Goal: Task Accomplishment & Management: Manage account settings

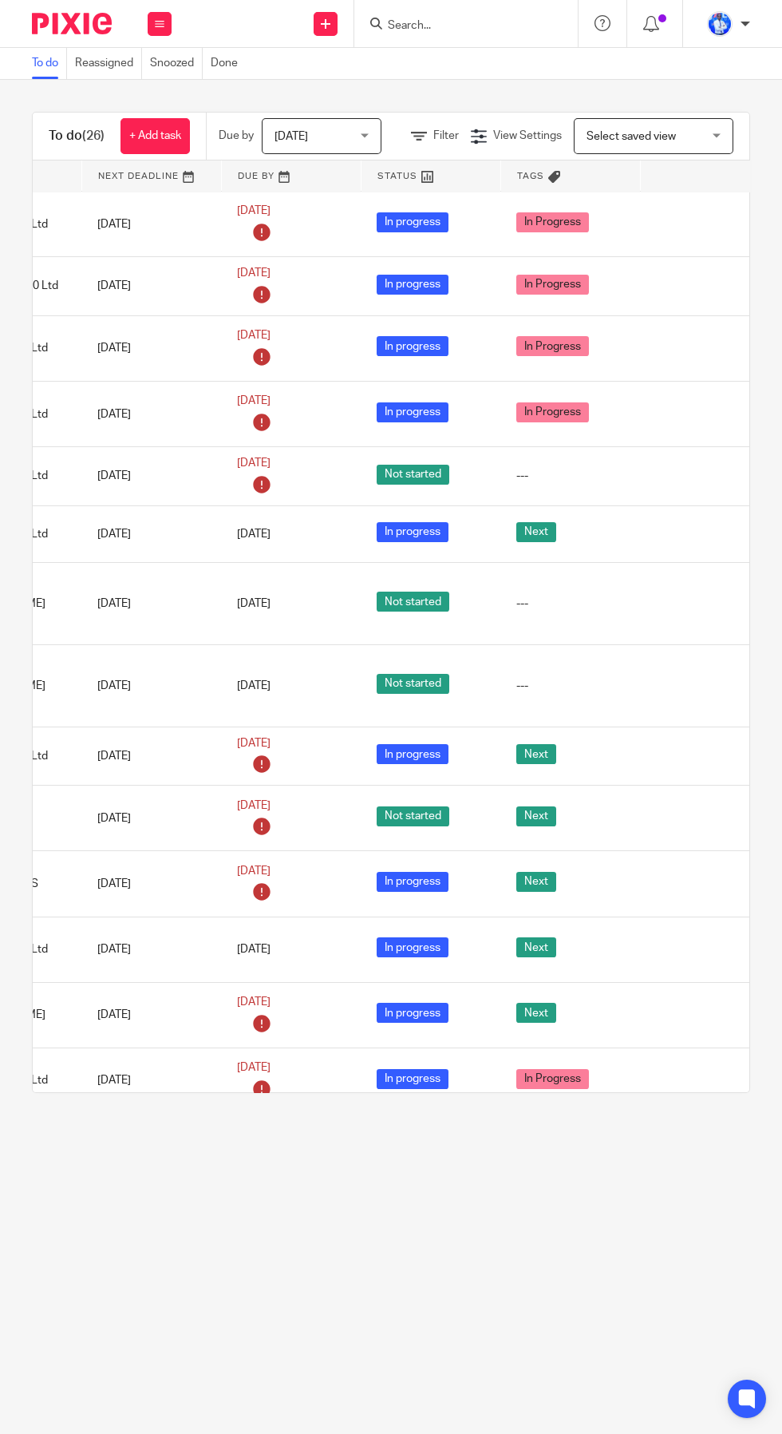
scroll to position [250, 305]
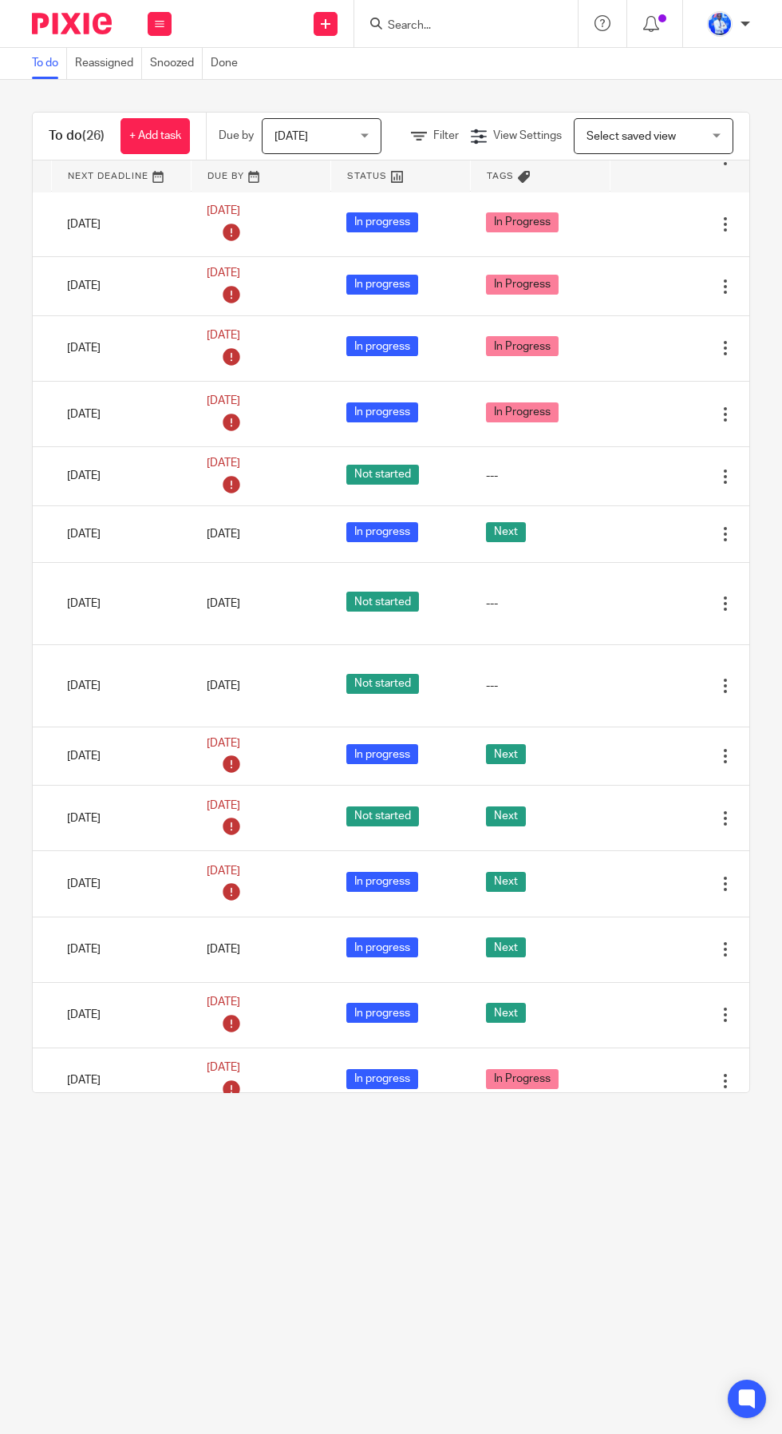
click at [729, 611] on div at bounding box center [726, 603] width 16 height 16
click at [705, 668] on span "Delete" at bounding box center [706, 667] width 34 height 11
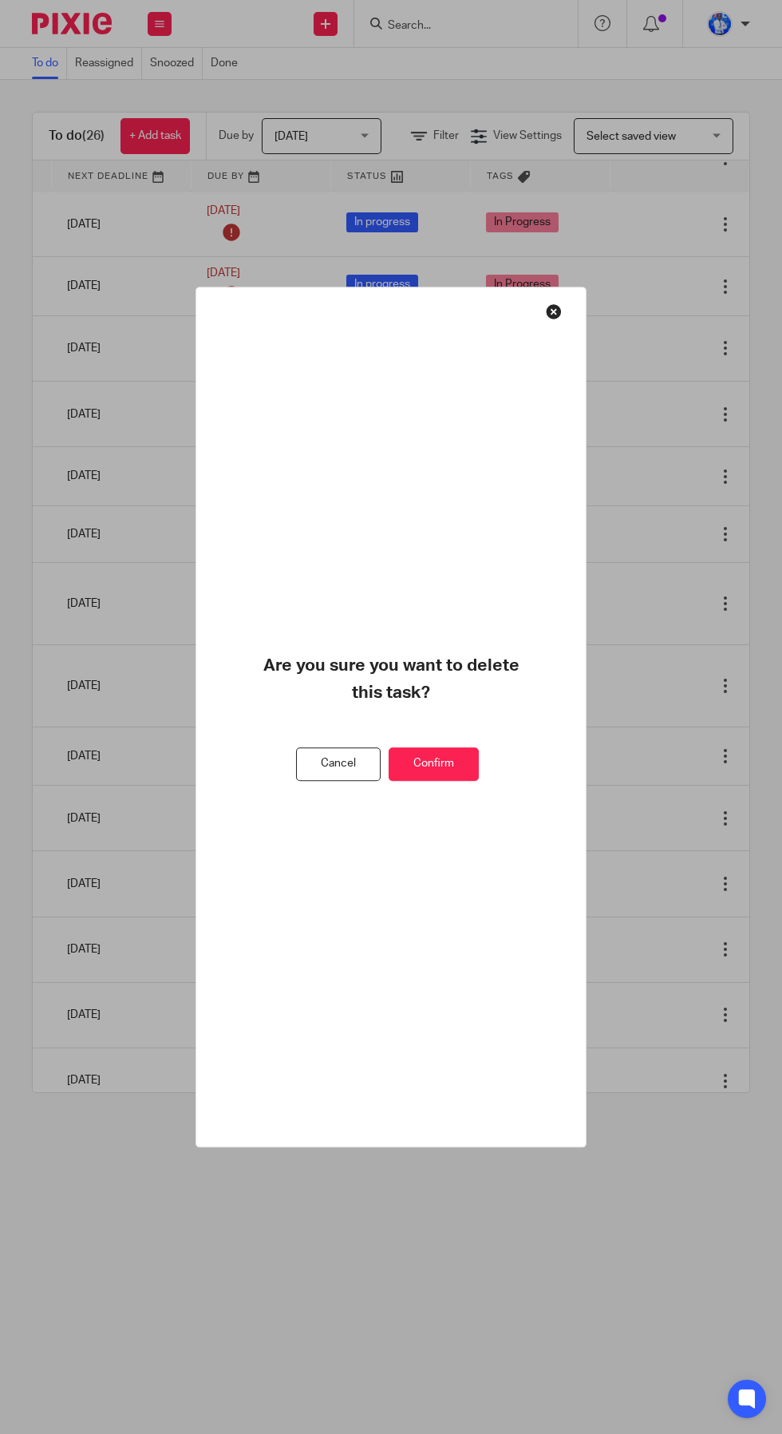
click at [472, 775] on button "Confirm" at bounding box center [434, 764] width 90 height 34
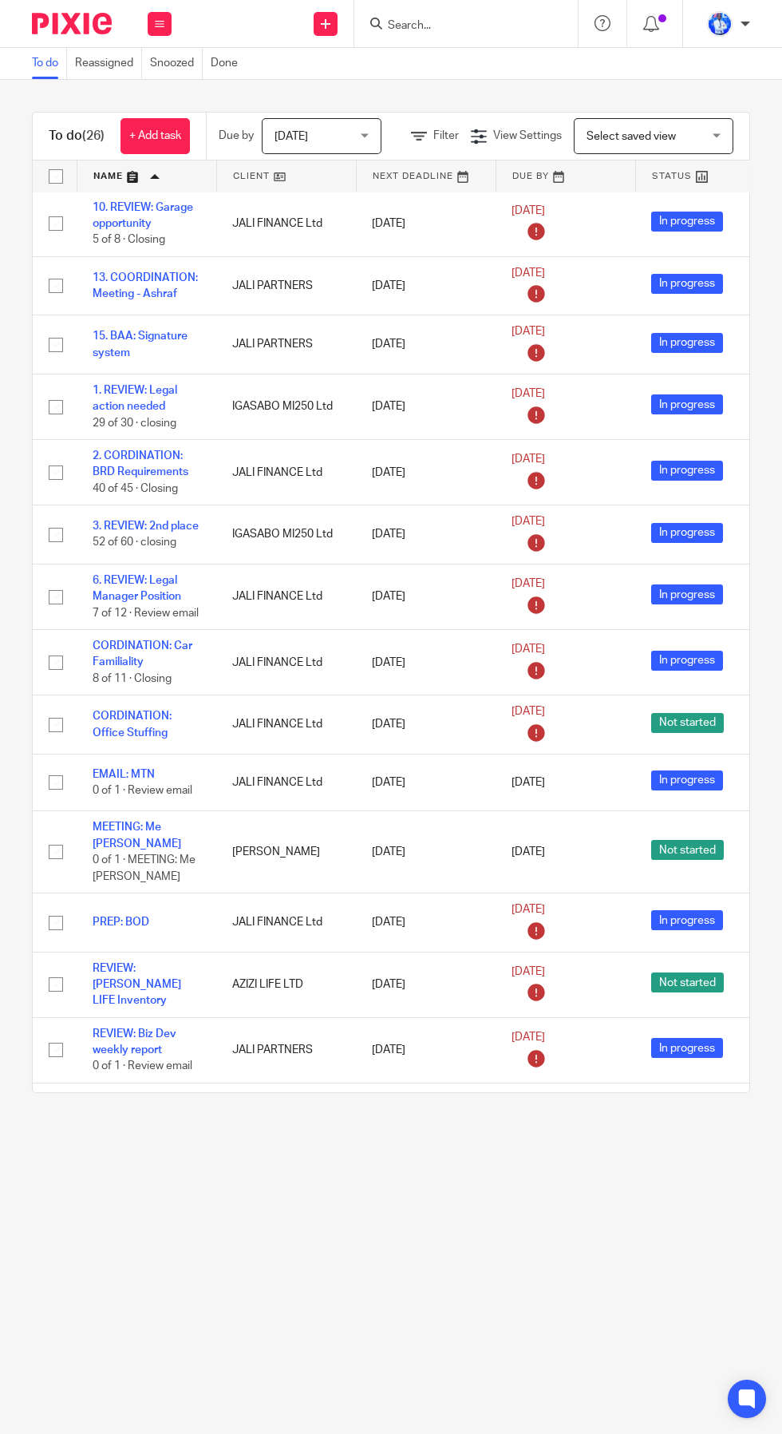
scroll to position [0, 0]
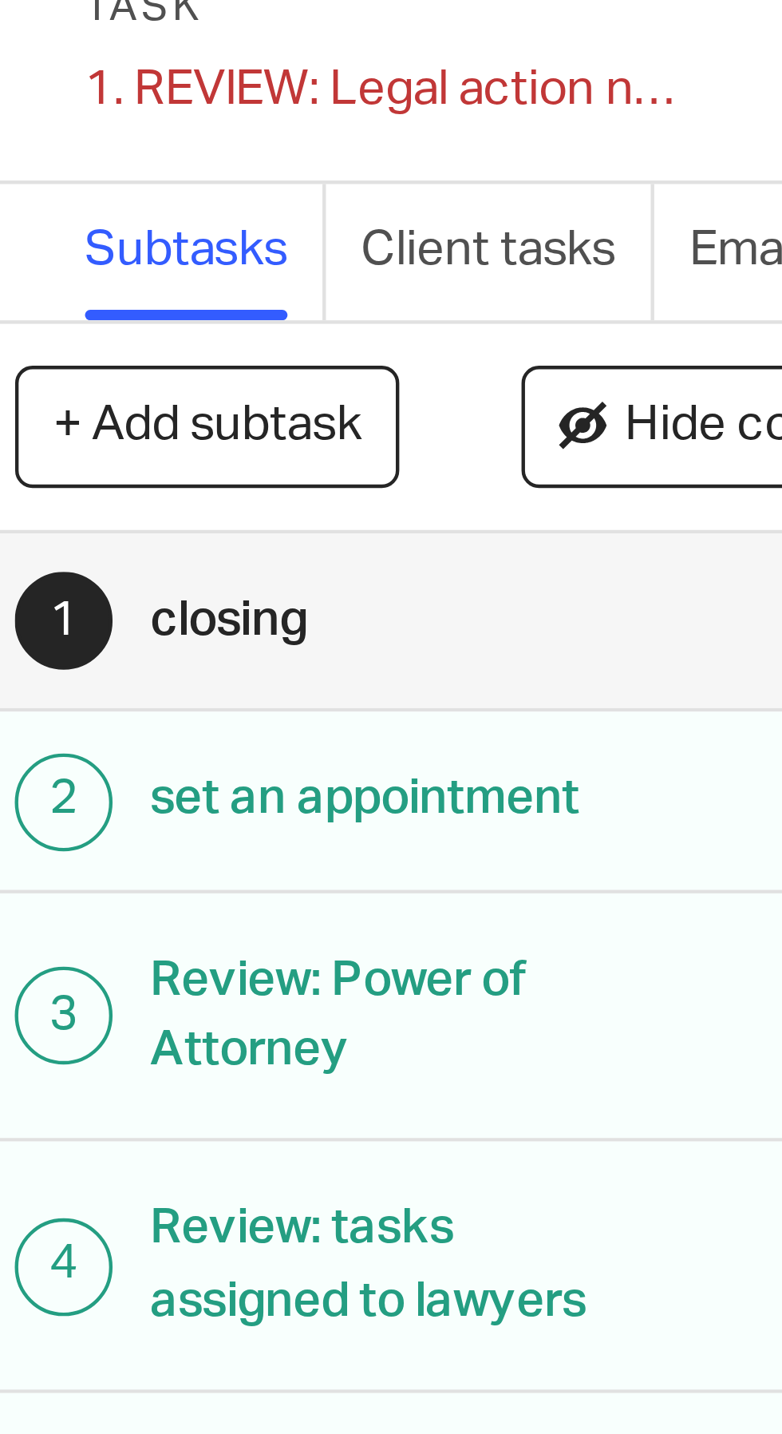
click at [77, 87] on div "1. REVIEW: Legal action needed Save 1. REVIEW: Legal action needed" at bounding box center [102, 82] width 140 height 16
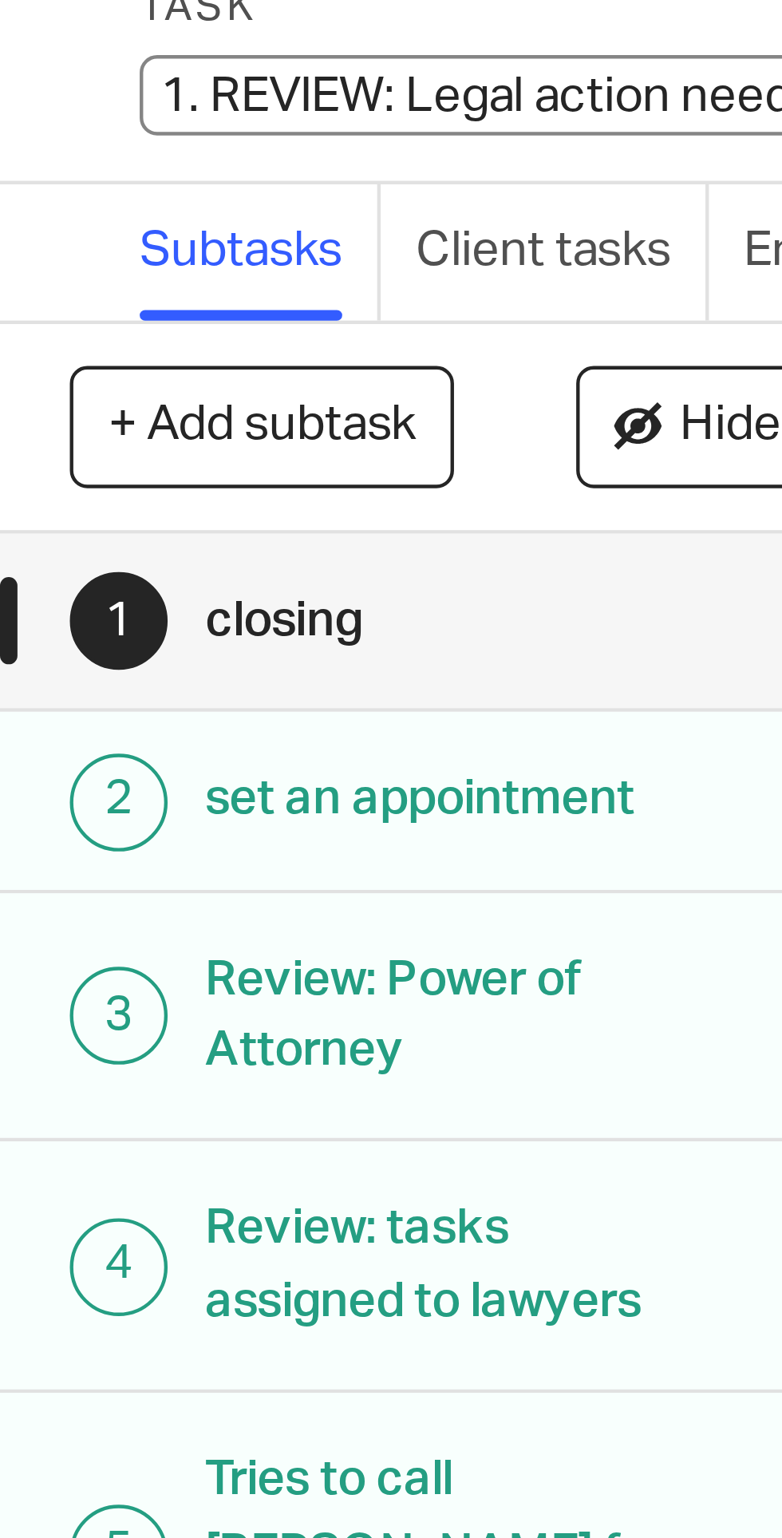
click at [72, 85] on input "1. REVIEW: Legal action needed" at bounding box center [149, 83] width 234 height 18
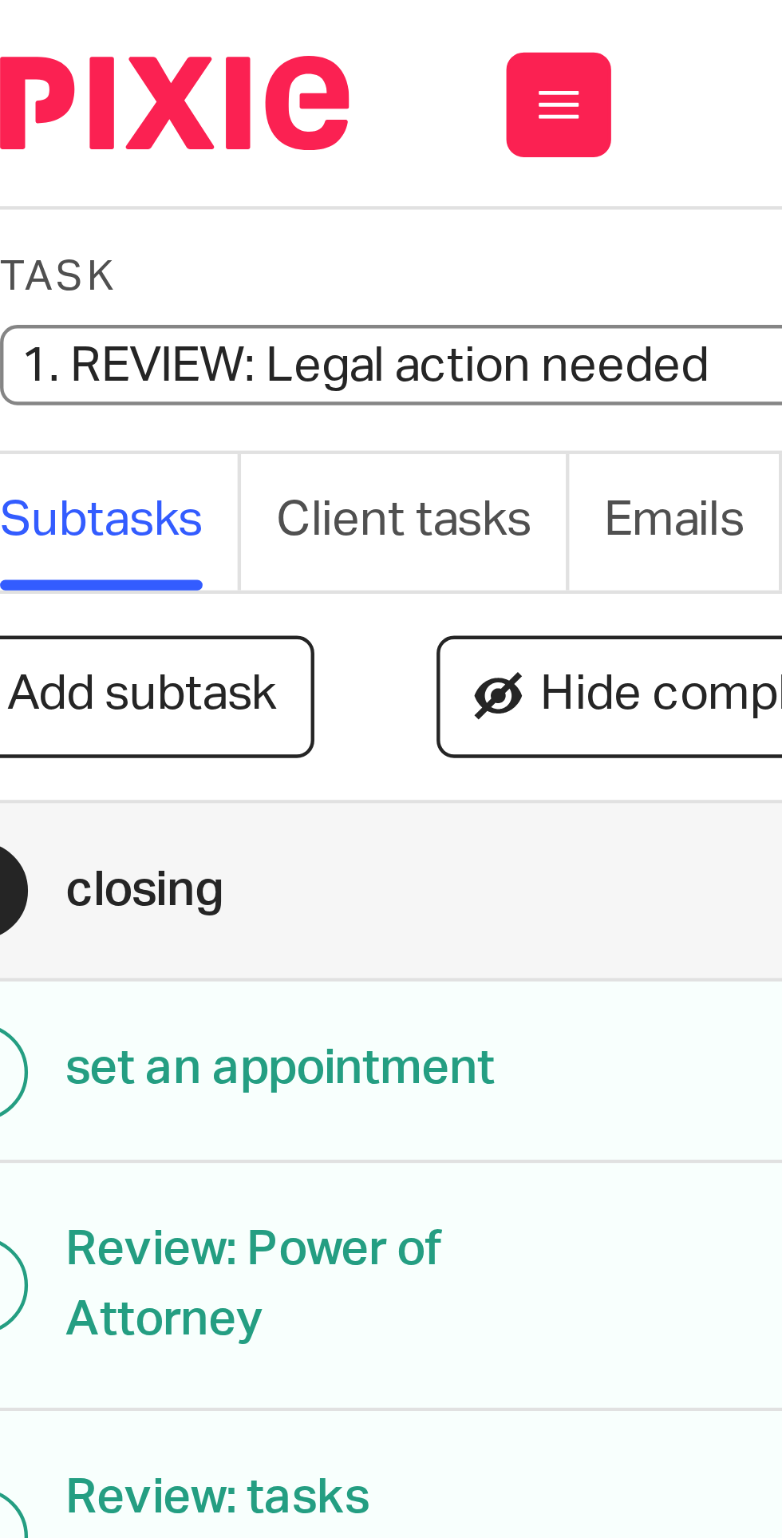
click at [71, 81] on input "1. REVIEW: Legal action needed" at bounding box center [149, 83] width 234 height 18
type input "10. REVIEW: Legal action needed"
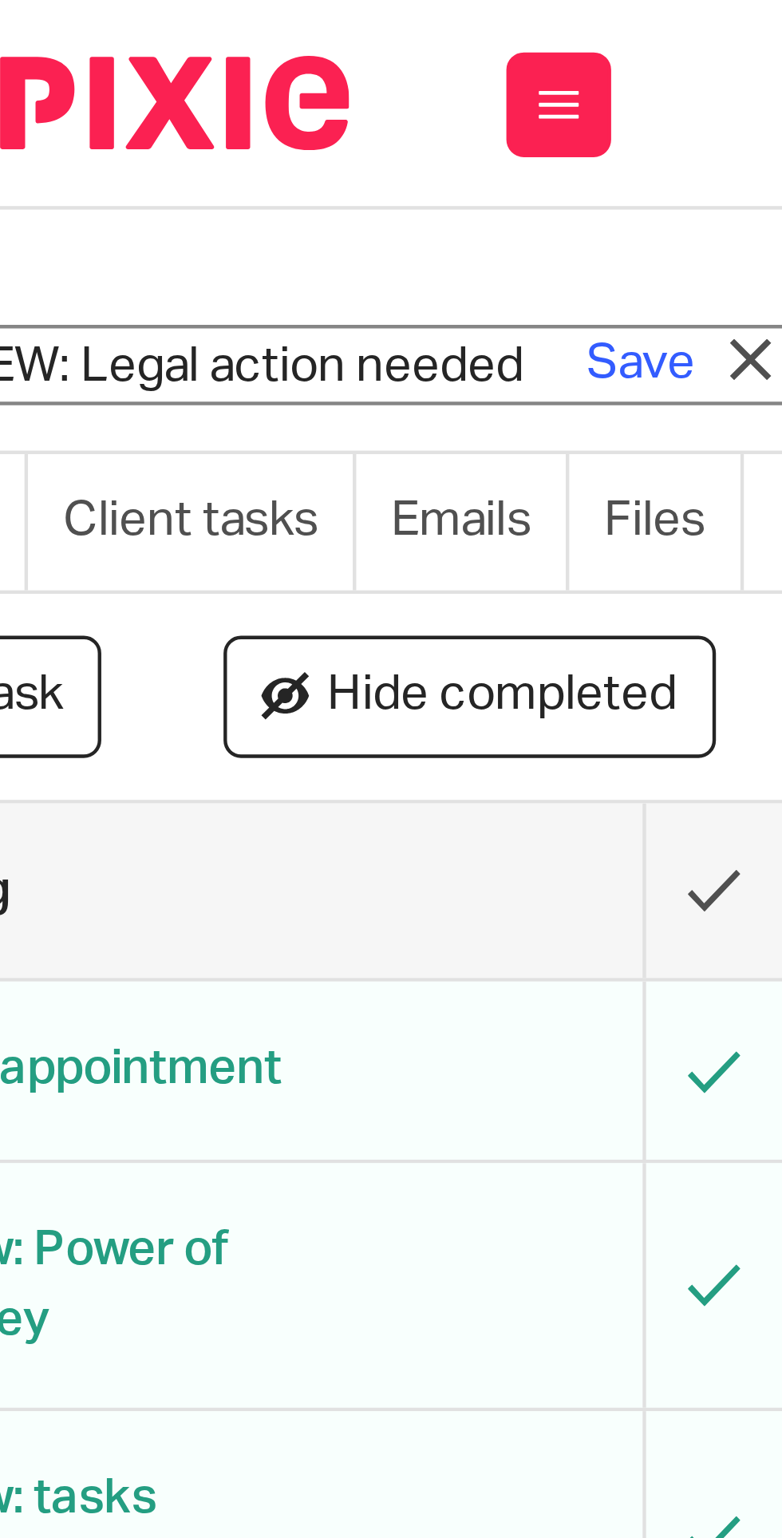
scroll to position [0, 89]
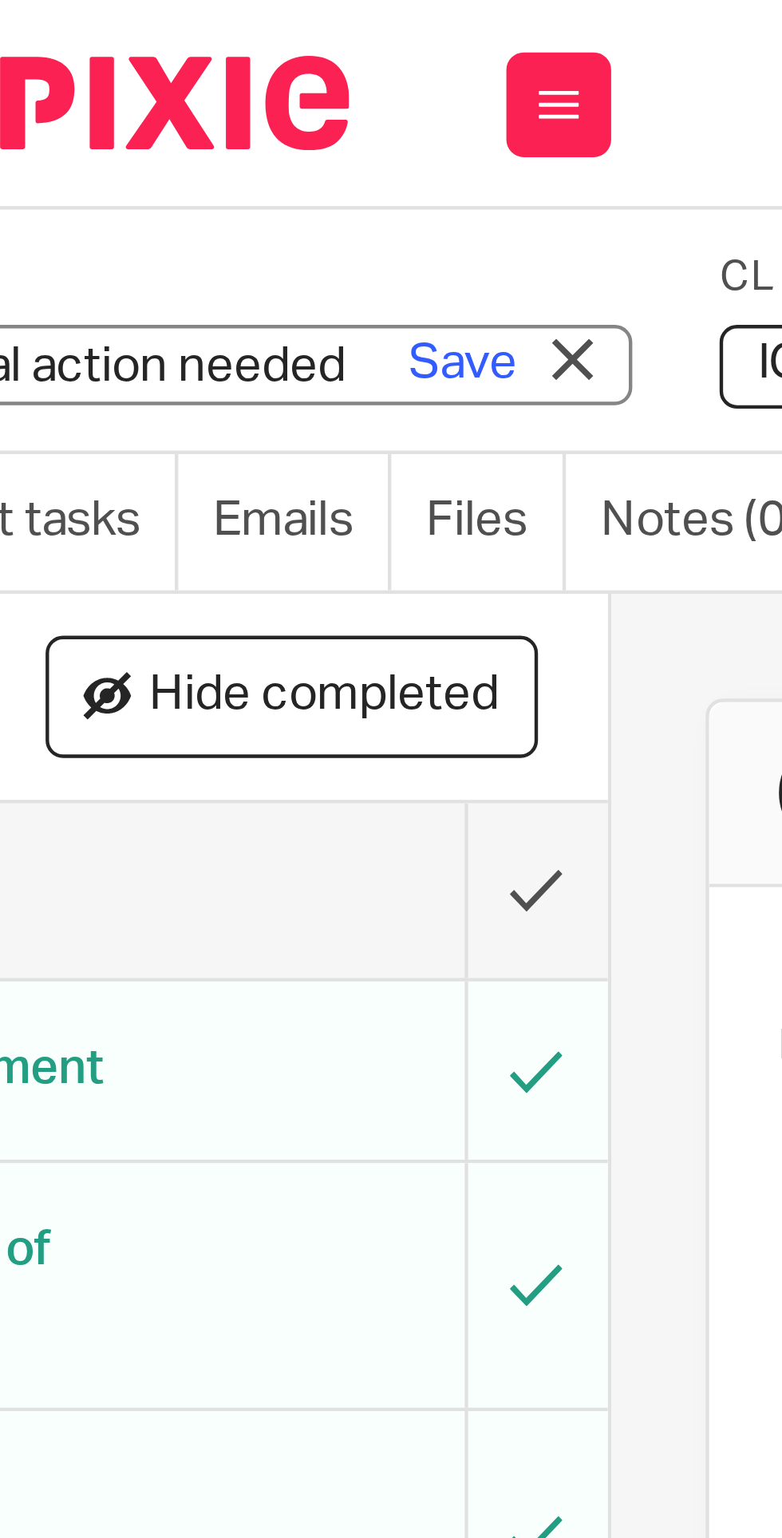
click at [138, 82] on link "Save" at bounding box center [137, 83] width 25 height 16
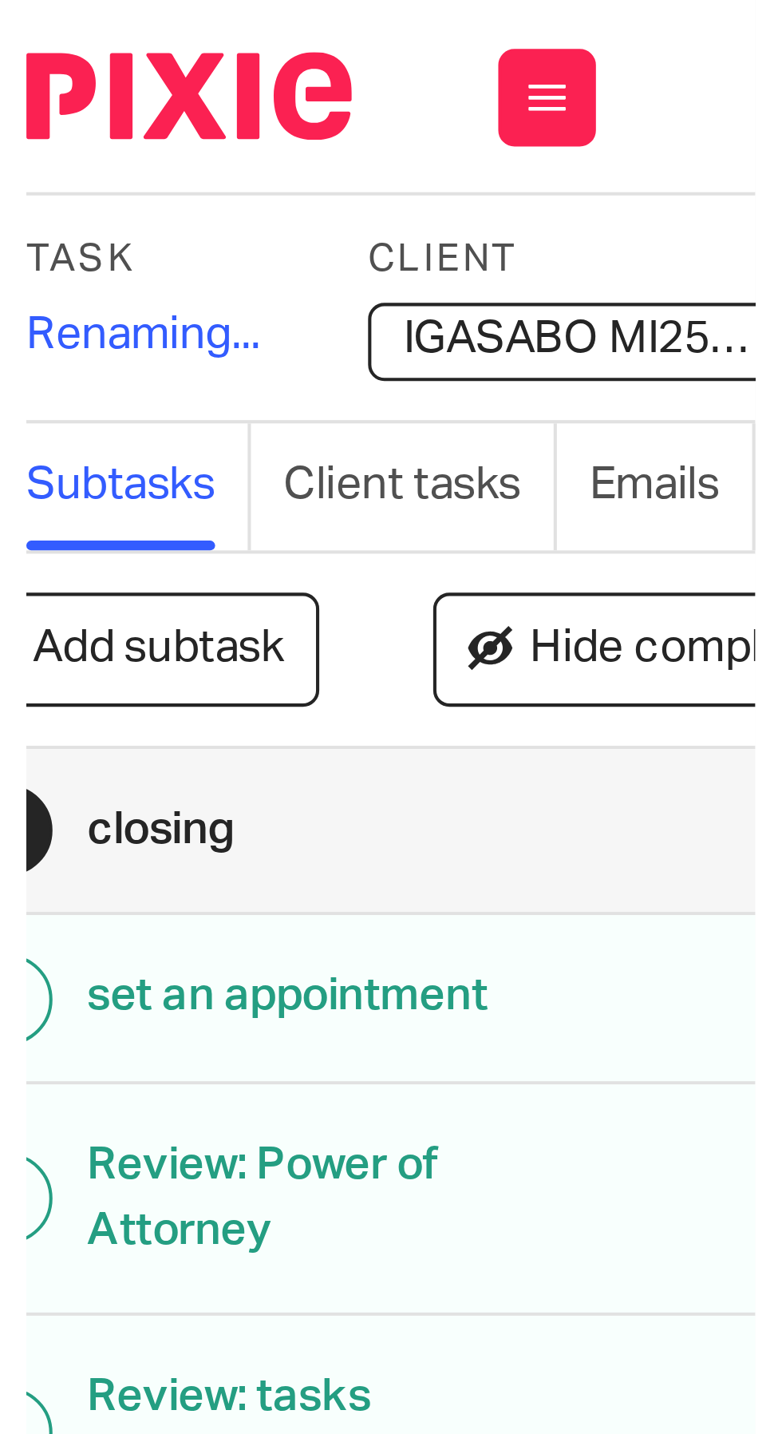
scroll to position [0, 0]
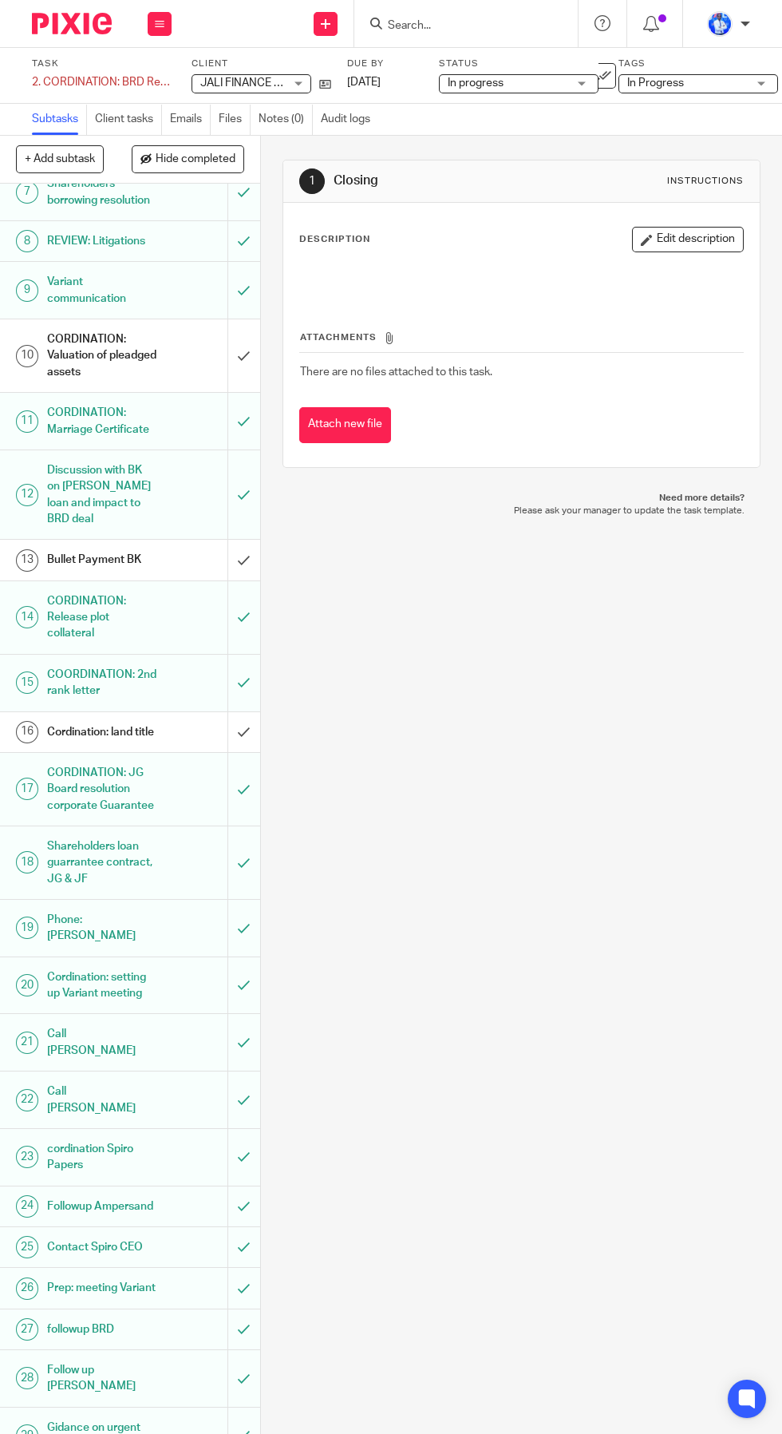
scroll to position [857, 0]
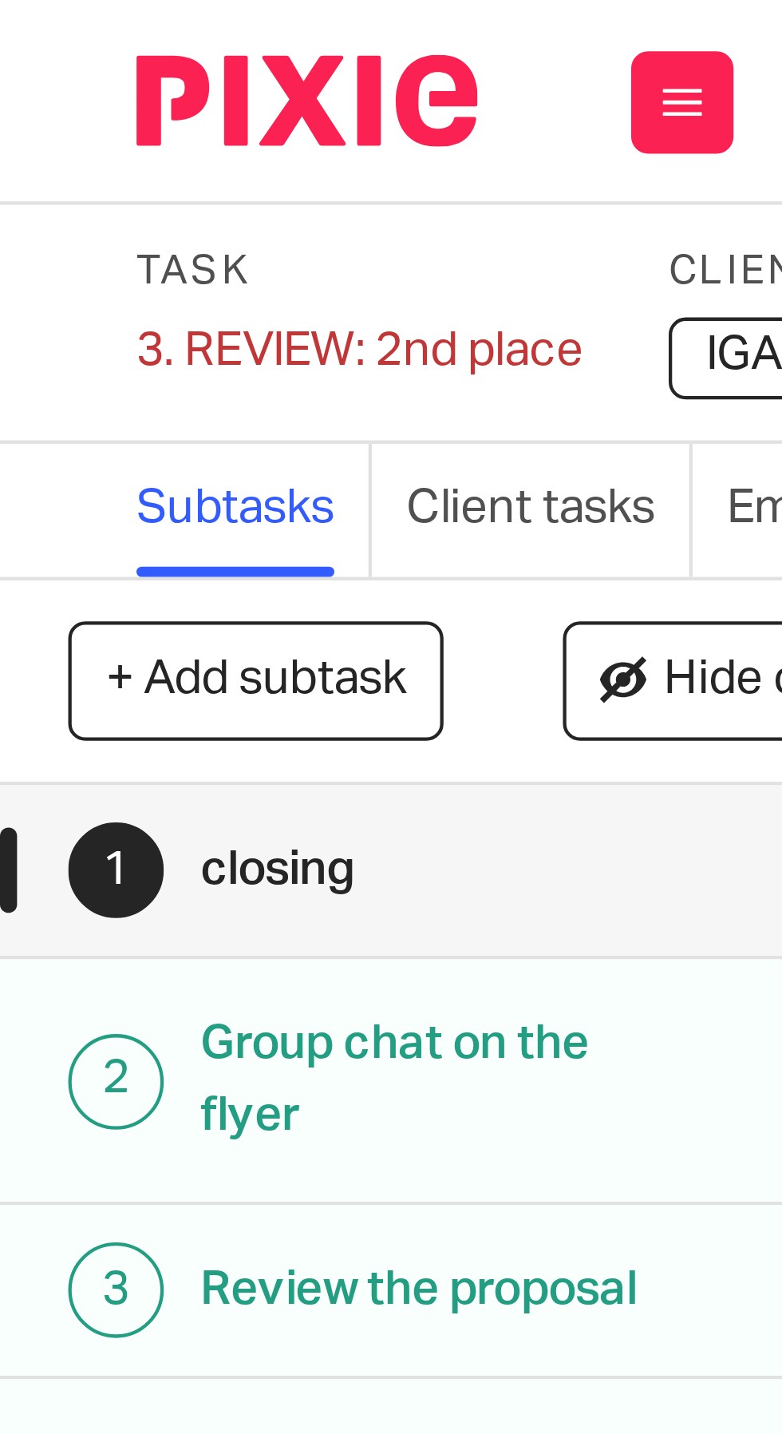
click at [69, 76] on div "3. REVIEW: 2nd place Save 3. REVIEW: 2nd place" at bounding box center [84, 82] width 105 height 16
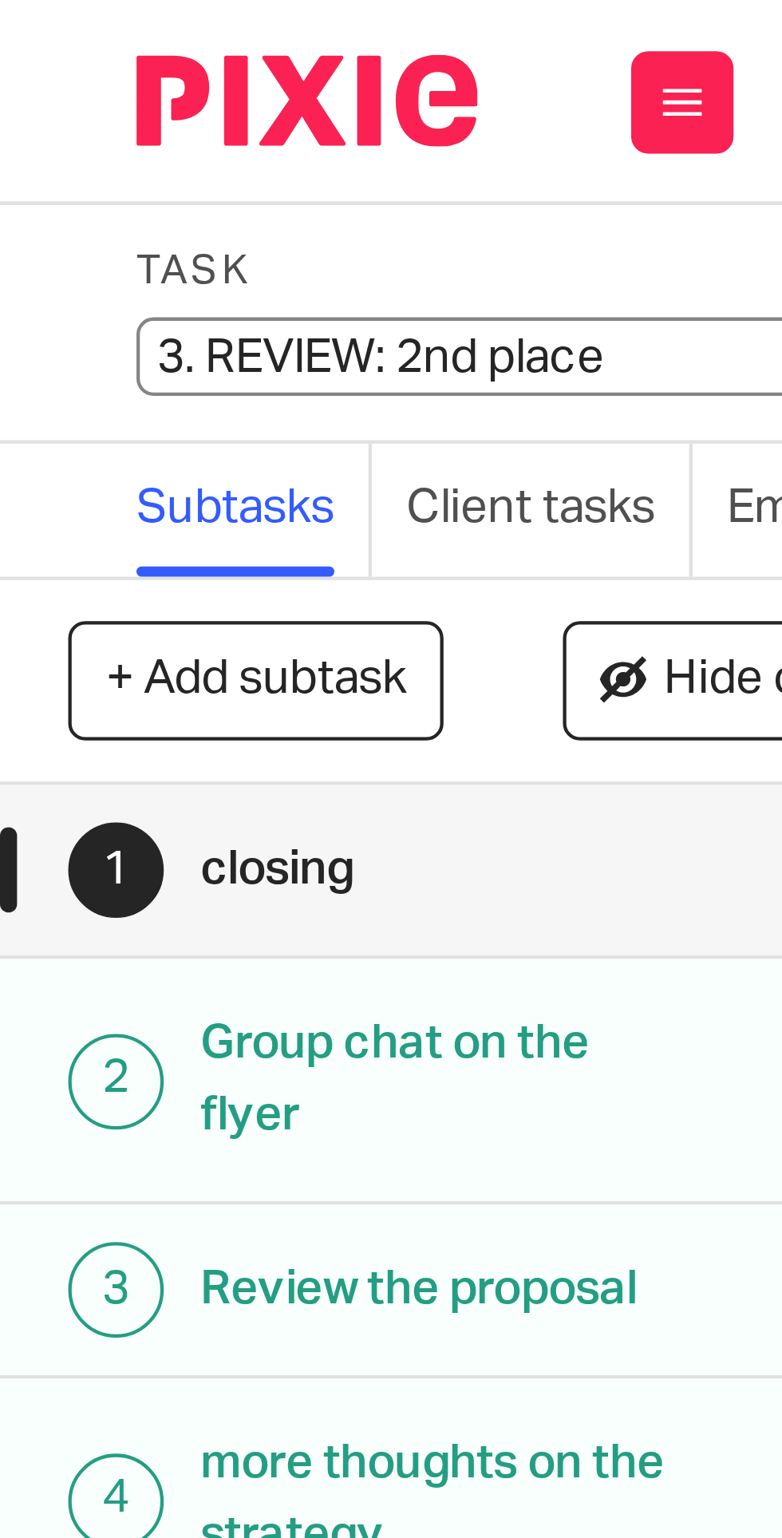
click at [69, 87] on input "3. REVIEW: 2nd place" at bounding box center [149, 83] width 234 height 18
click at [65, 82] on input "3. REVIEW: 2nd place" at bounding box center [149, 83] width 234 height 18
type input "11. REVIEW: 2nd place"
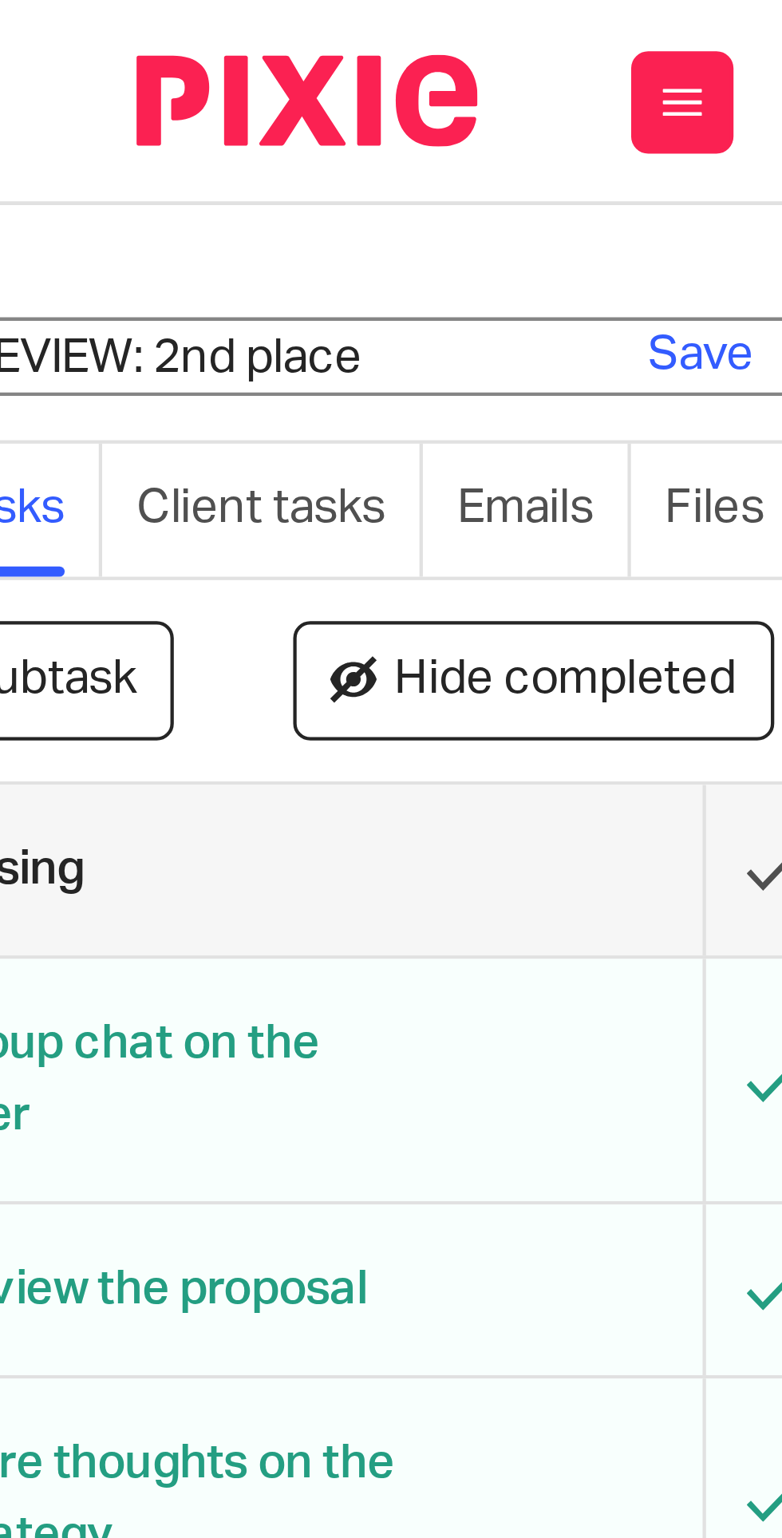
scroll to position [0, 89]
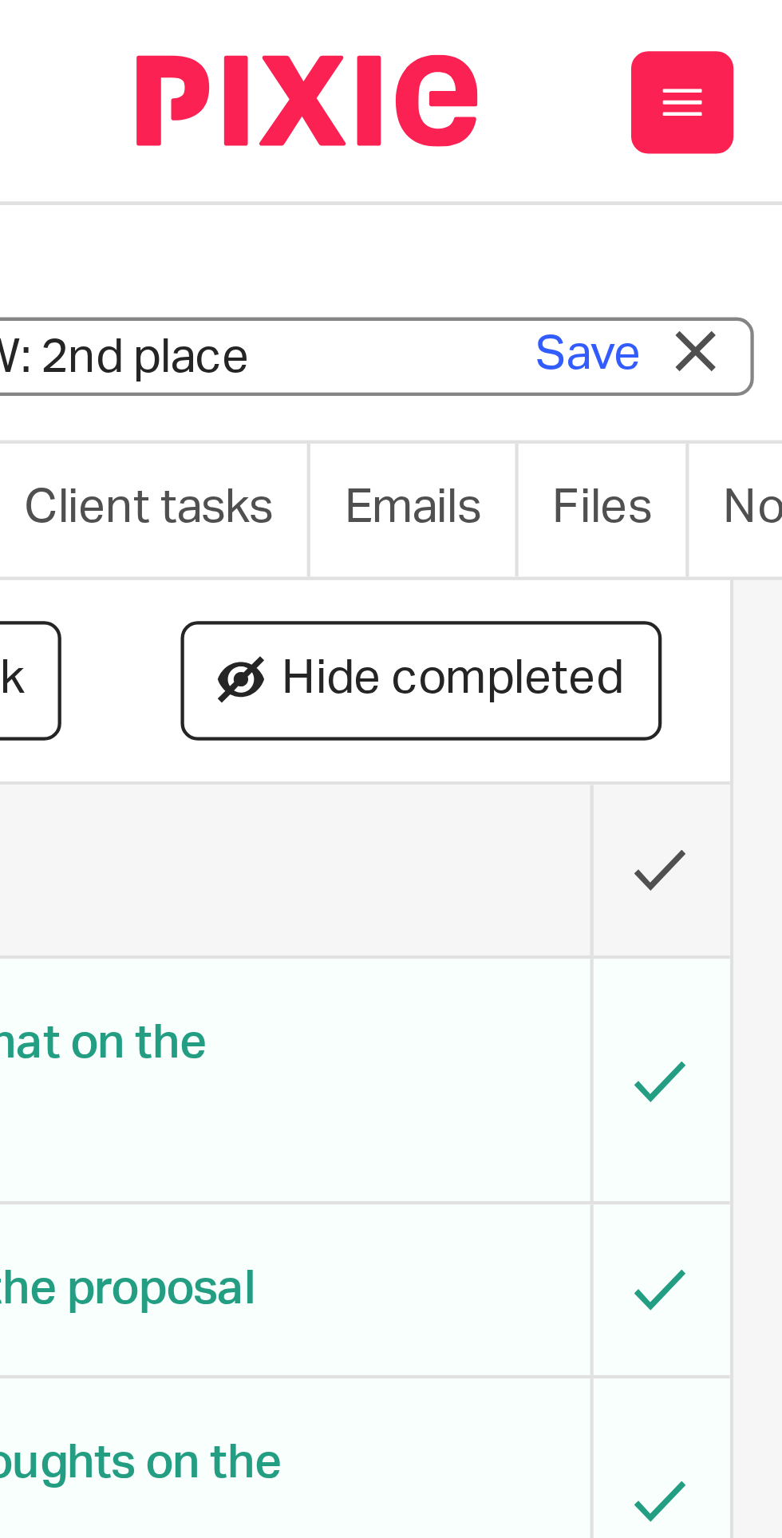
click at [132, 86] on link "Save" at bounding box center [137, 83] width 25 height 16
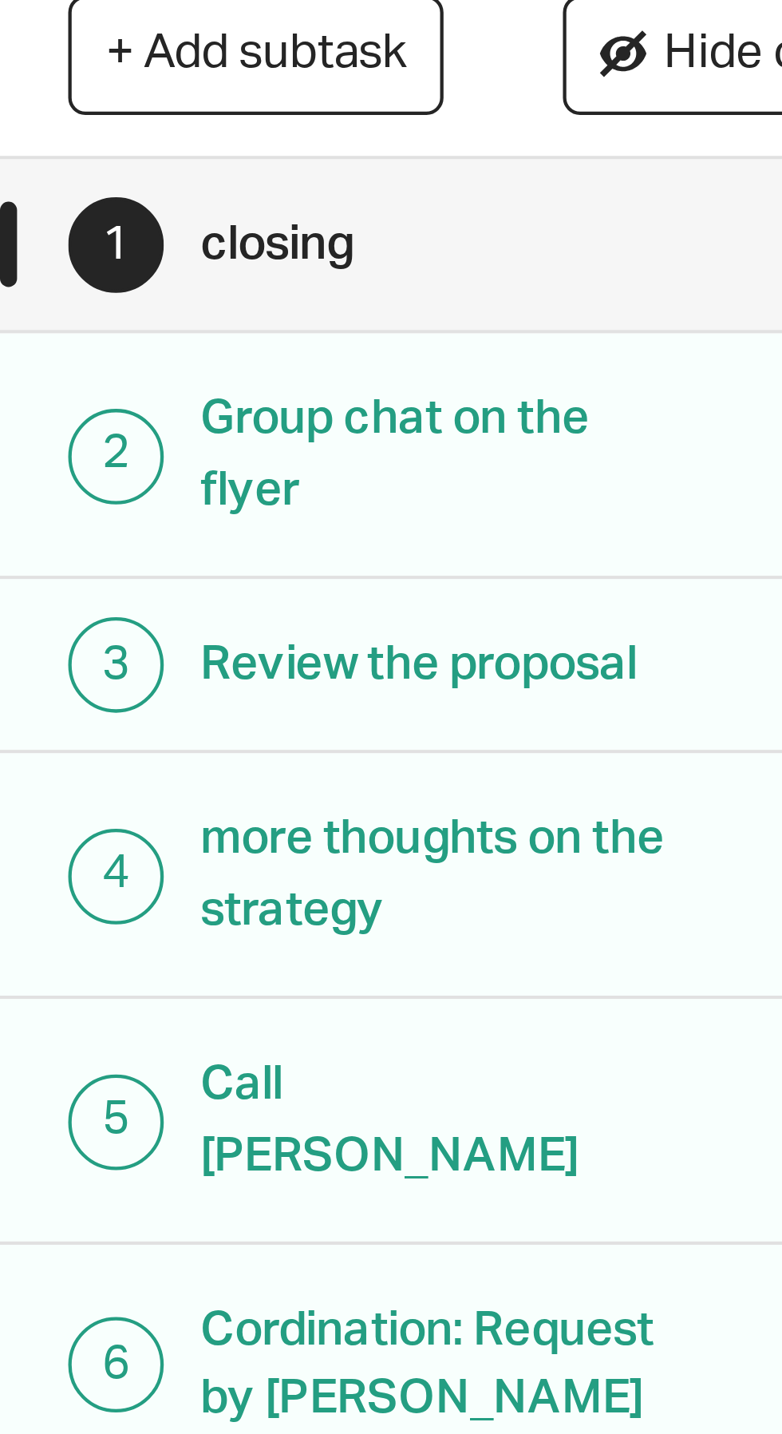
scroll to position [0, 0]
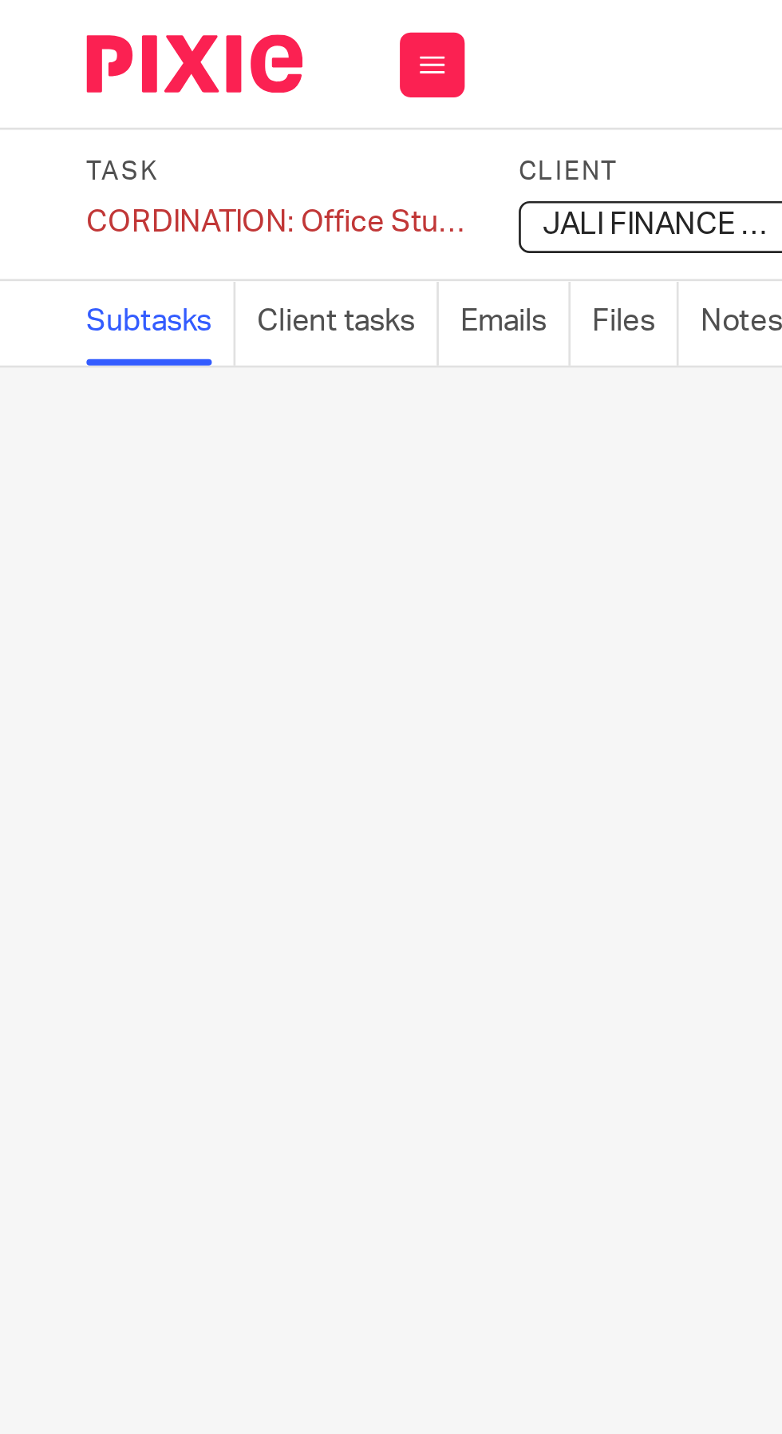
click at [72, 81] on div "CORDINATION: Office Stuffing Save CORDINATION: Office Stuffing" at bounding box center [102, 82] width 140 height 16
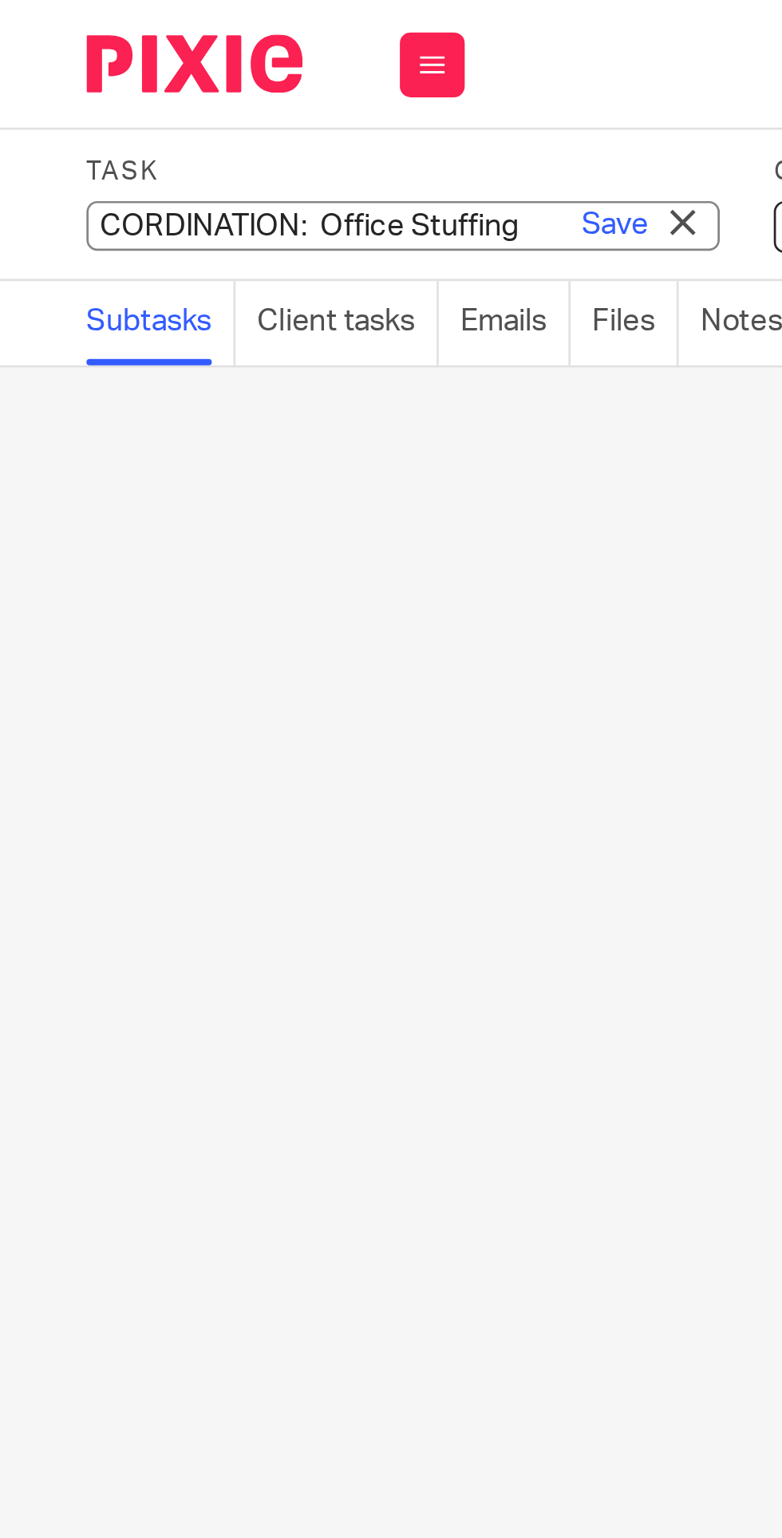
click at [78, 83] on input "CORDINATION: Office Stuffing" at bounding box center [149, 83] width 234 height 18
click at [78, 85] on input "CORDINATION: Office Stuffing" at bounding box center [149, 83] width 234 height 18
type input "8. CORDINATION: Office Stuffing"
click at [224, 77] on link "Save" at bounding box center [227, 83] width 25 height 16
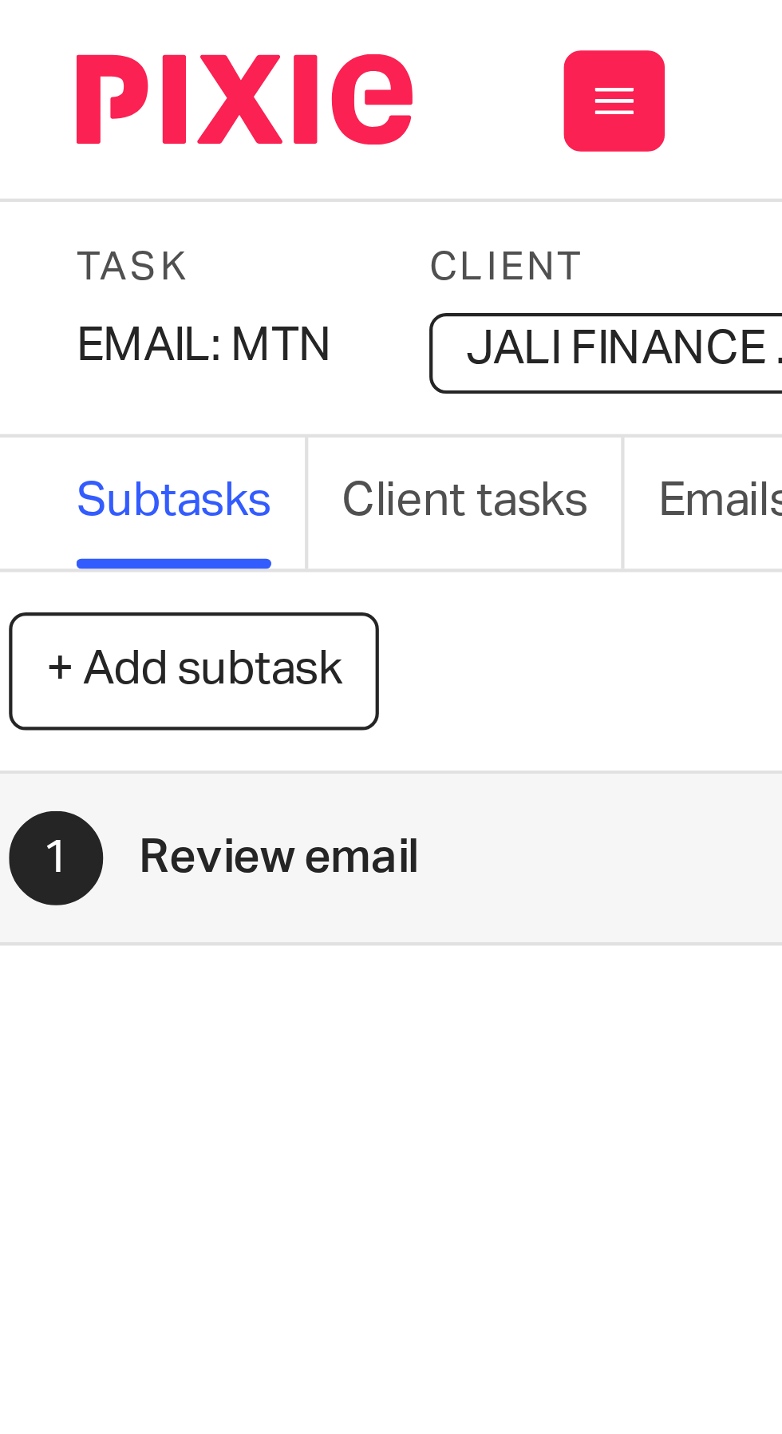
click at [52, 84] on div "EMAIL: MTN Save EMAIL: MTN" at bounding box center [64, 82] width 64 height 16
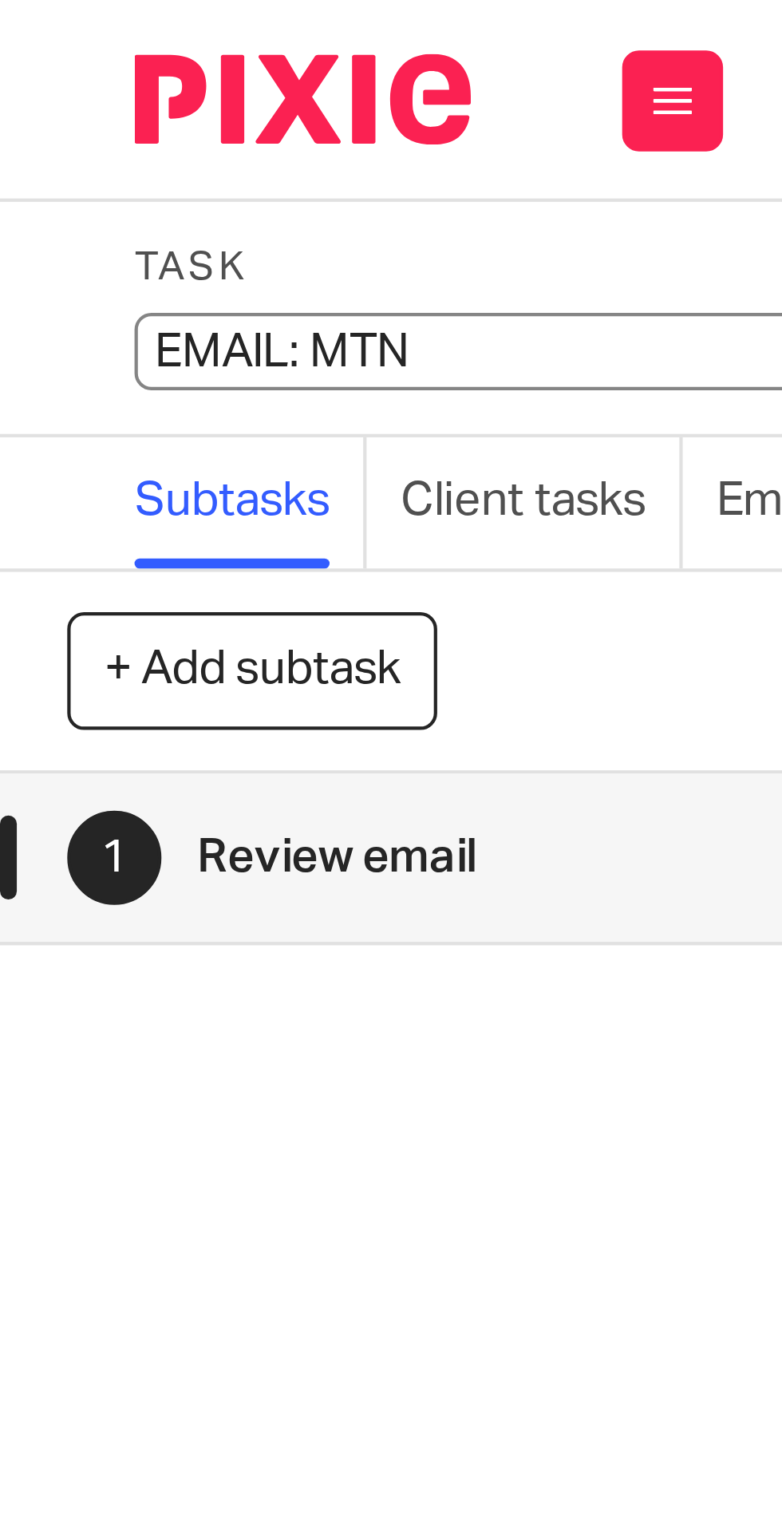
click at [56, 83] on input "EMAIL: MTN" at bounding box center [149, 83] width 234 height 18
click at [58, 86] on input "EMAIL: MTN" at bounding box center [149, 83] width 234 height 18
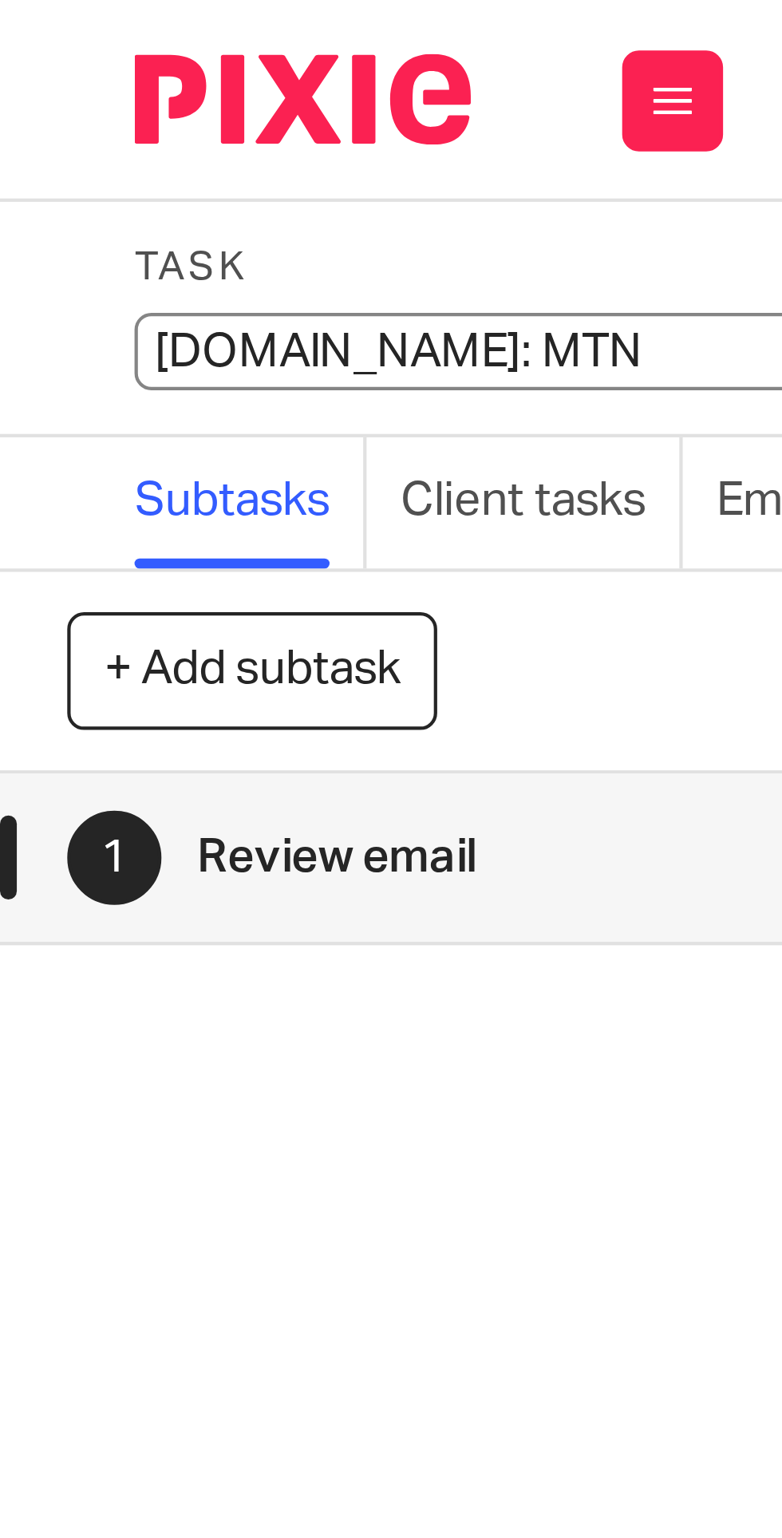
type input "5. EMAIL: MTN"
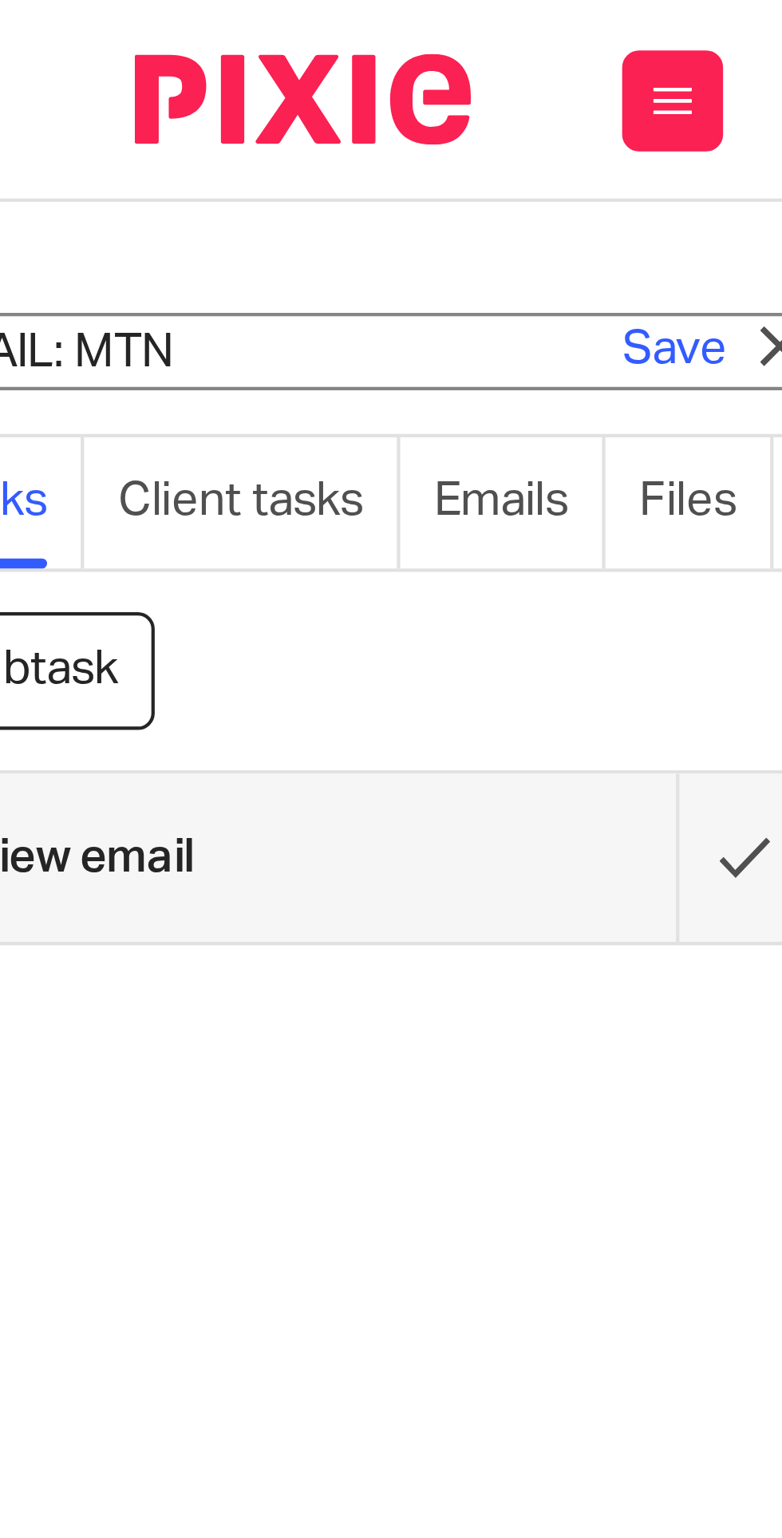
scroll to position [0, 89]
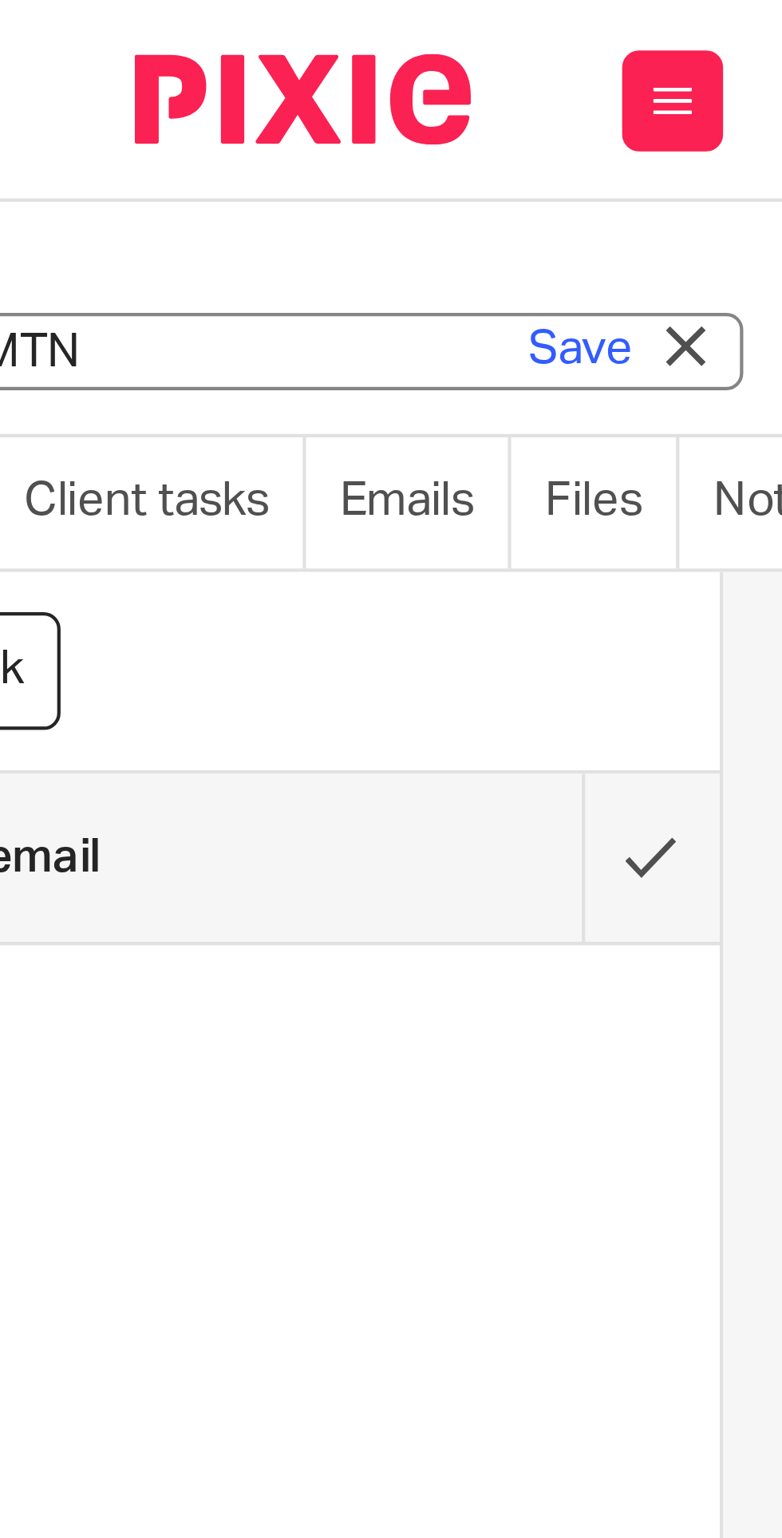
click at [140, 78] on link "Save" at bounding box center [137, 83] width 25 height 16
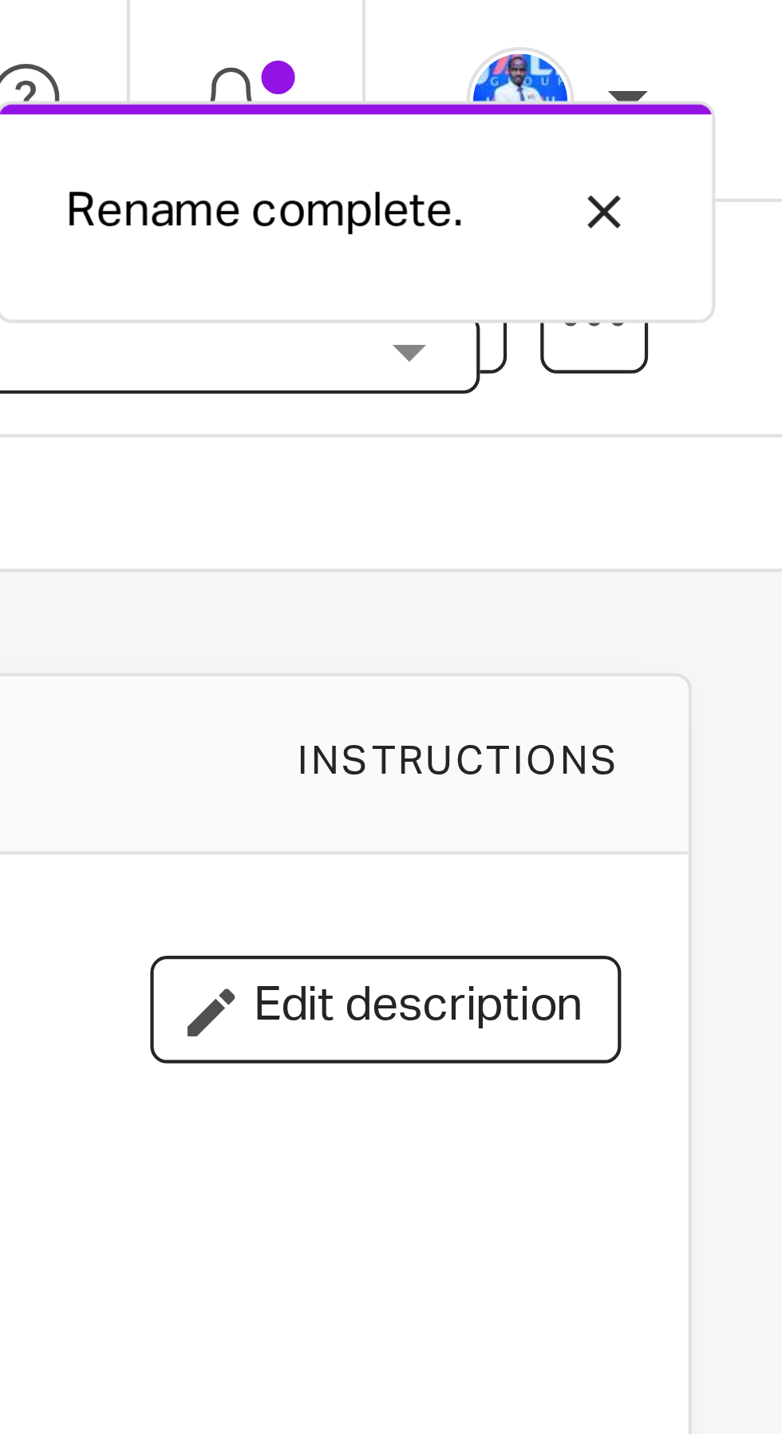
scroll to position [0, 0]
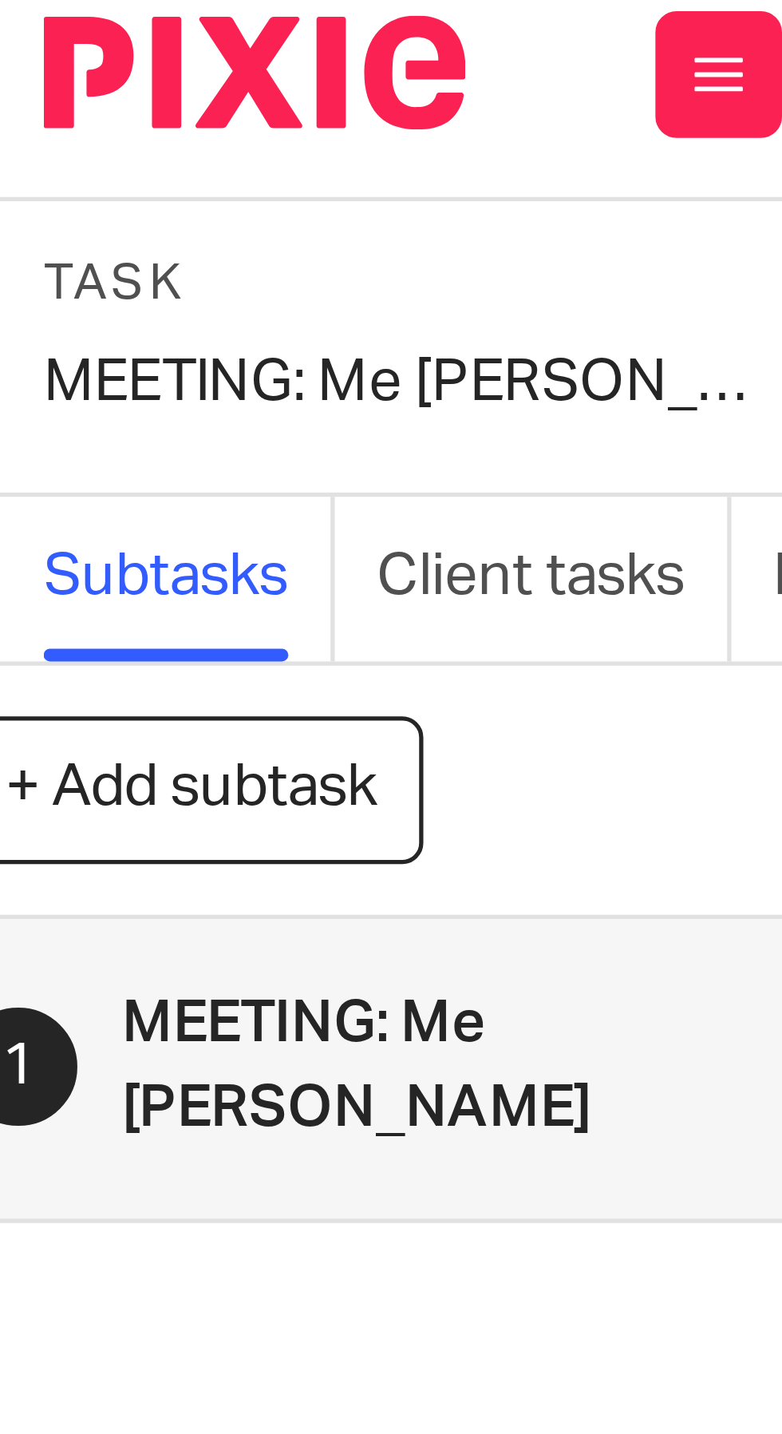
click at [62, 87] on div "MEETING: Me [PERSON_NAME] Save MEETING: Me [PERSON_NAME]" at bounding box center [102, 82] width 140 height 16
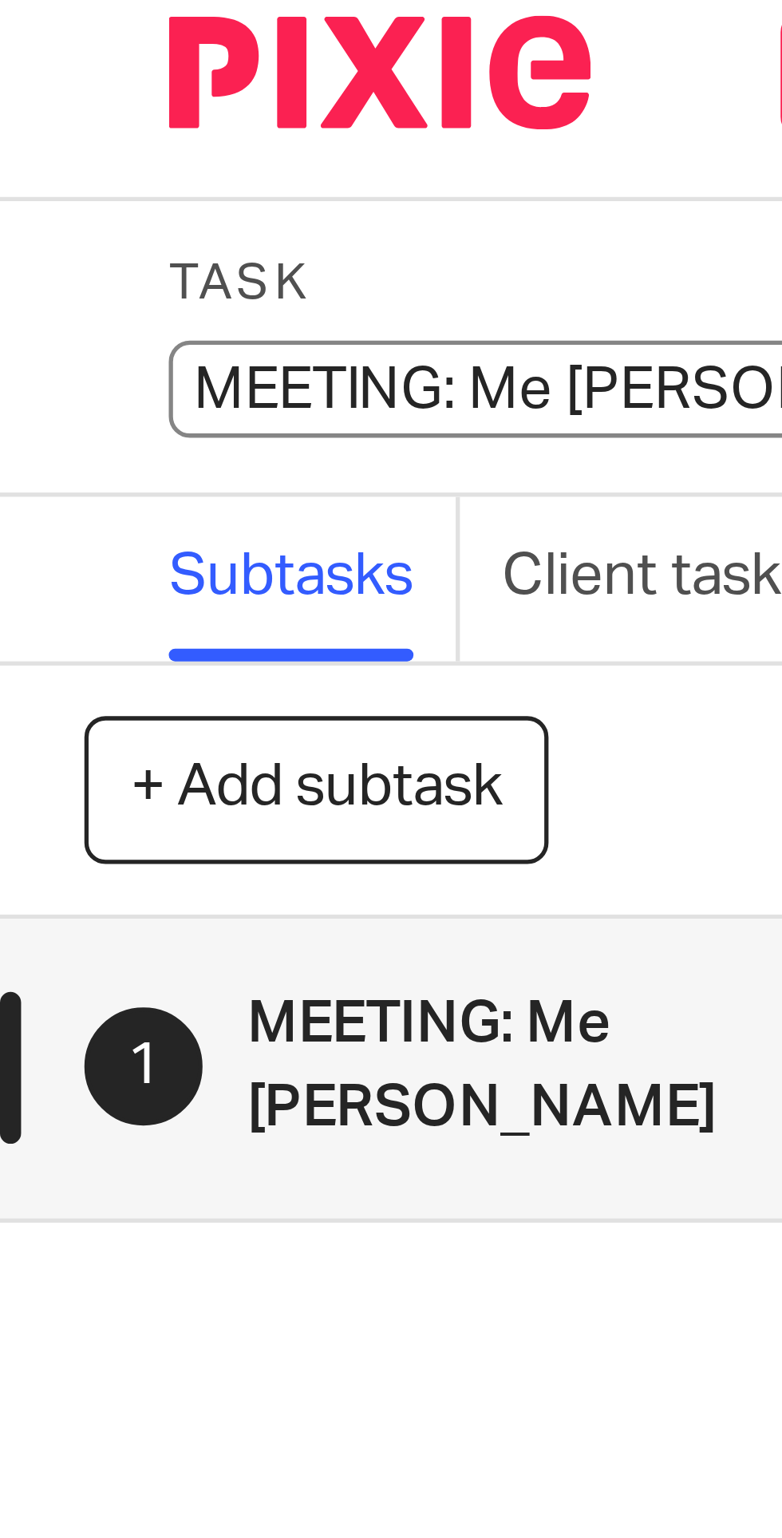
click at [55, 82] on input "MEETING: Me [PERSON_NAME]" at bounding box center [149, 83] width 234 height 18
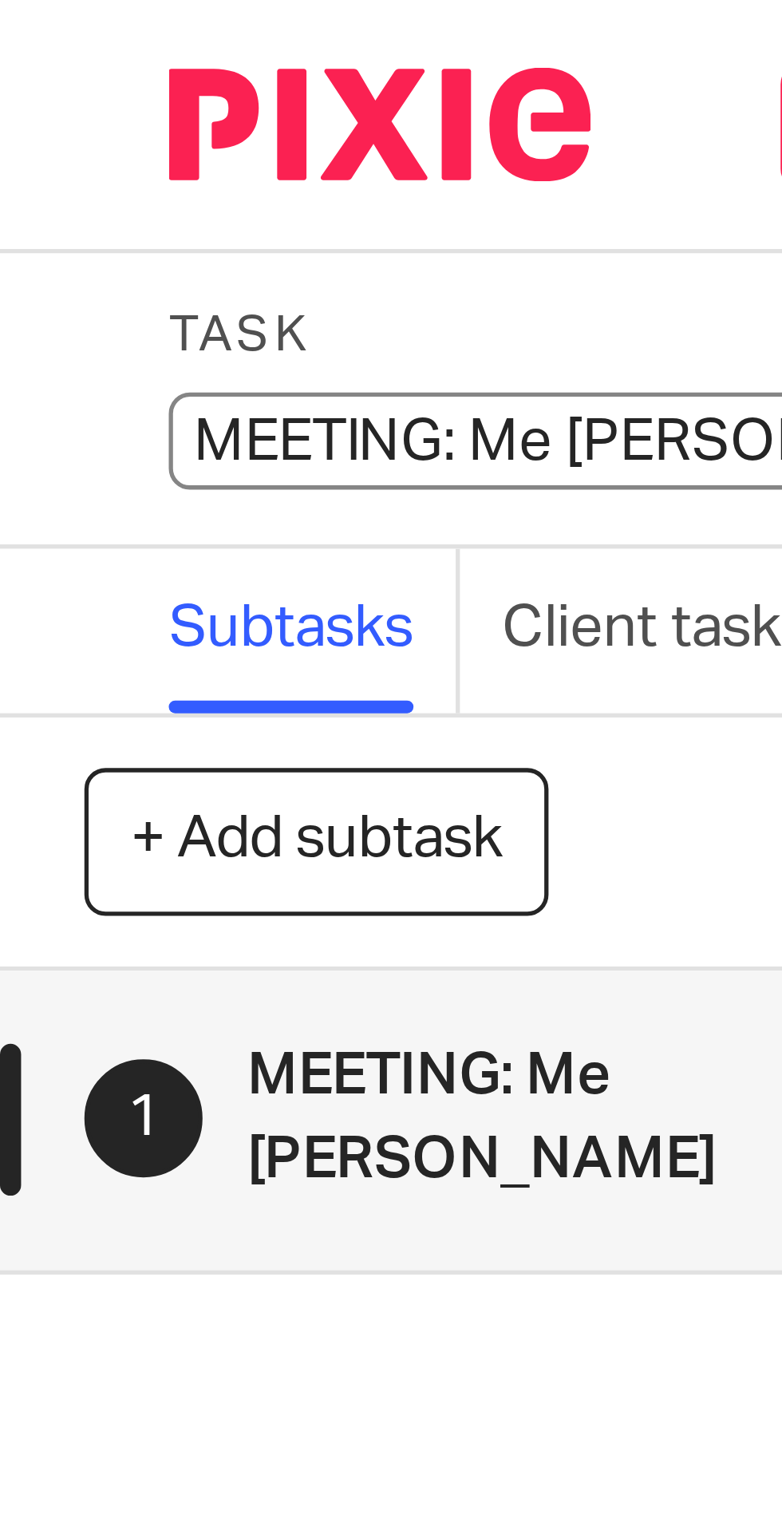
click at [63, 81] on input "MEETING: Me [PERSON_NAME]" at bounding box center [149, 83] width 234 height 18
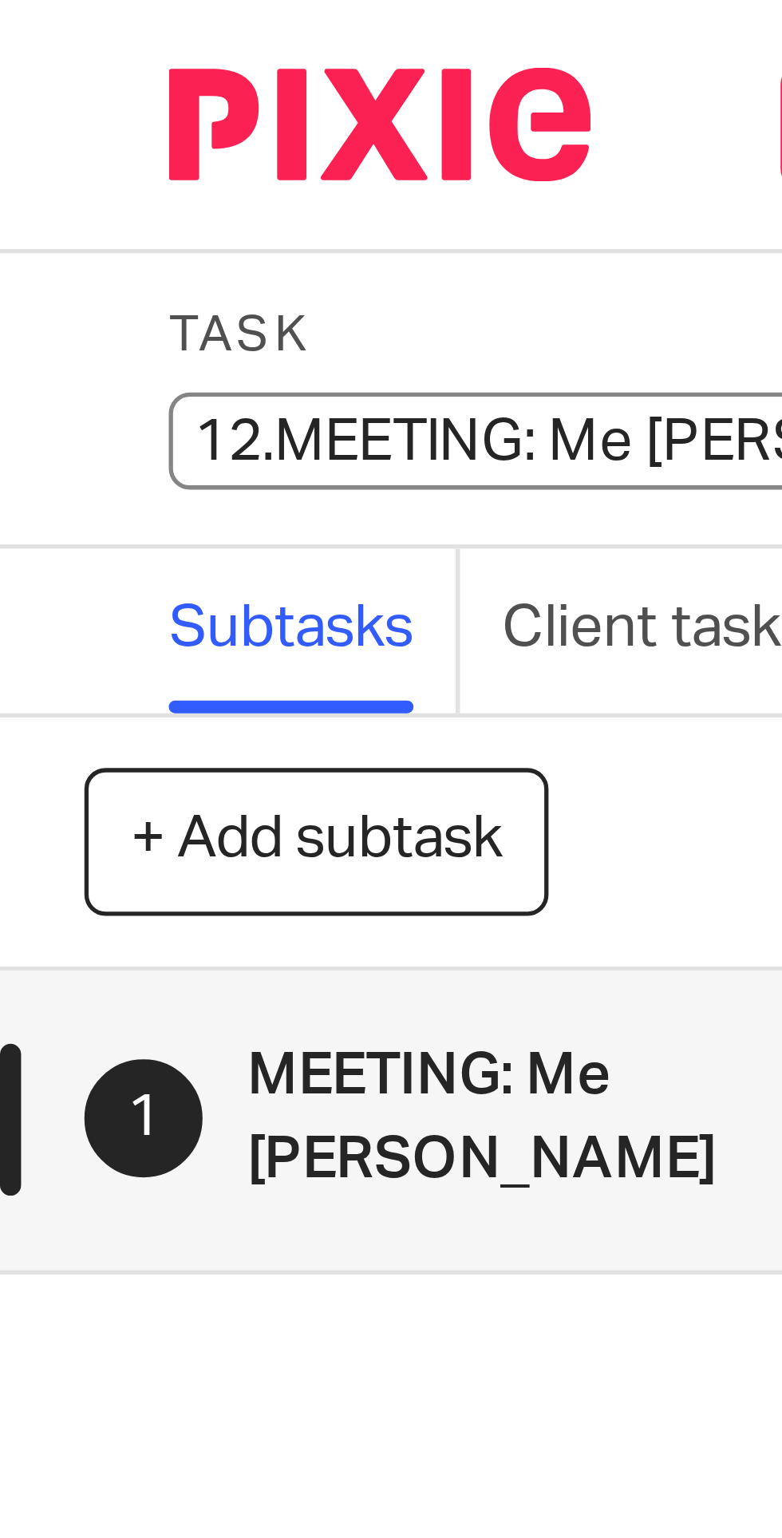
type input "12. MEETING: Me [PERSON_NAME]"
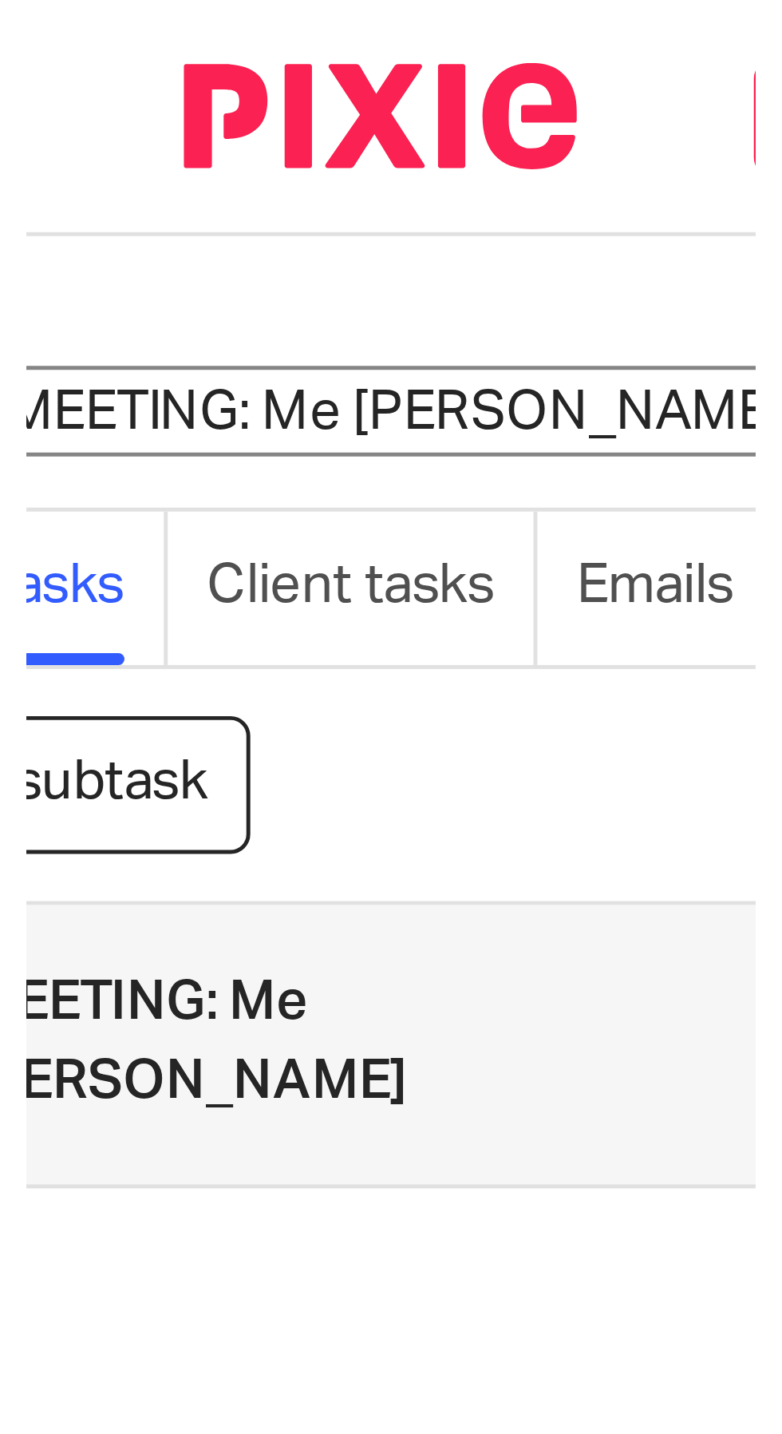
scroll to position [0, 89]
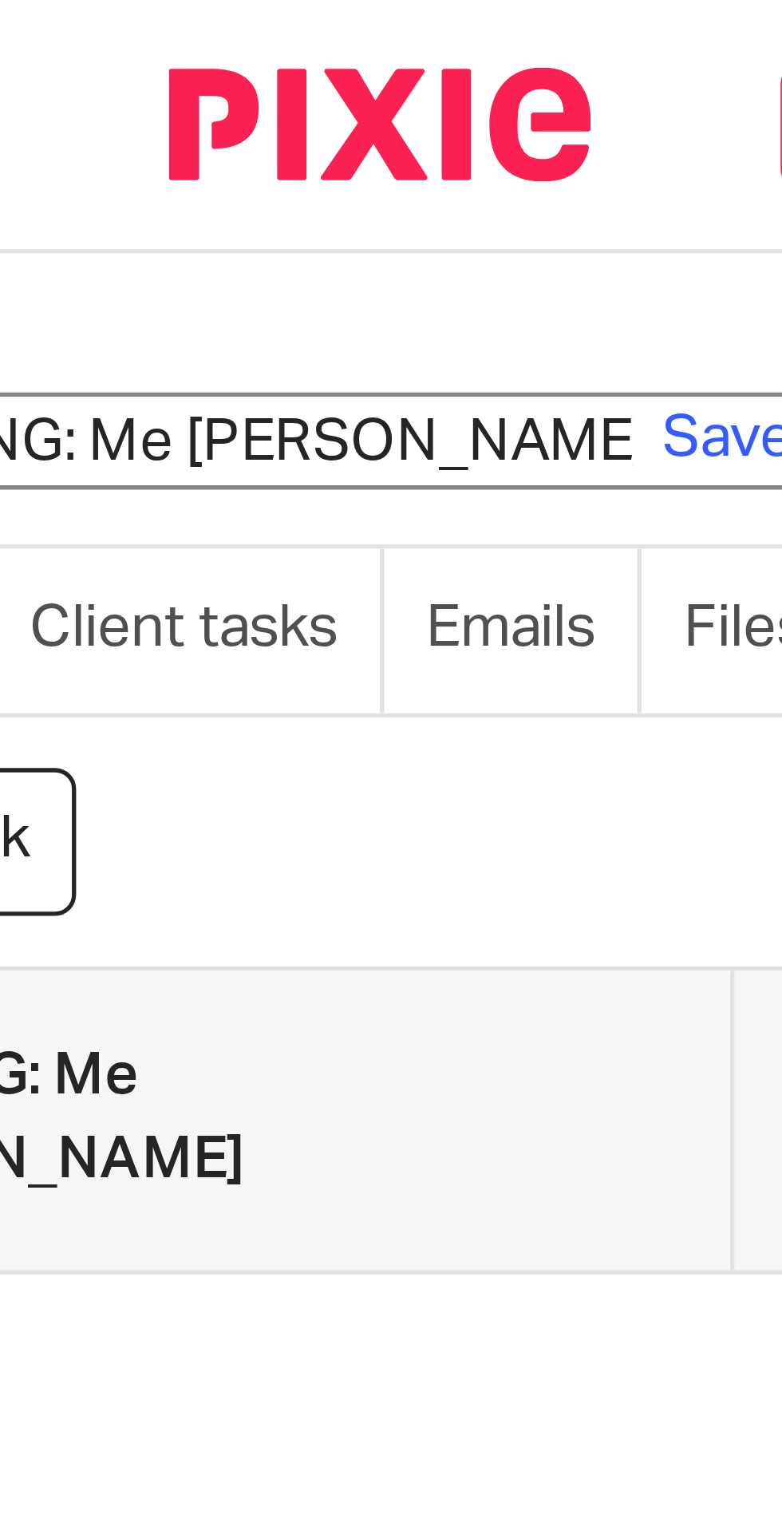
click at [136, 82] on link "Save" at bounding box center [137, 83] width 25 height 16
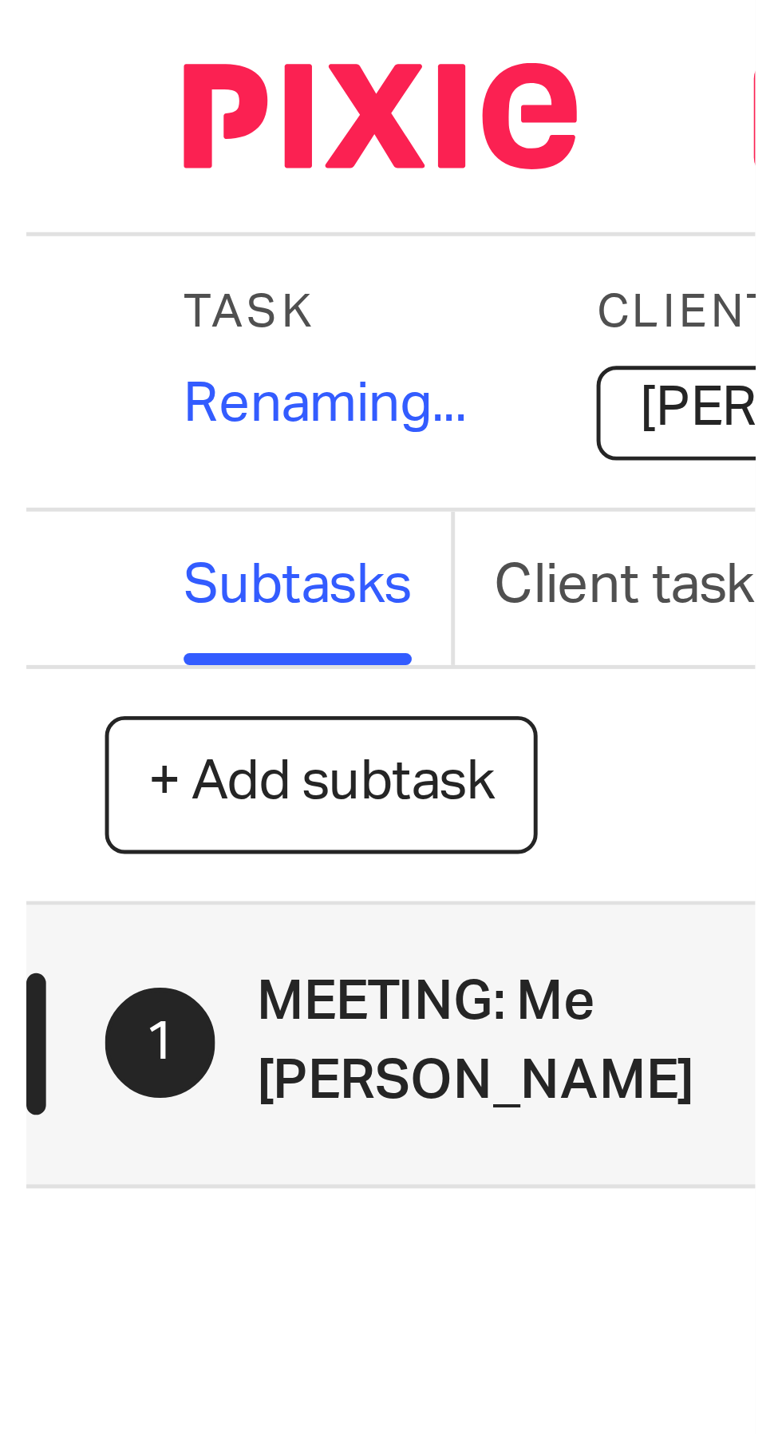
scroll to position [0, 0]
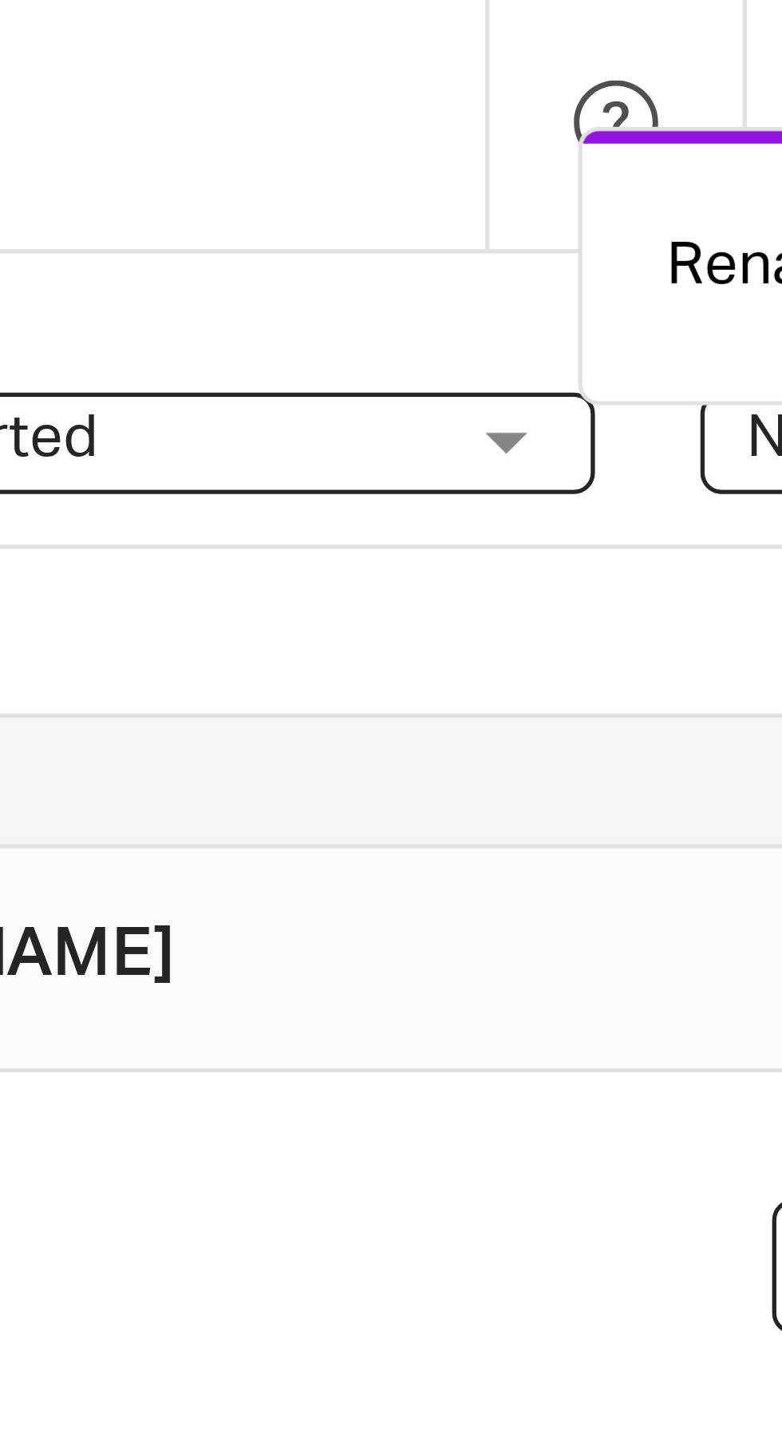
click at [557, 83] on span "Not started" at bounding box center [508, 83] width 120 height 17
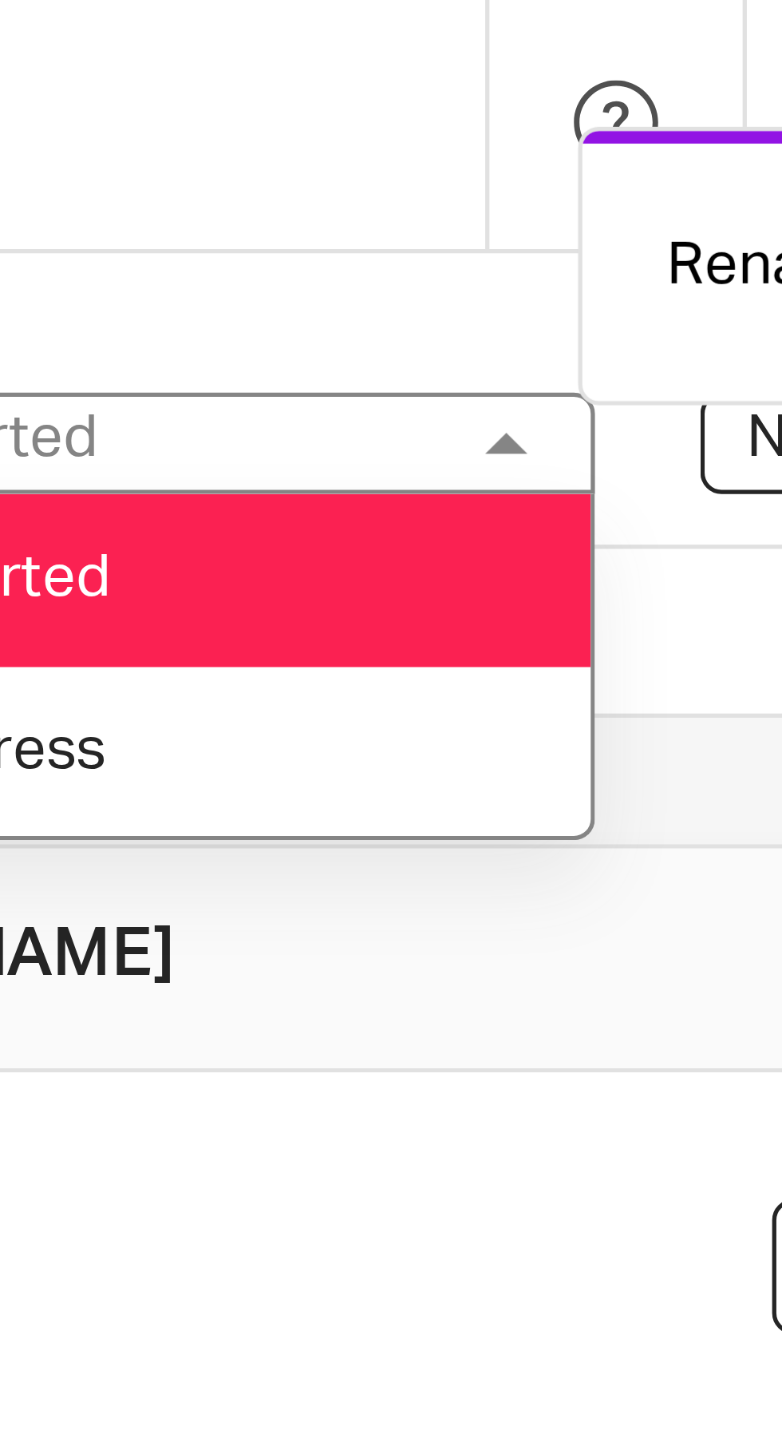
click at [544, 147] on li "In progress" at bounding box center [519, 142] width 158 height 33
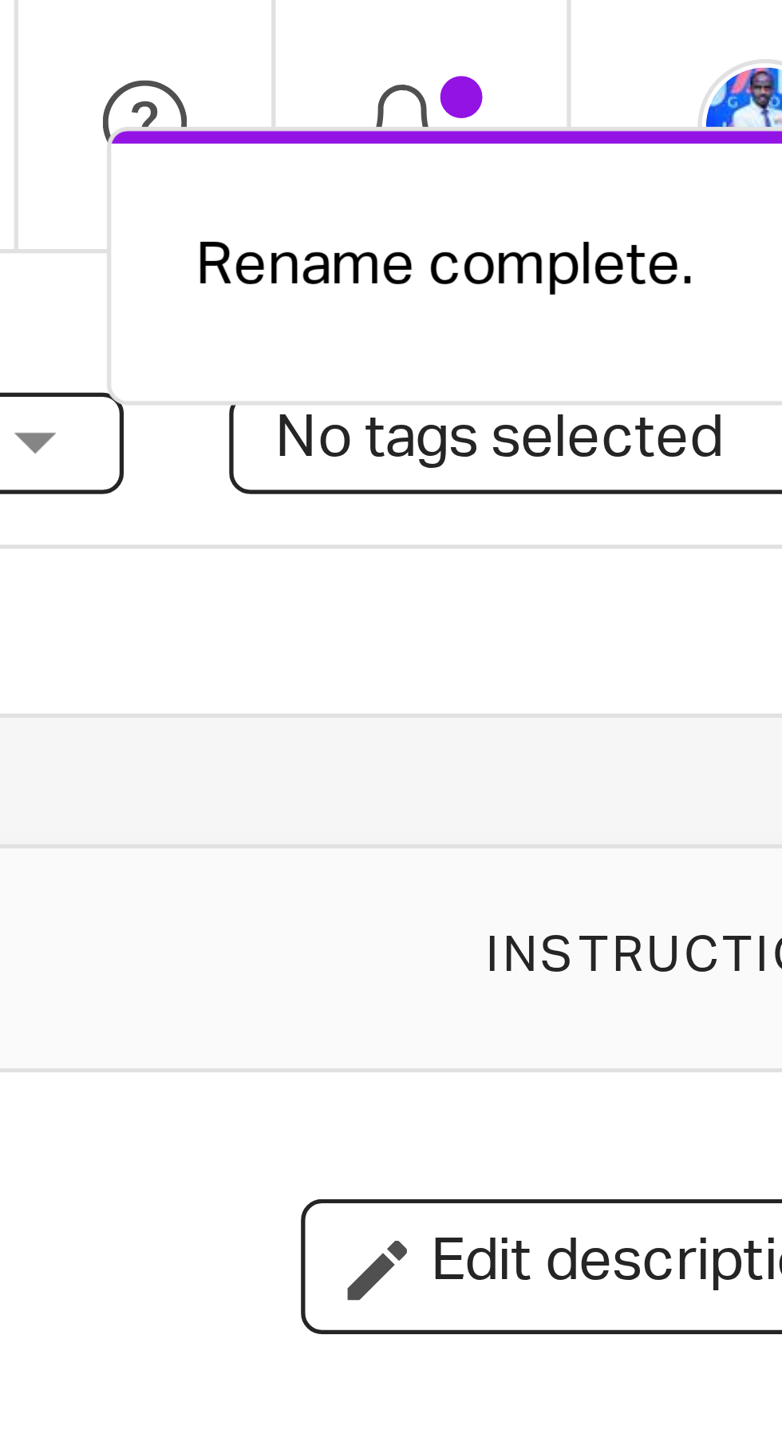
click at [691, 88] on span "No tags selected" at bounding box center [669, 82] width 85 height 11
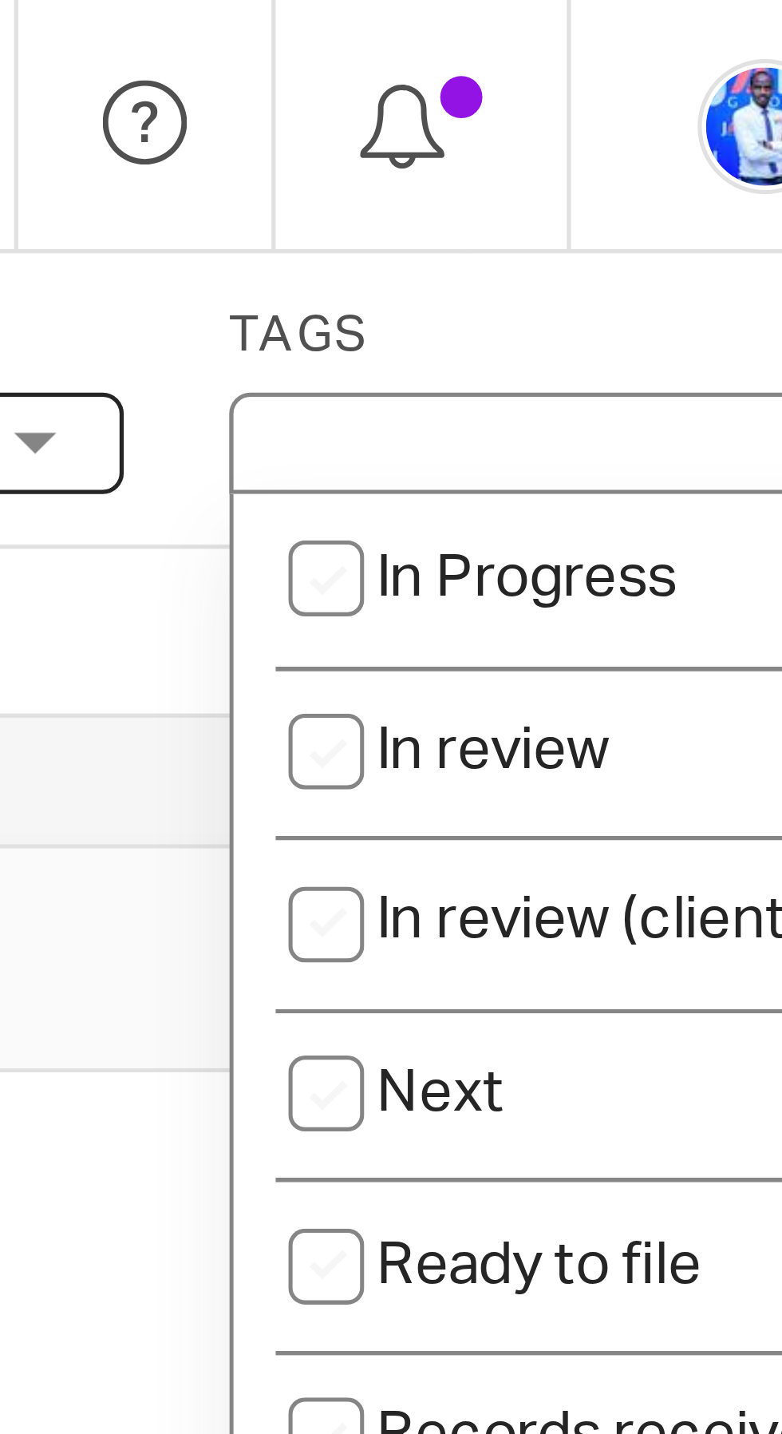
click at [690, 109] on span "In Progress" at bounding box center [675, 109] width 57 height 11
checkbox input "true"
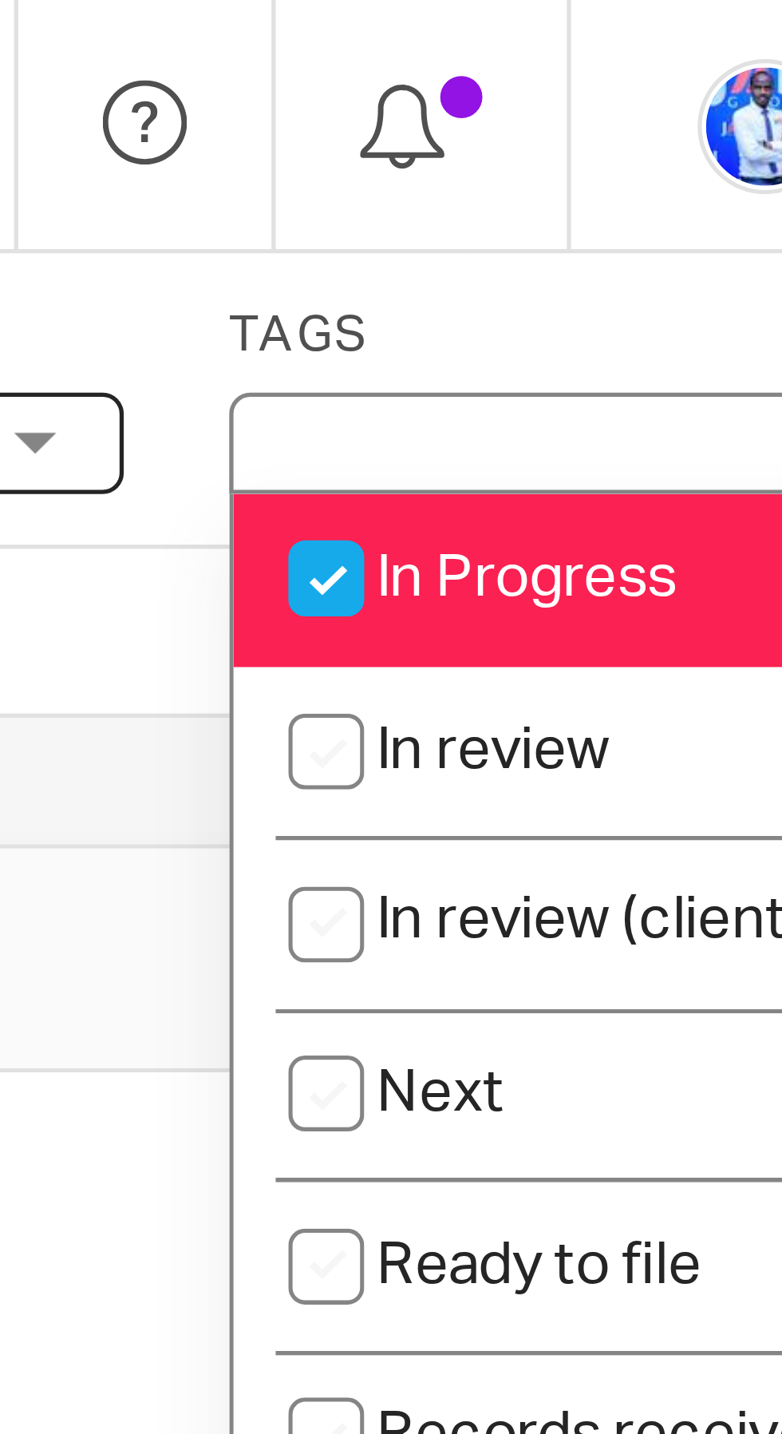
click at [596, 180] on div "1 MEETING: Me John Gahigana Instructions" at bounding box center [521, 181] width 445 height 26
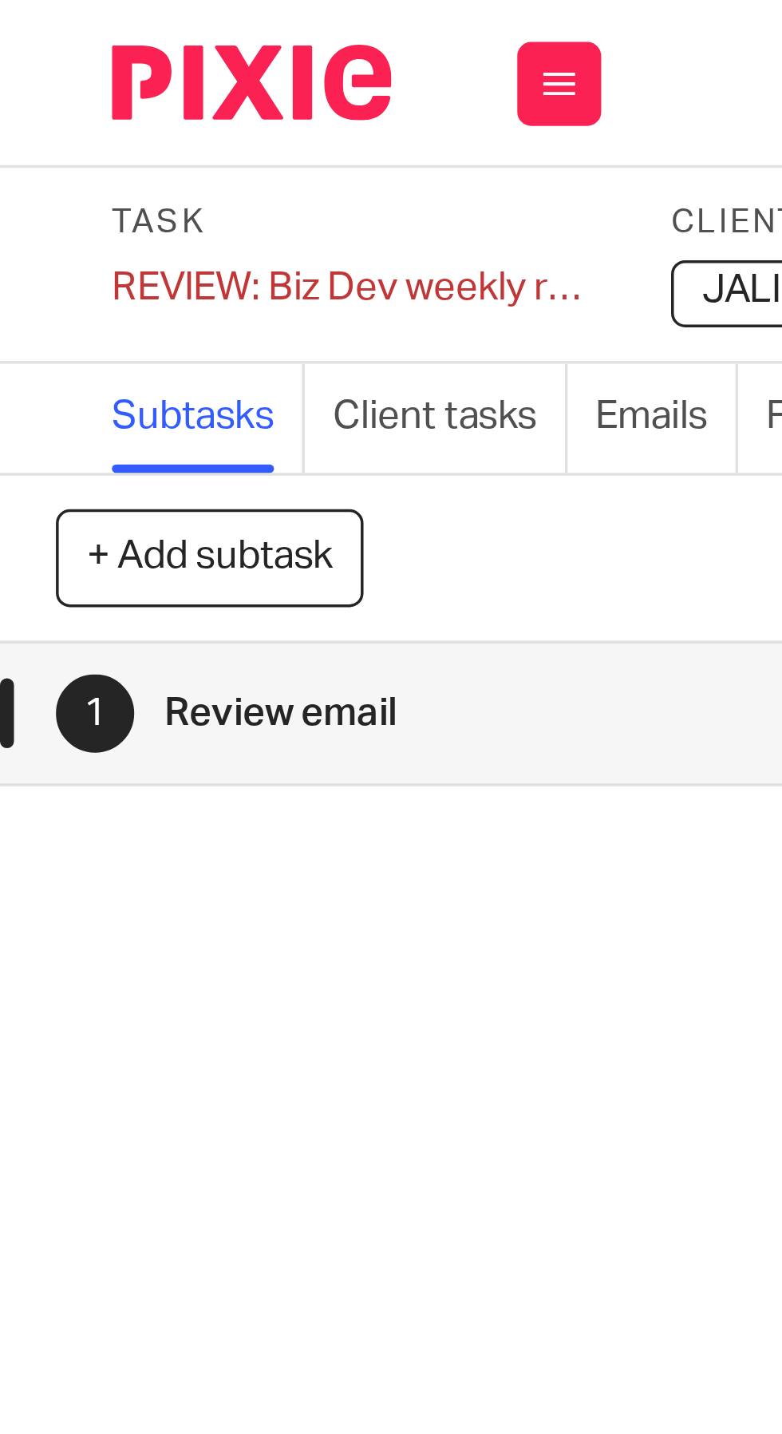
click at [61, 78] on div "REVIEW: Biz Dev weekly report Save REVIEW: Biz Dev weekly report" at bounding box center [102, 82] width 140 height 16
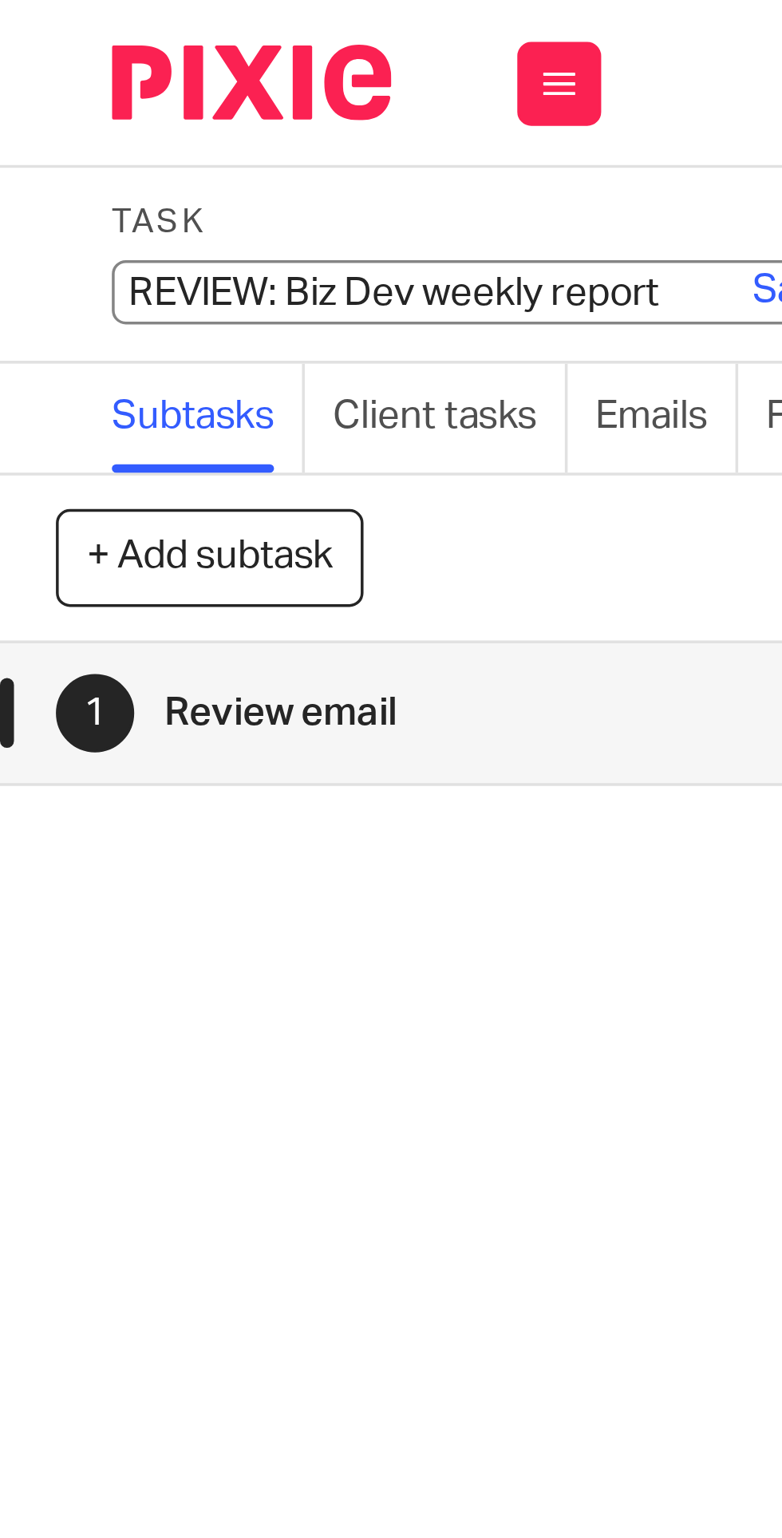
click at [67, 82] on input "REVIEW: Biz Dev weekly report" at bounding box center [149, 83] width 234 height 18
click at [65, 85] on input "REVIEW: Biz Dev weekly report" at bounding box center [149, 83] width 234 height 18
type input "7. REVIEW: Biz Dev weekly report"
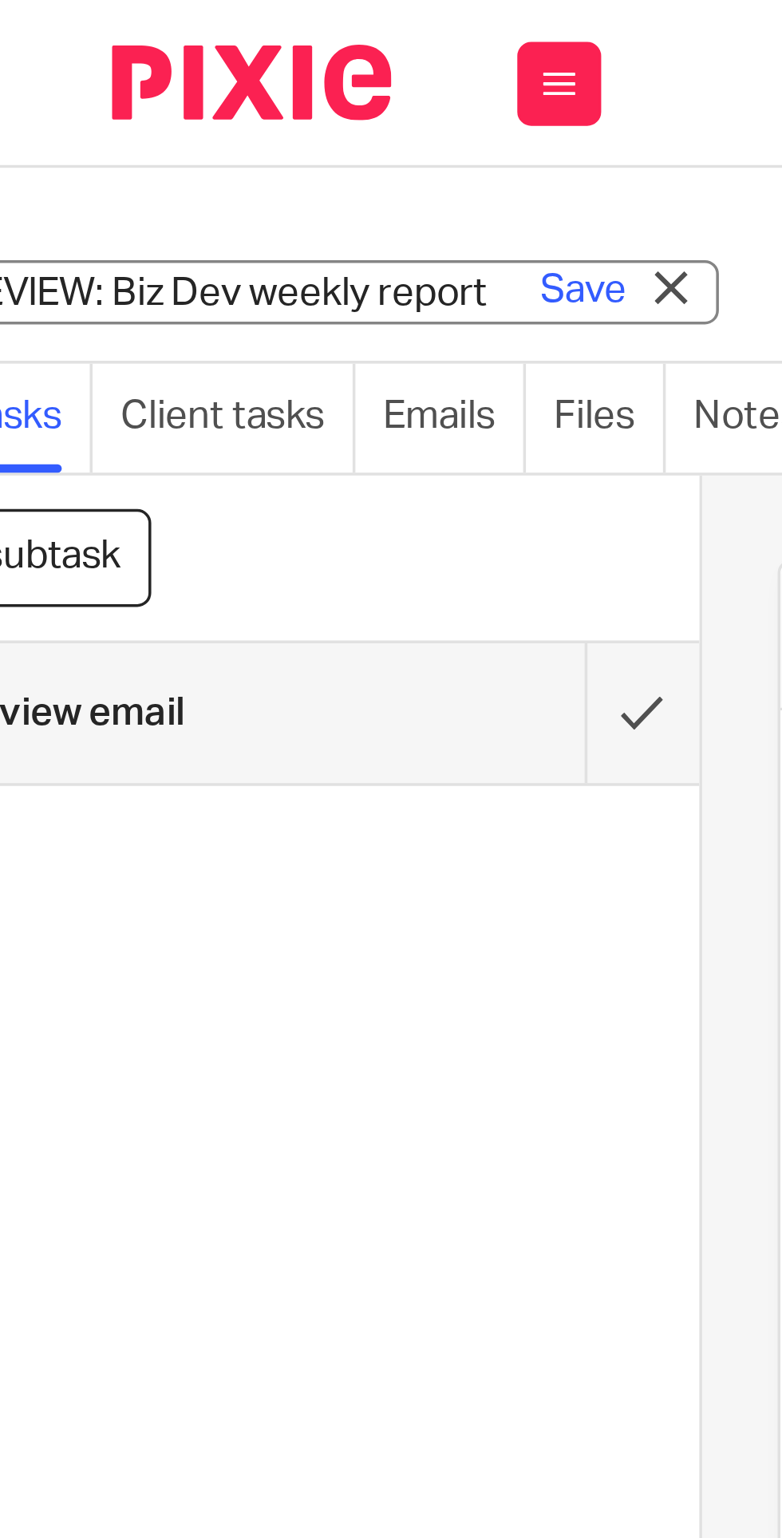
scroll to position [0, 89]
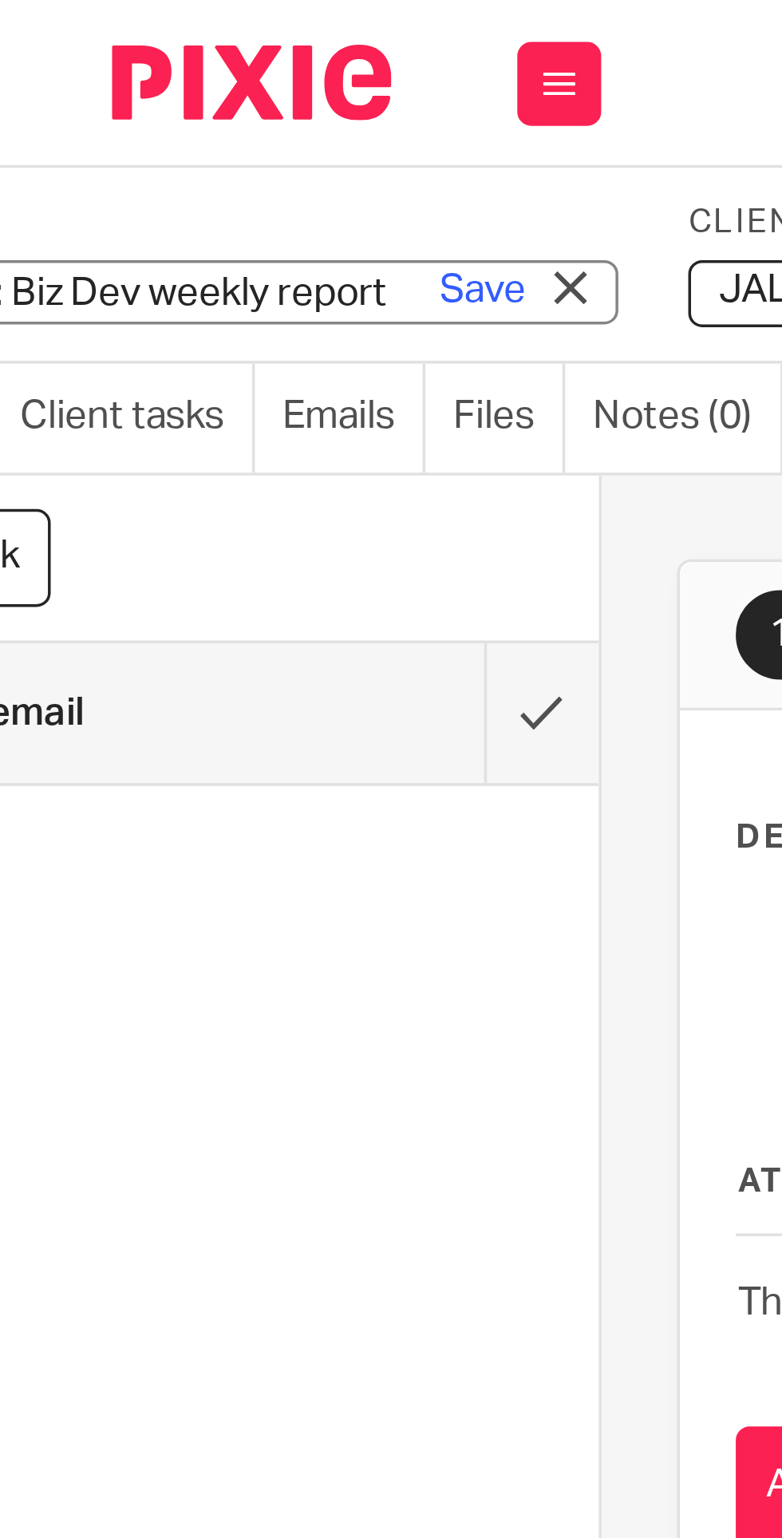
click at [140, 85] on link "Save" at bounding box center [137, 83] width 25 height 16
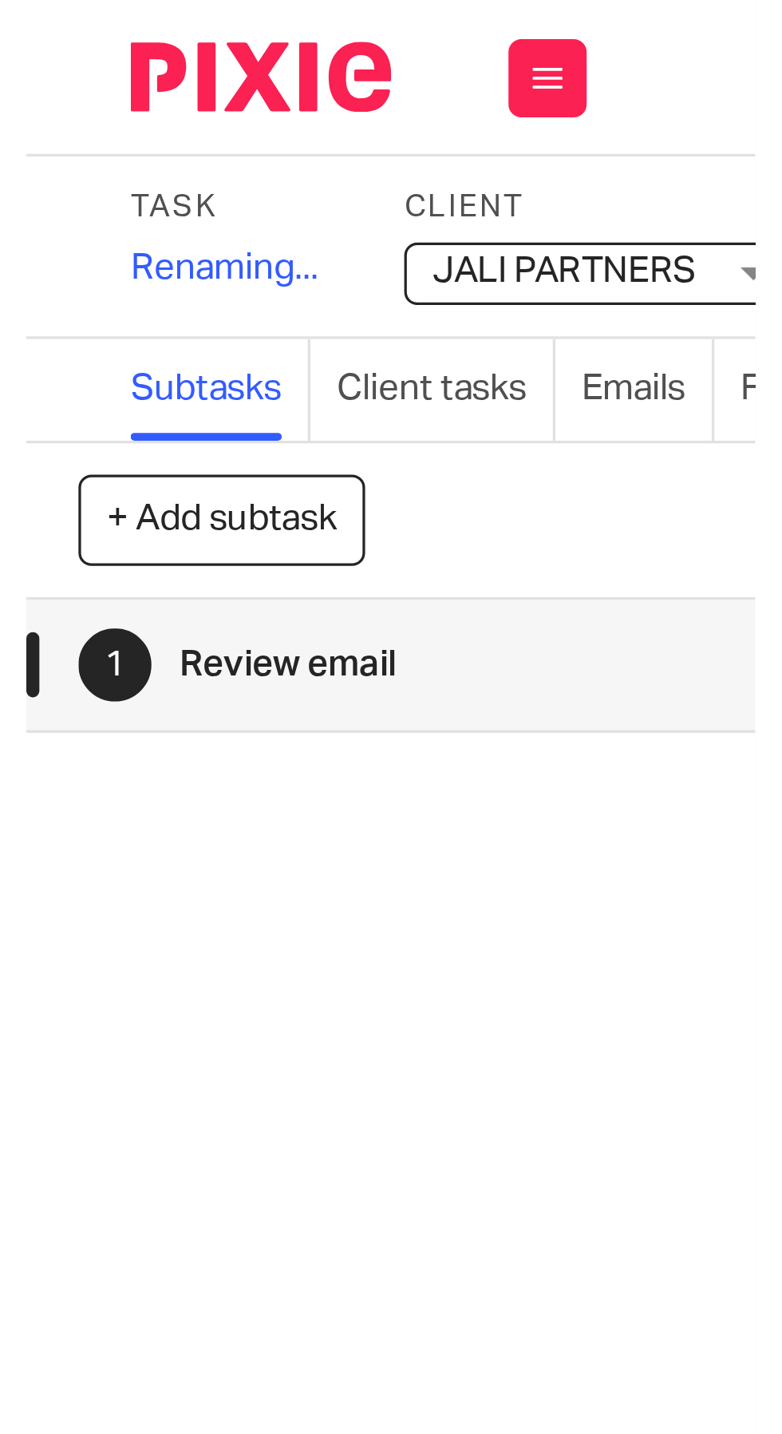
scroll to position [0, 0]
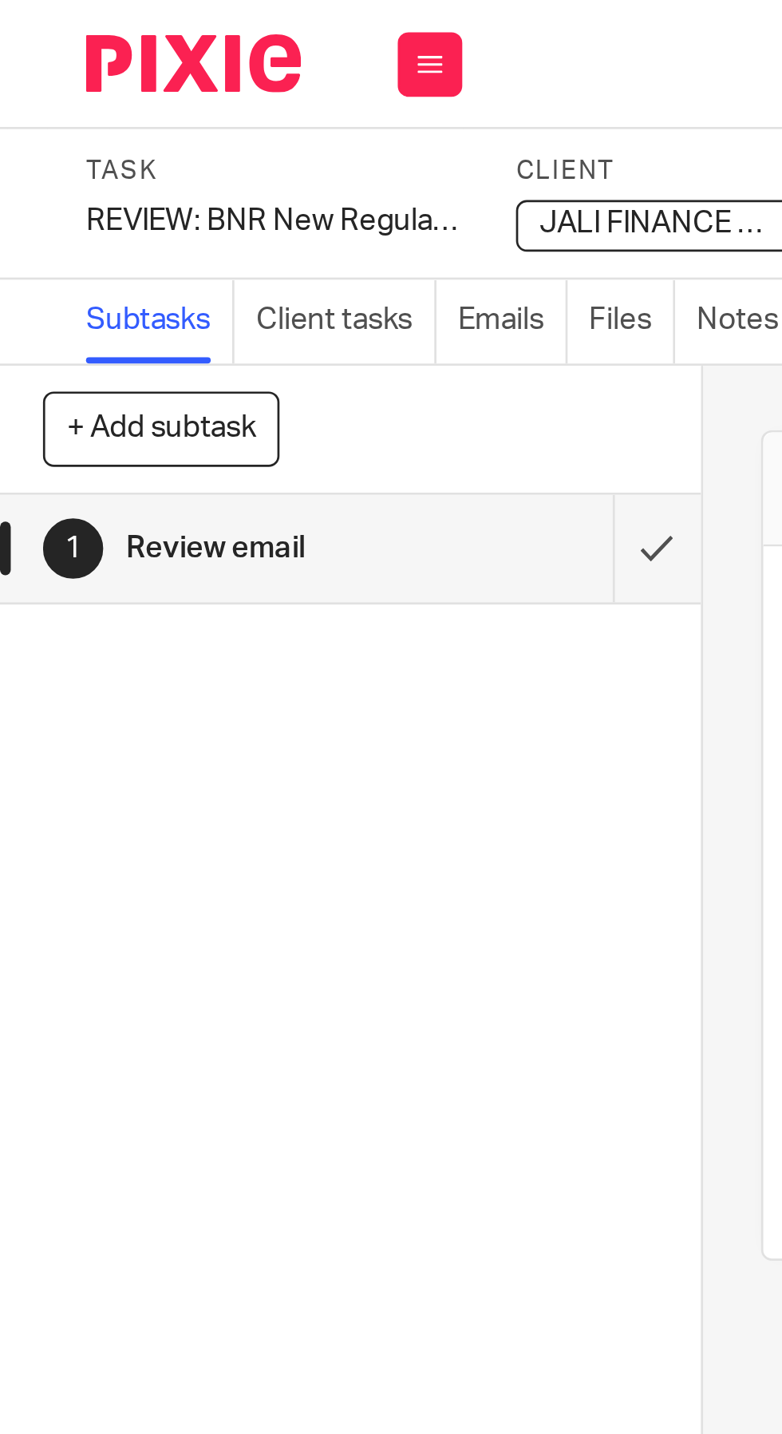
click at [68, 78] on div "REVIEW: BNR New Regulations Save REVIEW: BNR New Regulations" at bounding box center [102, 82] width 140 height 16
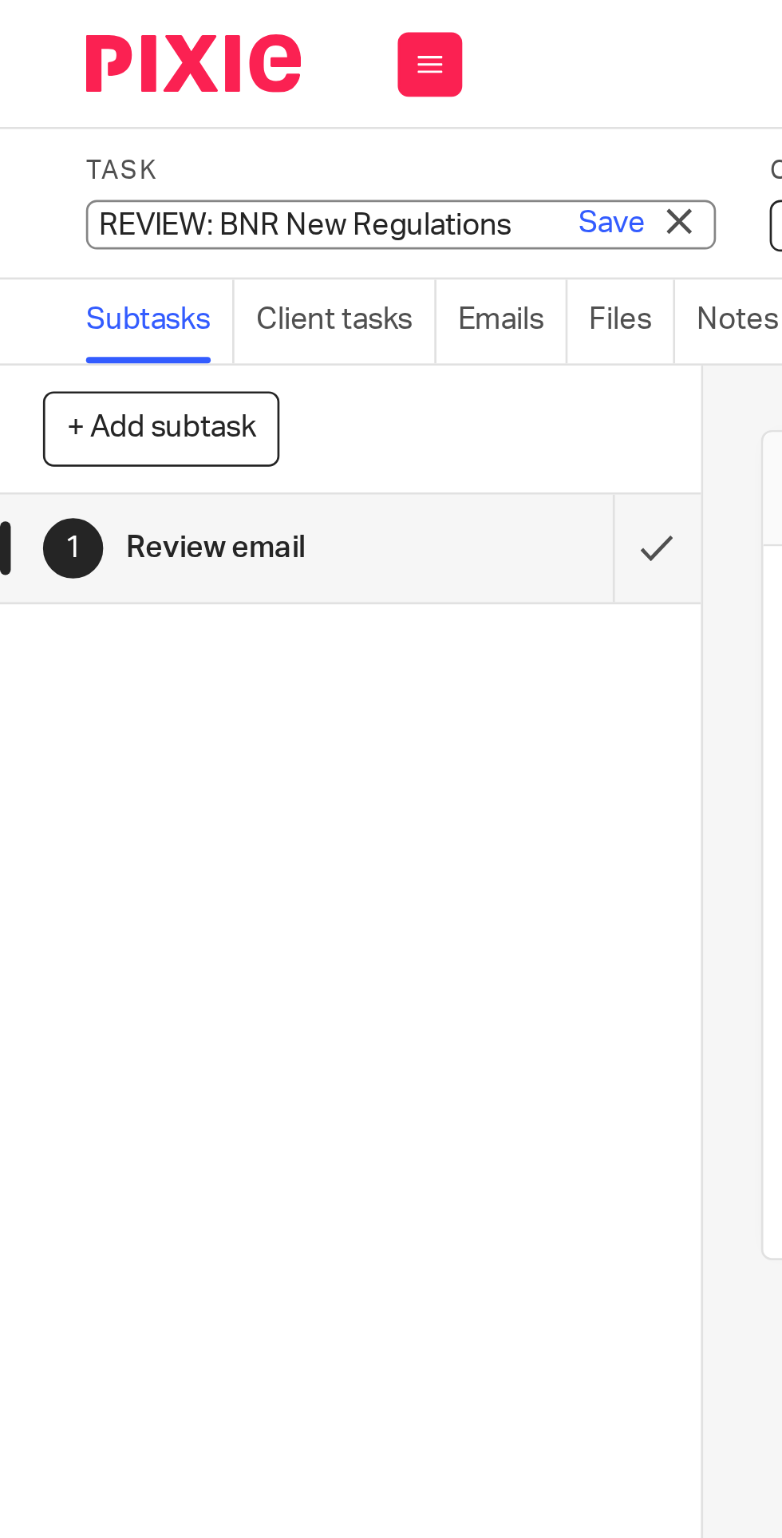
click at [80, 86] on input "REVIEW: BNR New Regulations" at bounding box center [149, 83] width 234 height 18
click at [77, 83] on input "REVIEW: BNR New Regulations" at bounding box center [149, 83] width 234 height 18
type input "4. REVIEW: BNR New Regulations"
click at [227, 89] on link "Save" at bounding box center [227, 83] width 25 height 16
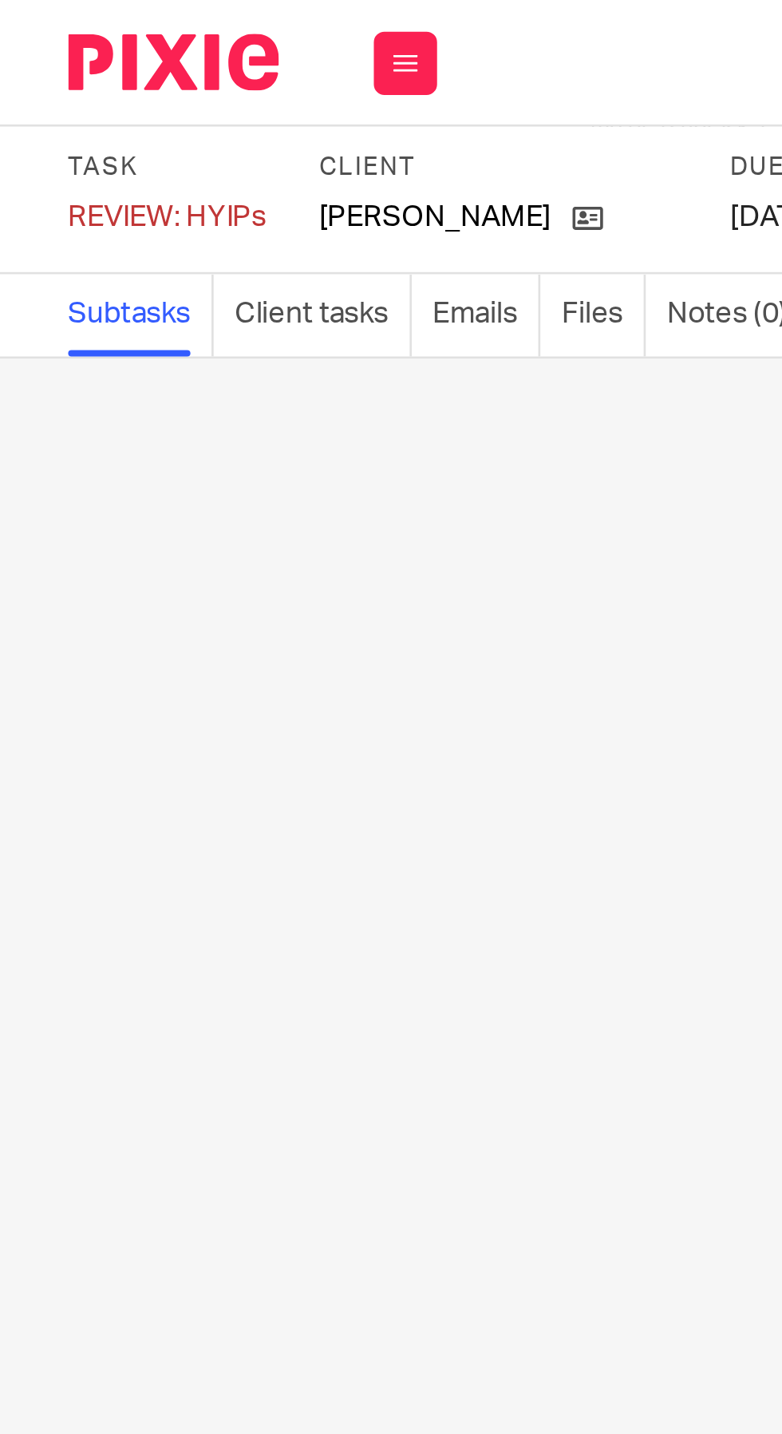
click at [44, 81] on div "REVIEW: HYIPs Save REVIEW: HYIPs" at bounding box center [69, 82] width 75 height 16
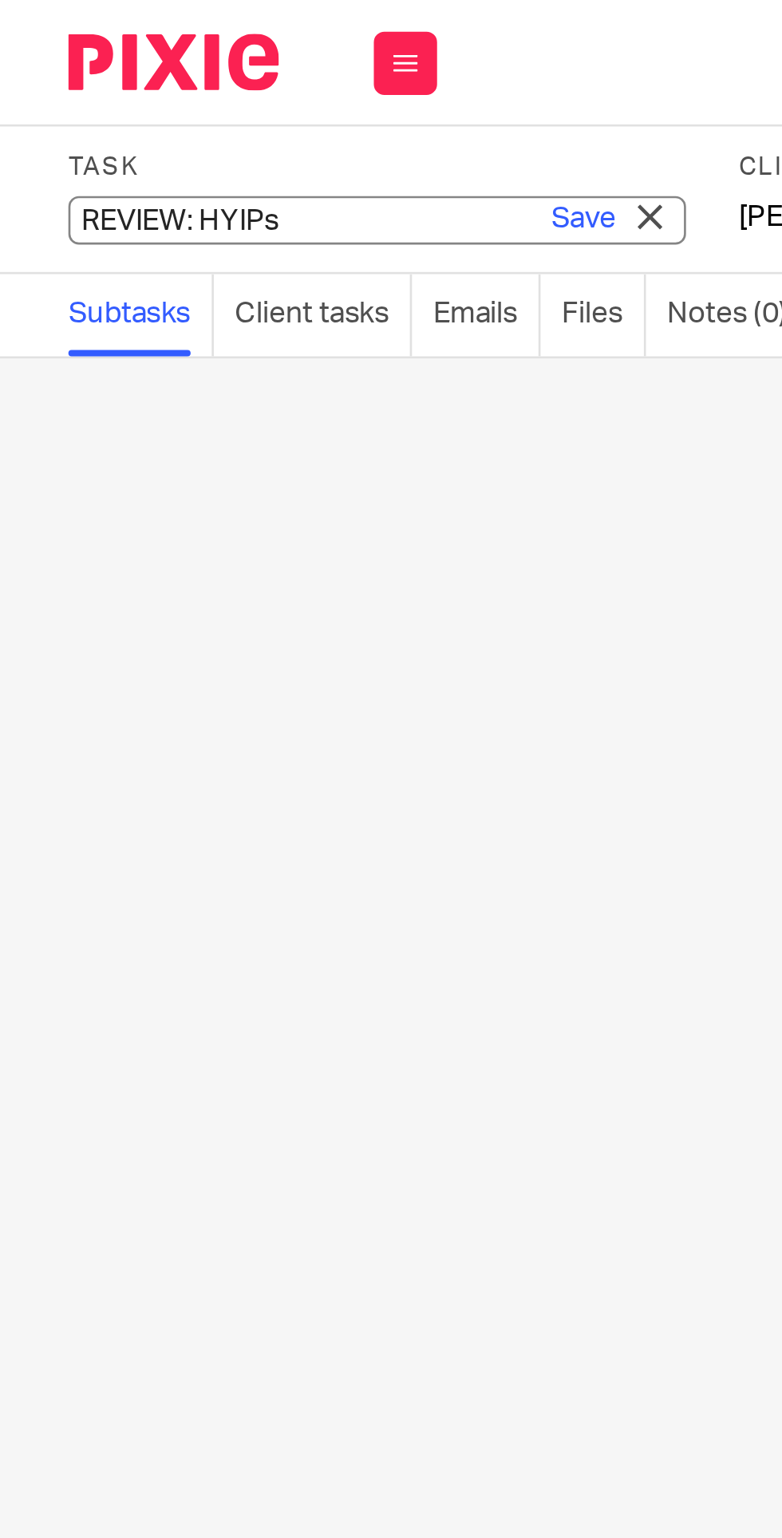
click at [65, 81] on input "REVIEW: HYIPs" at bounding box center [149, 83] width 234 height 18
click at [69, 81] on input "REVIEW: HYIPs" at bounding box center [149, 83] width 234 height 18
type input "13. REVIEW: HYIPs"
click at [222, 80] on link "Save" at bounding box center [227, 83] width 25 height 16
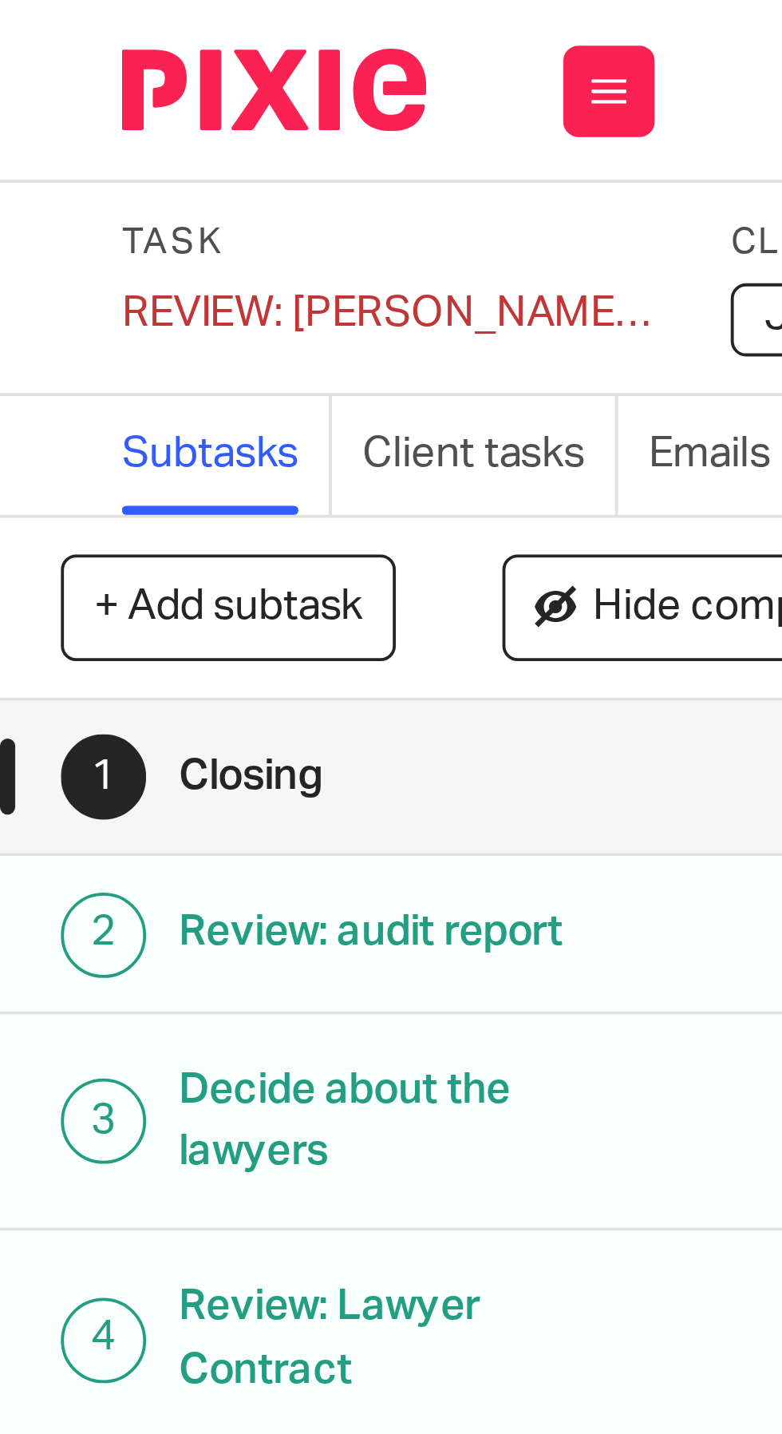
click at [74, 85] on div "REVIEW: [PERSON_NAME] file Save REVIEW: [PERSON_NAME] file" at bounding box center [102, 82] width 140 height 16
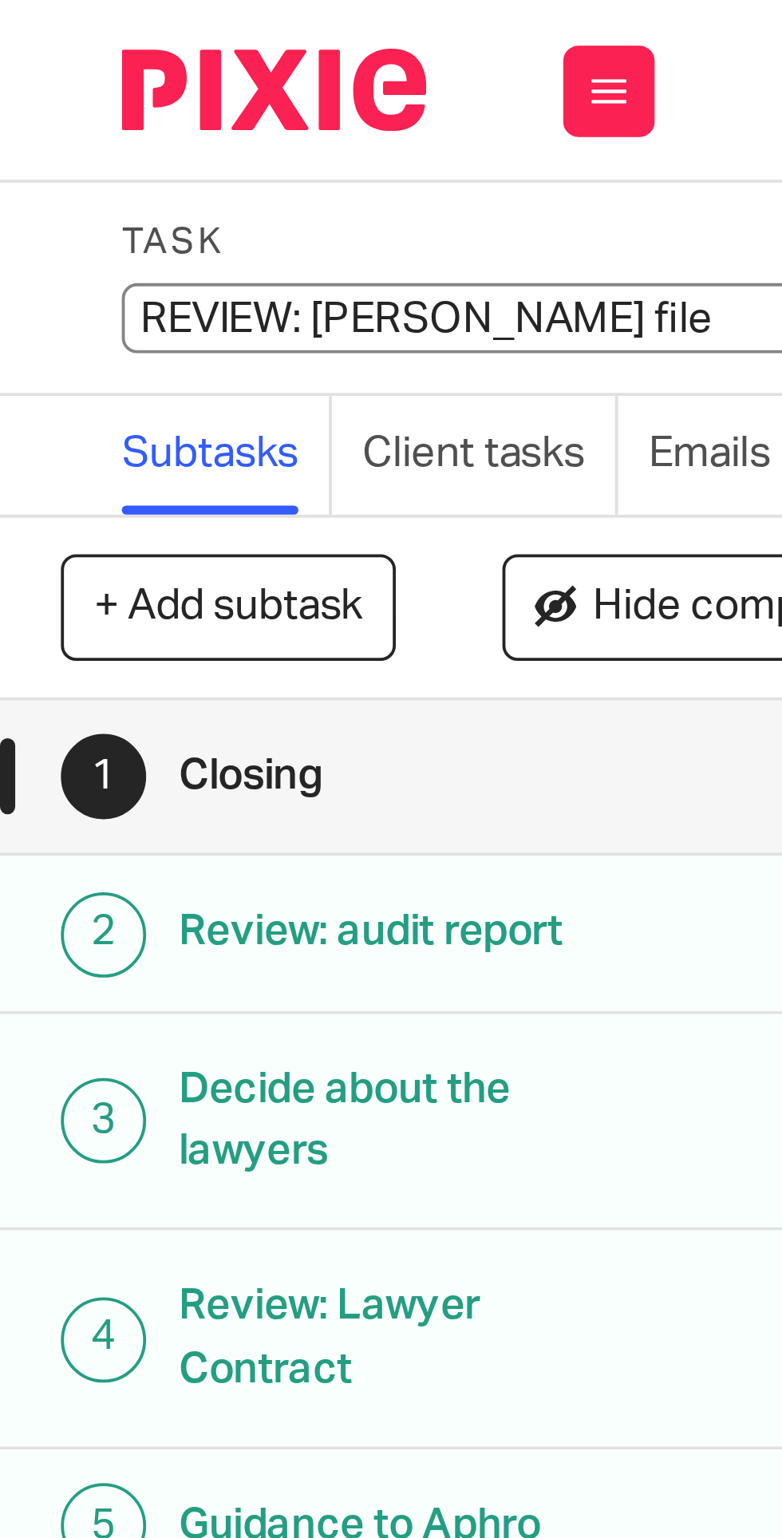
click at [74, 82] on input "REVIEW: [PERSON_NAME] file" at bounding box center [149, 83] width 234 height 18
click at [77, 88] on input "REVIEW: [PERSON_NAME] file" at bounding box center [149, 83] width 234 height 18
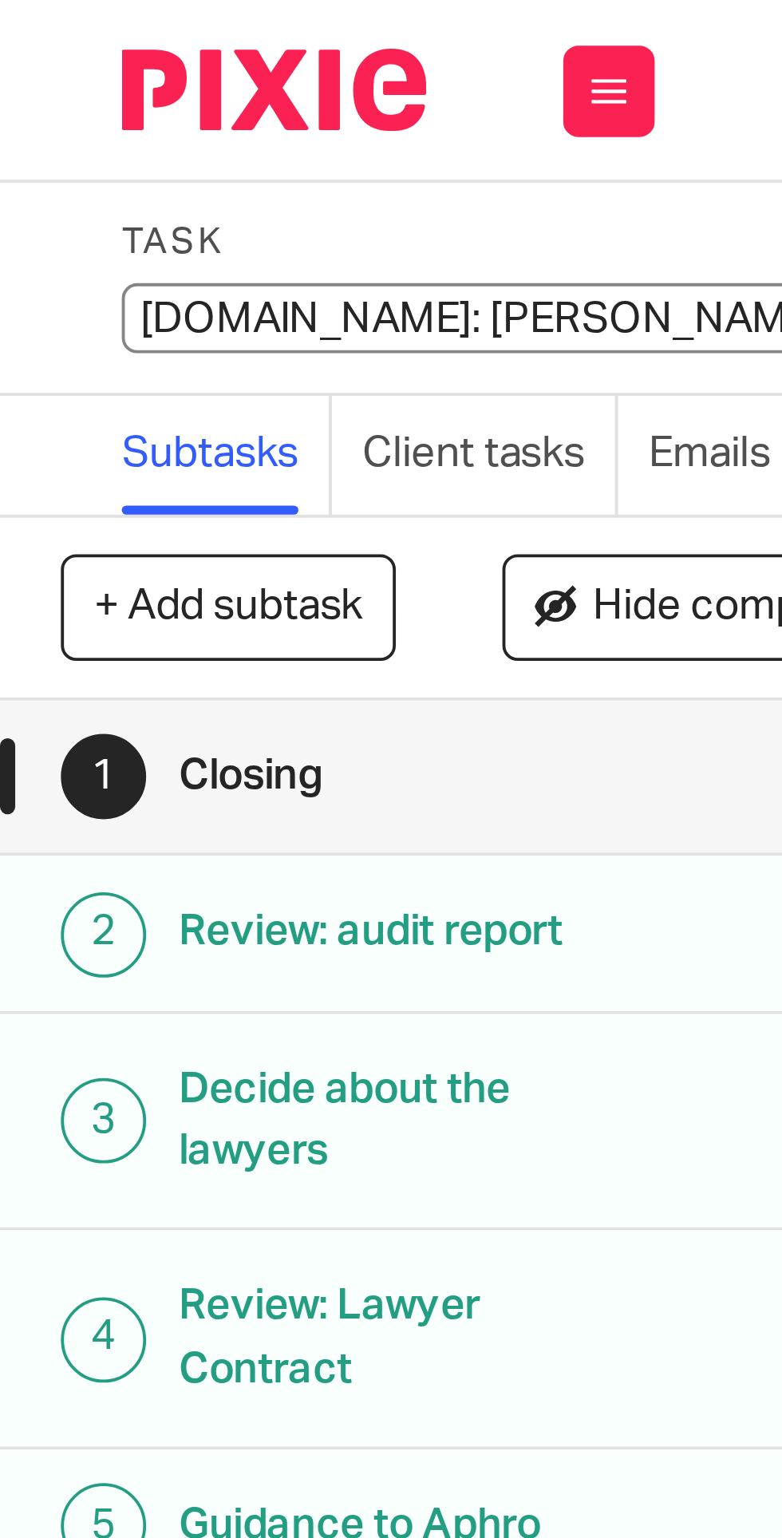
type input "9. REVIEW: [PERSON_NAME] file"
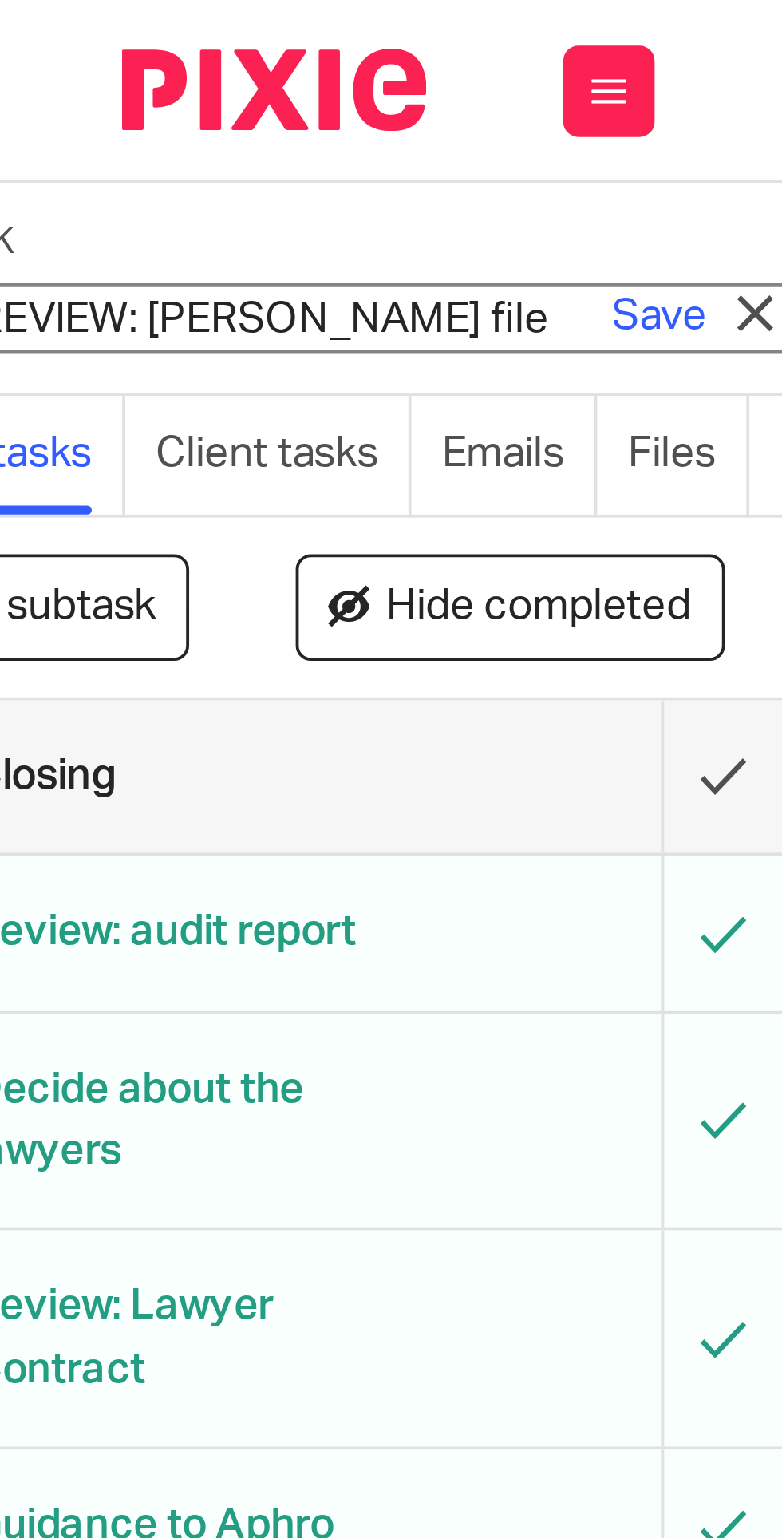
scroll to position [0, 89]
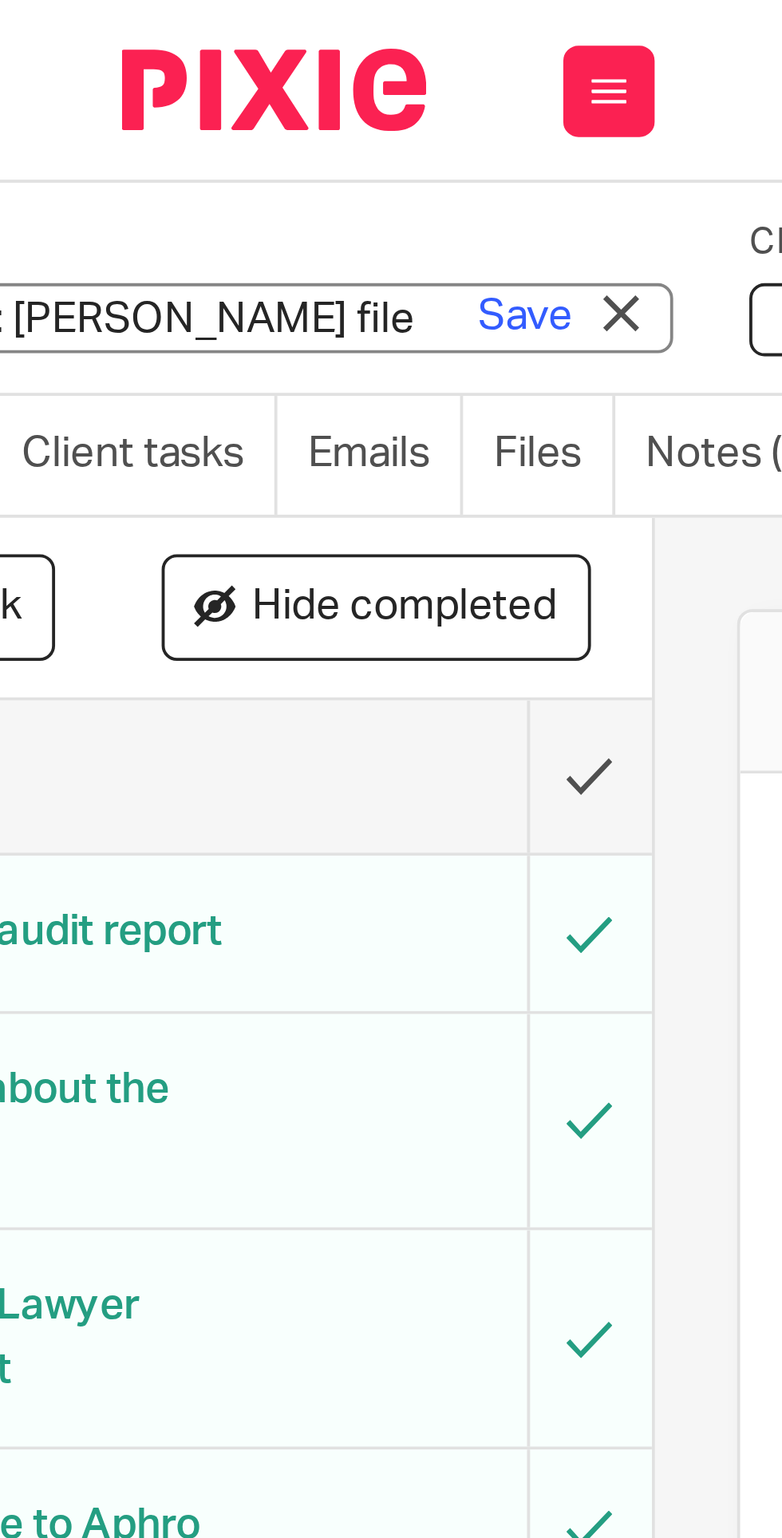
click at [143, 85] on link "Save" at bounding box center [137, 83] width 25 height 16
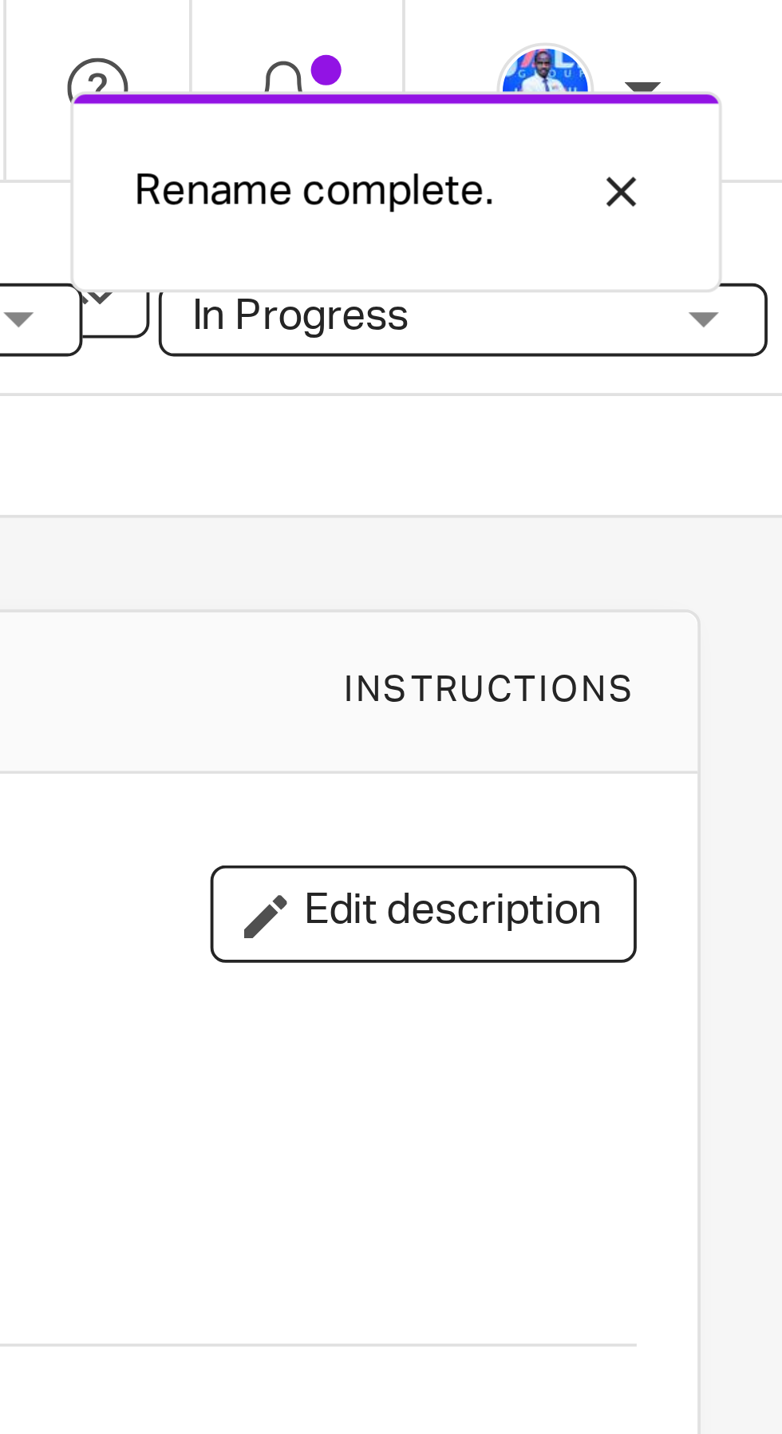
scroll to position [0, 0]
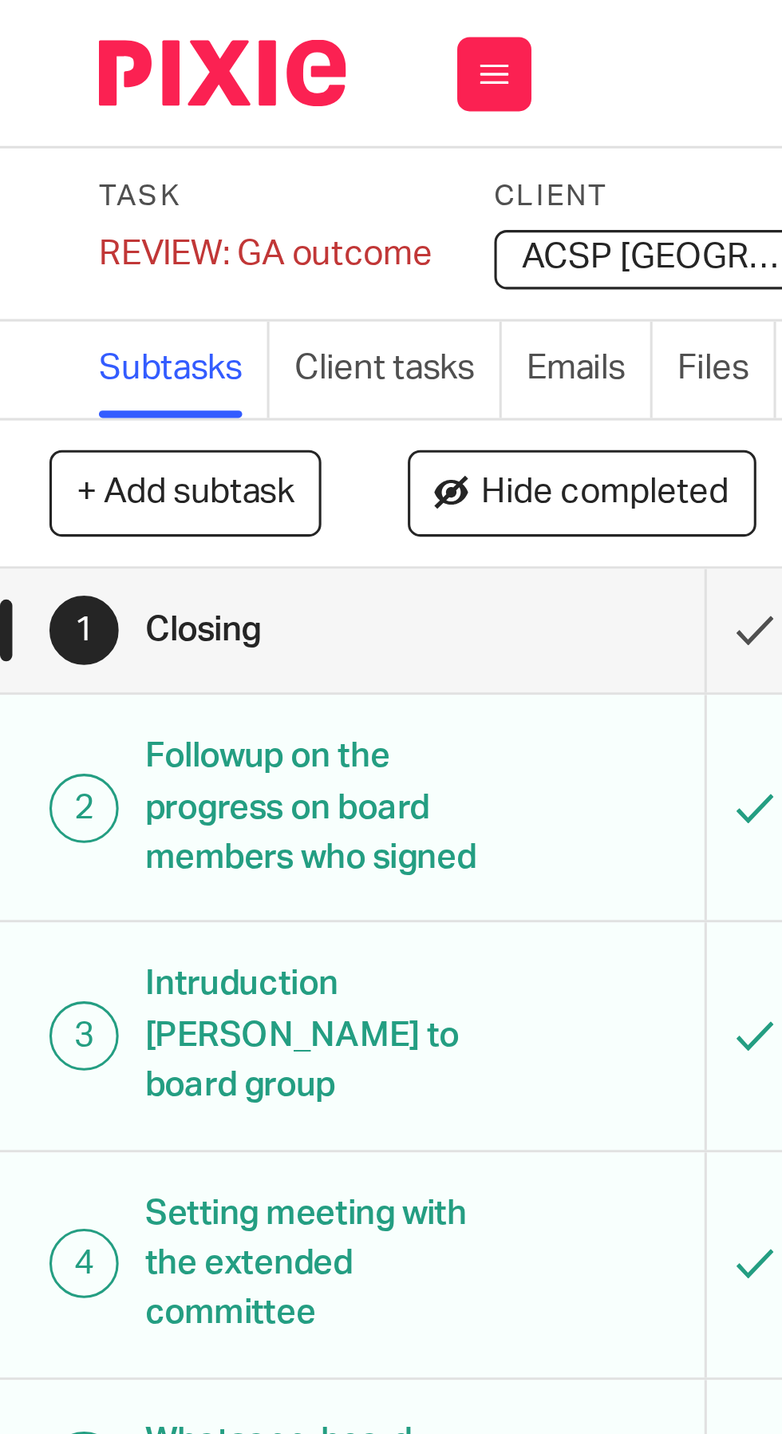
click at [45, 87] on div "REVIEW: GA outcome Save REVIEW: GA outcome" at bounding box center [86, 82] width 108 height 16
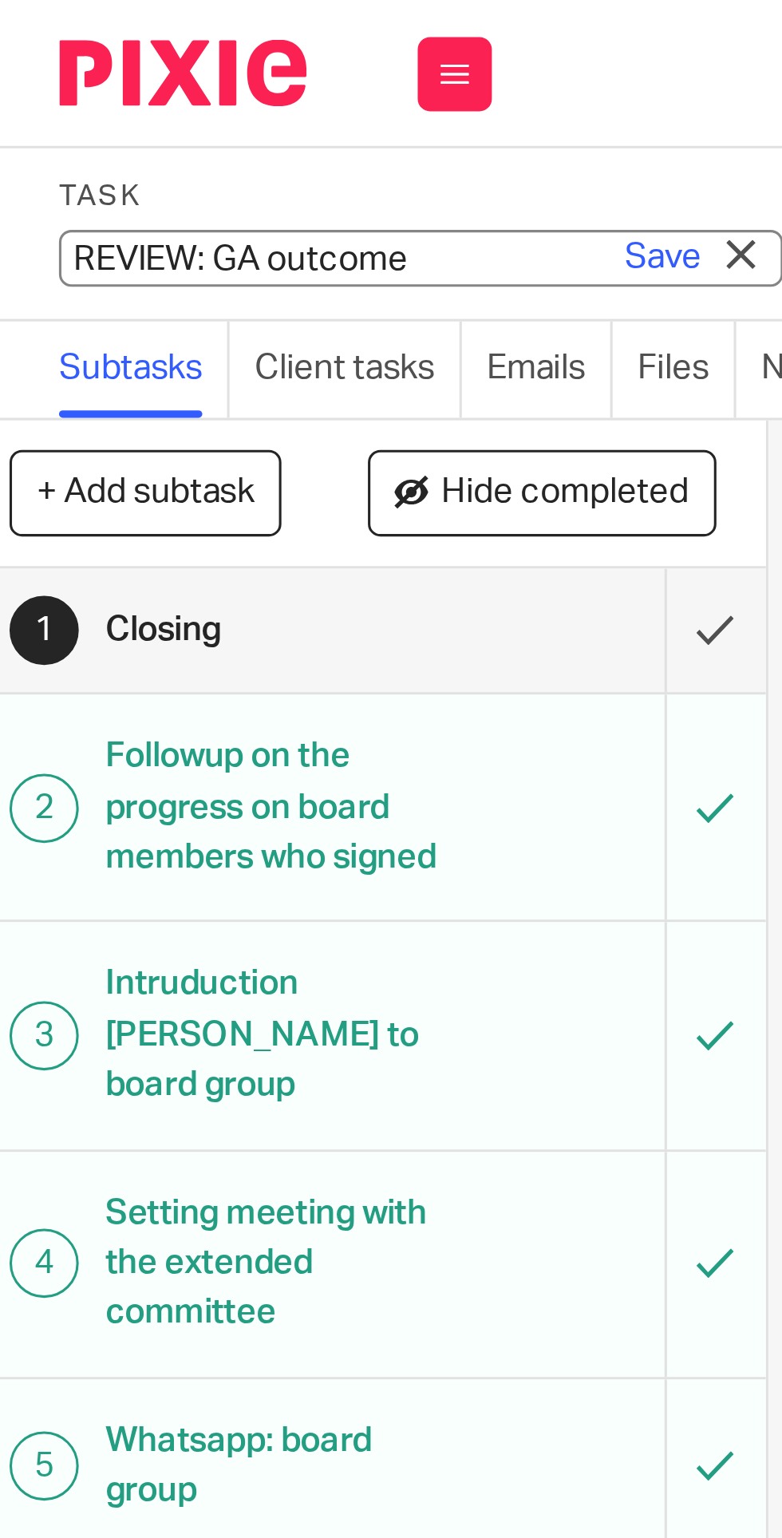
click at [64, 86] on input "REVIEW: GA outcome" at bounding box center [149, 83] width 234 height 18
click at [64, 85] on input "REVIEW: GA outcome" at bounding box center [149, 83] width 234 height 18
type input "3. REVIEW: GA outcome"
click at [225, 77] on link "Save" at bounding box center [227, 83] width 25 height 16
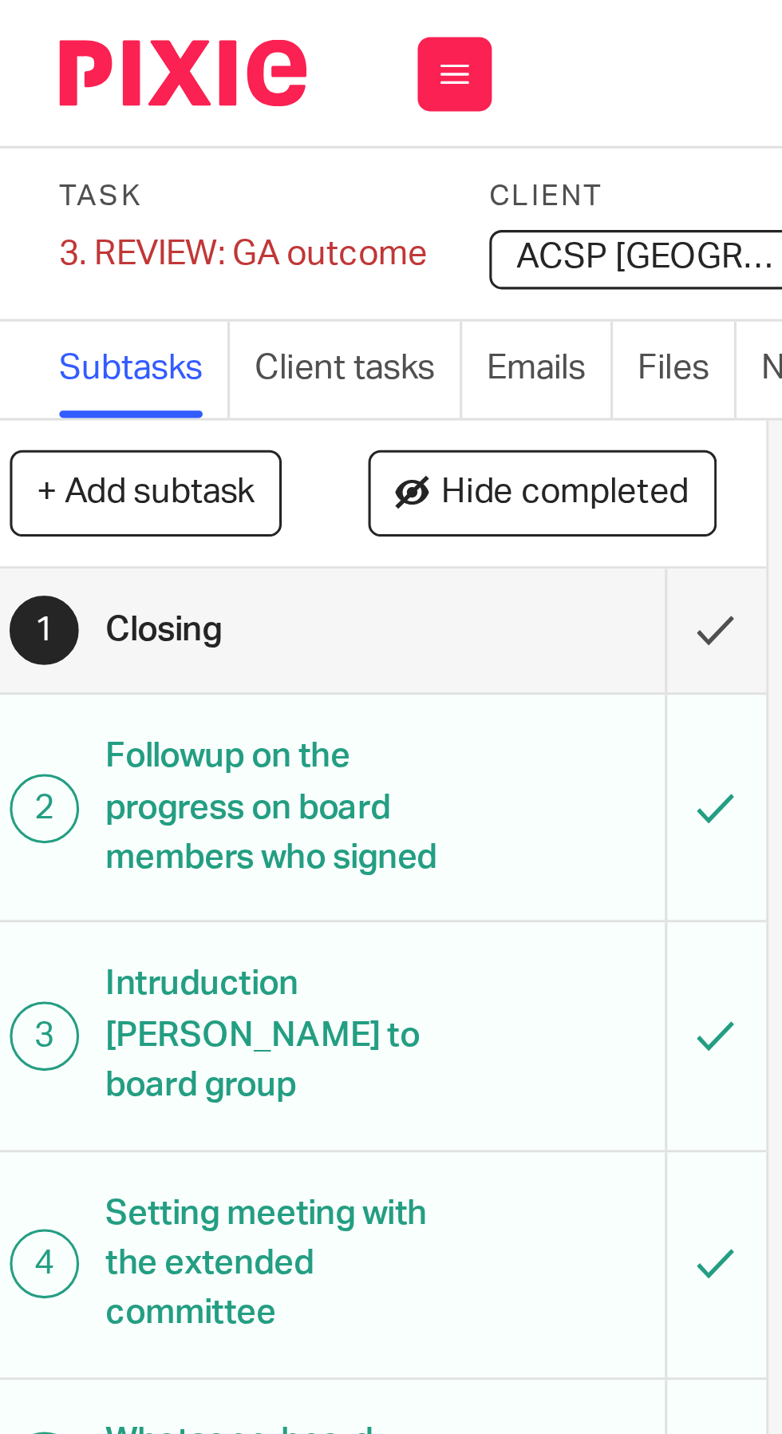
click at [77, 150] on button "+ Add subtask" at bounding box center [60, 158] width 88 height 27
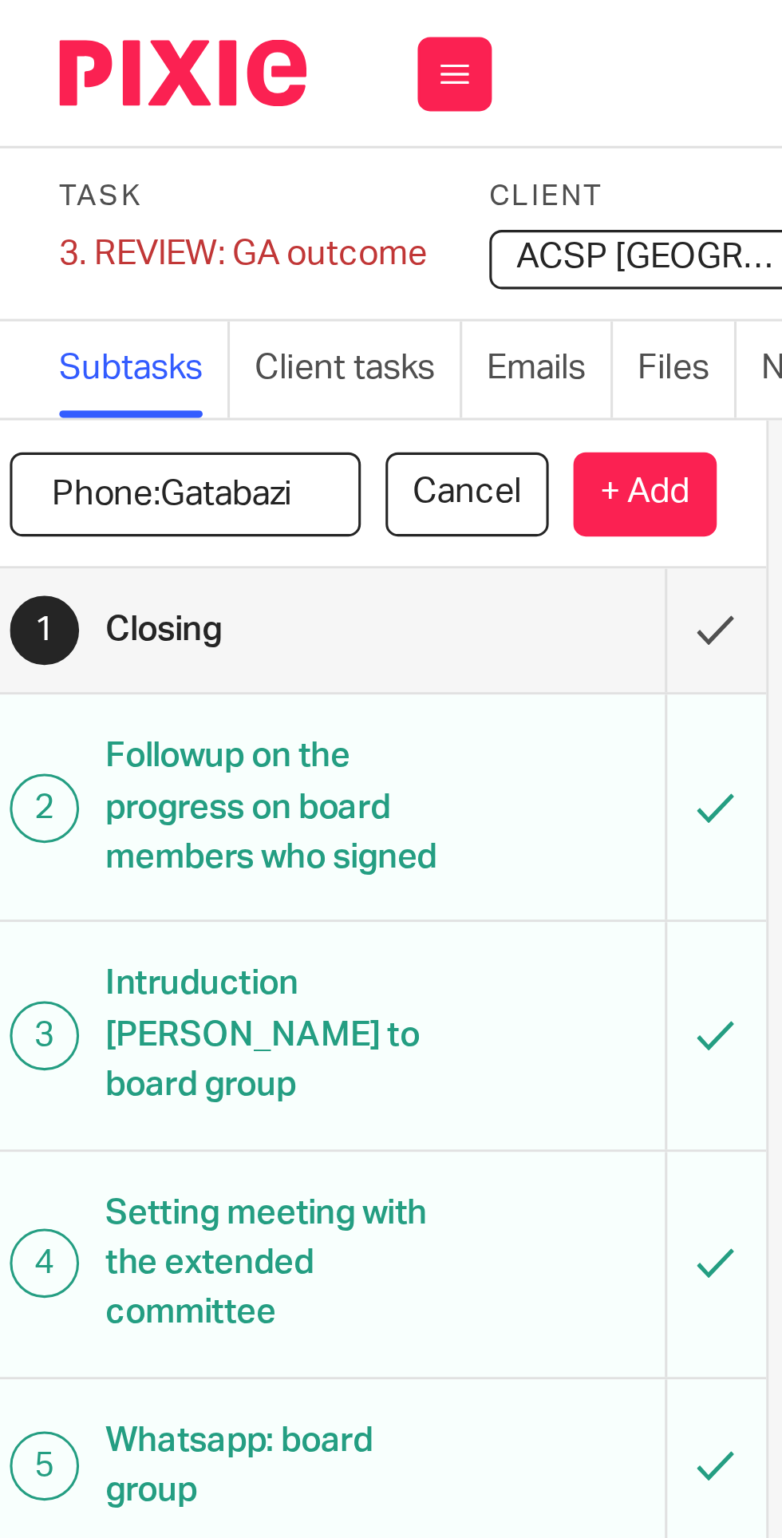
click at [223, 161] on p "+ Add" at bounding box center [221, 159] width 46 height 27
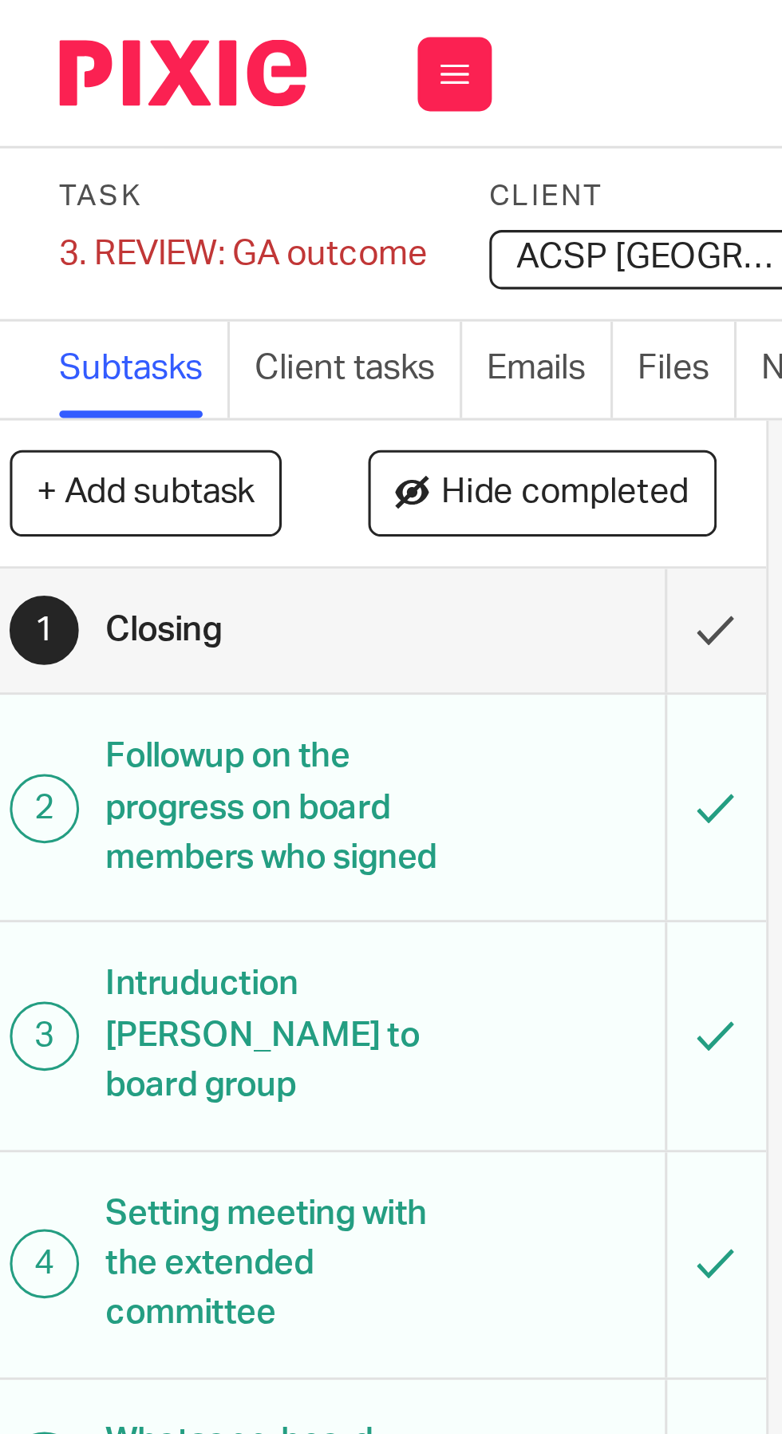
click at [45, 156] on button "+ Add subtask" at bounding box center [60, 158] width 88 height 27
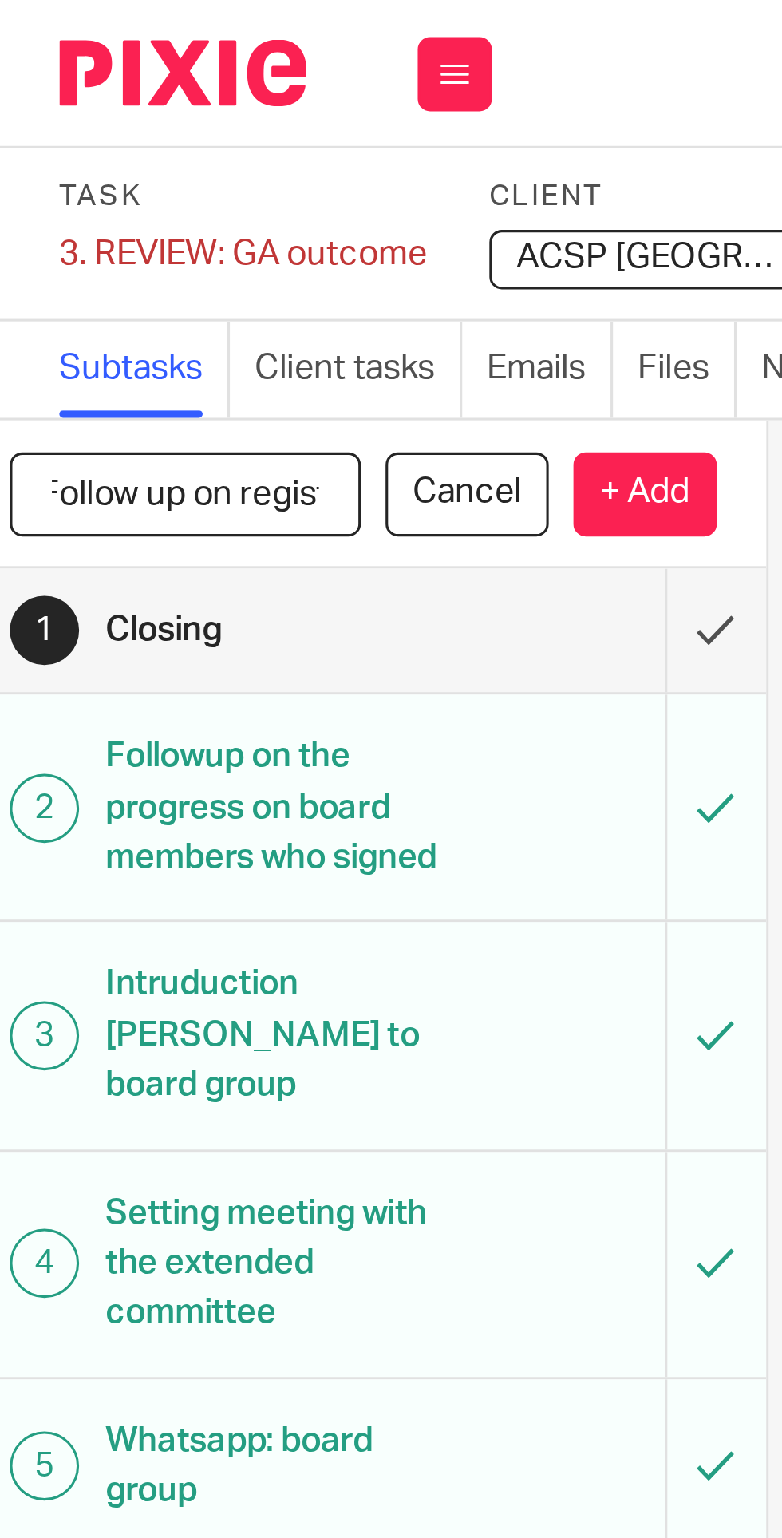
scroll to position [0, 39]
type input "Follow up on registration"
click at [228, 154] on p "+ Add" at bounding box center [221, 159] width 46 height 27
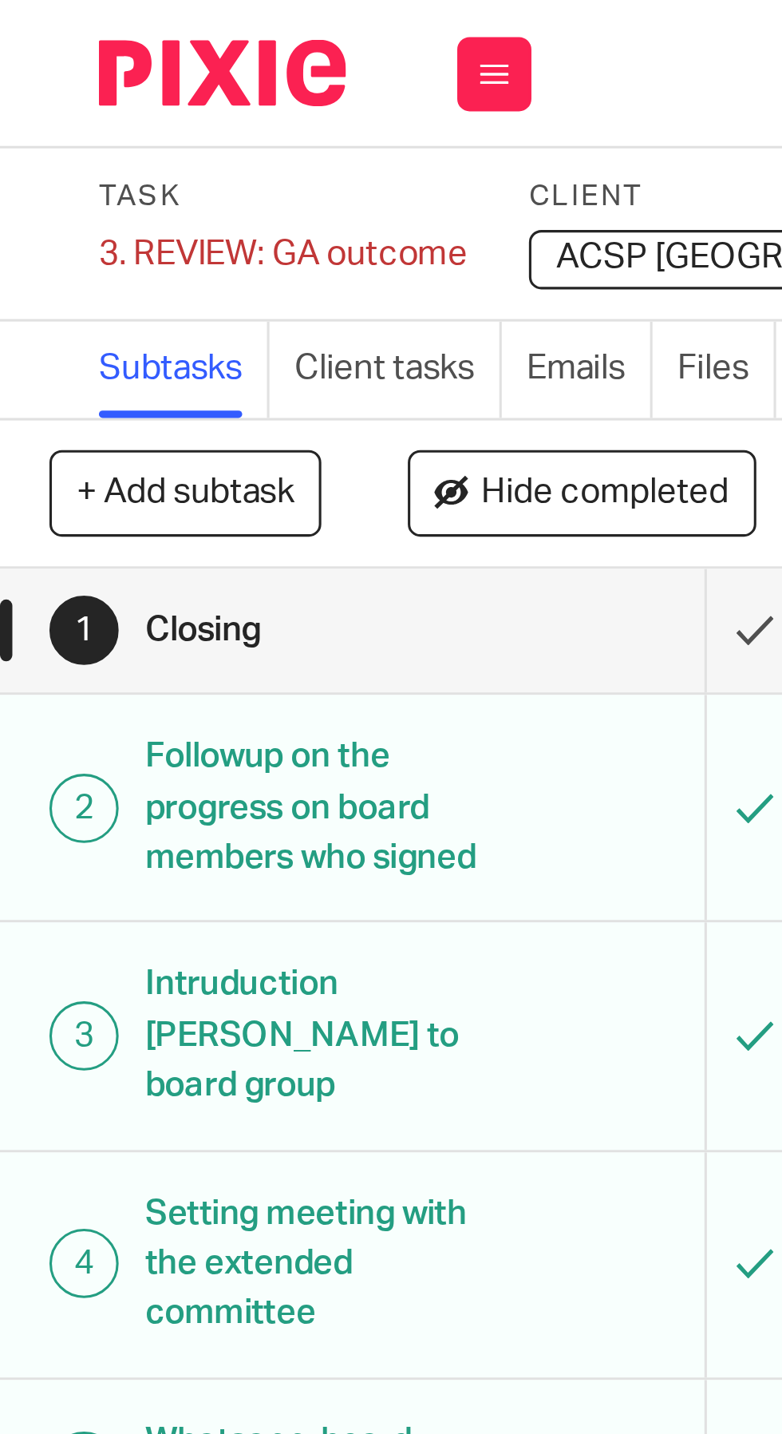
scroll to position [0, 0]
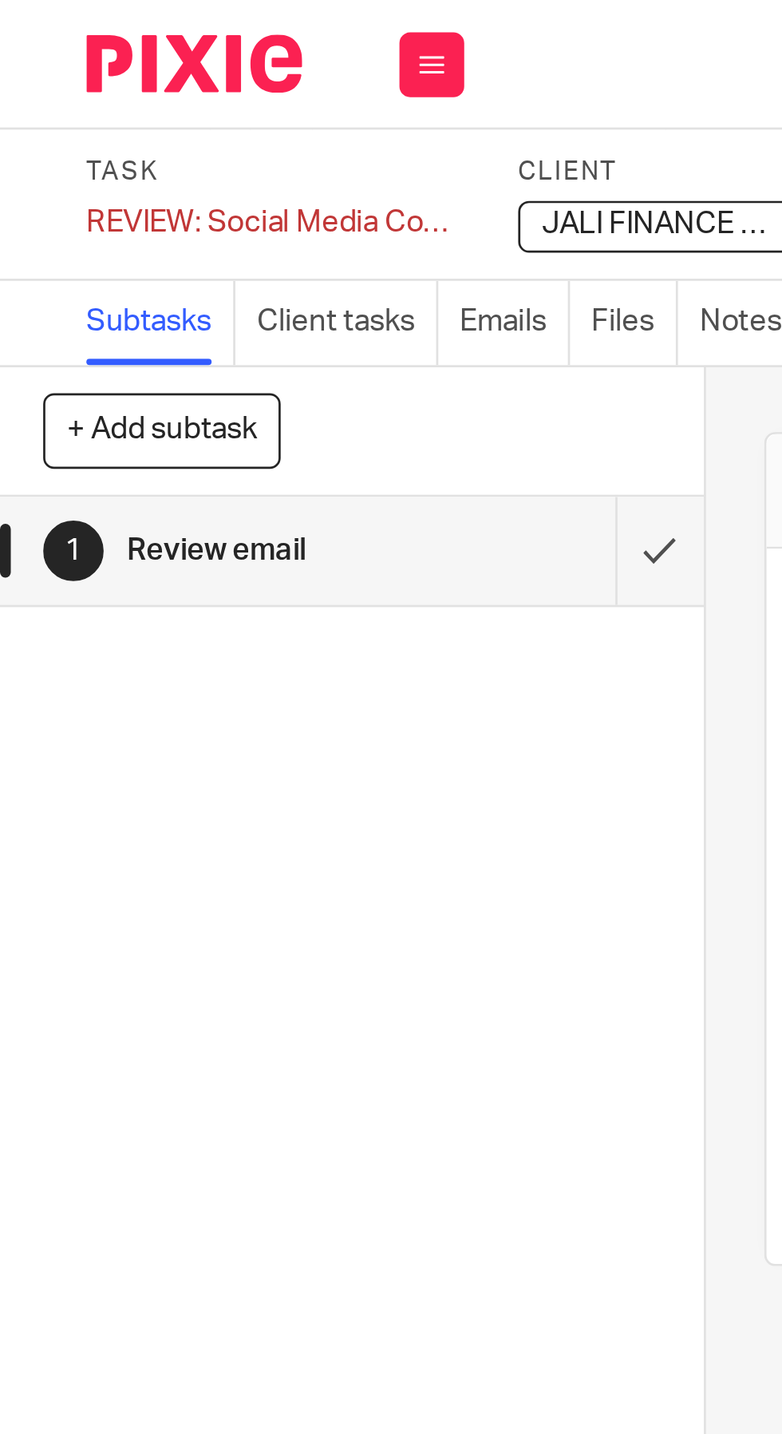
click at [45, 81] on div "REVIEW: Social Media Content Calendar Save REVIEW: Social Media Content Calendar" at bounding box center [102, 82] width 140 height 16
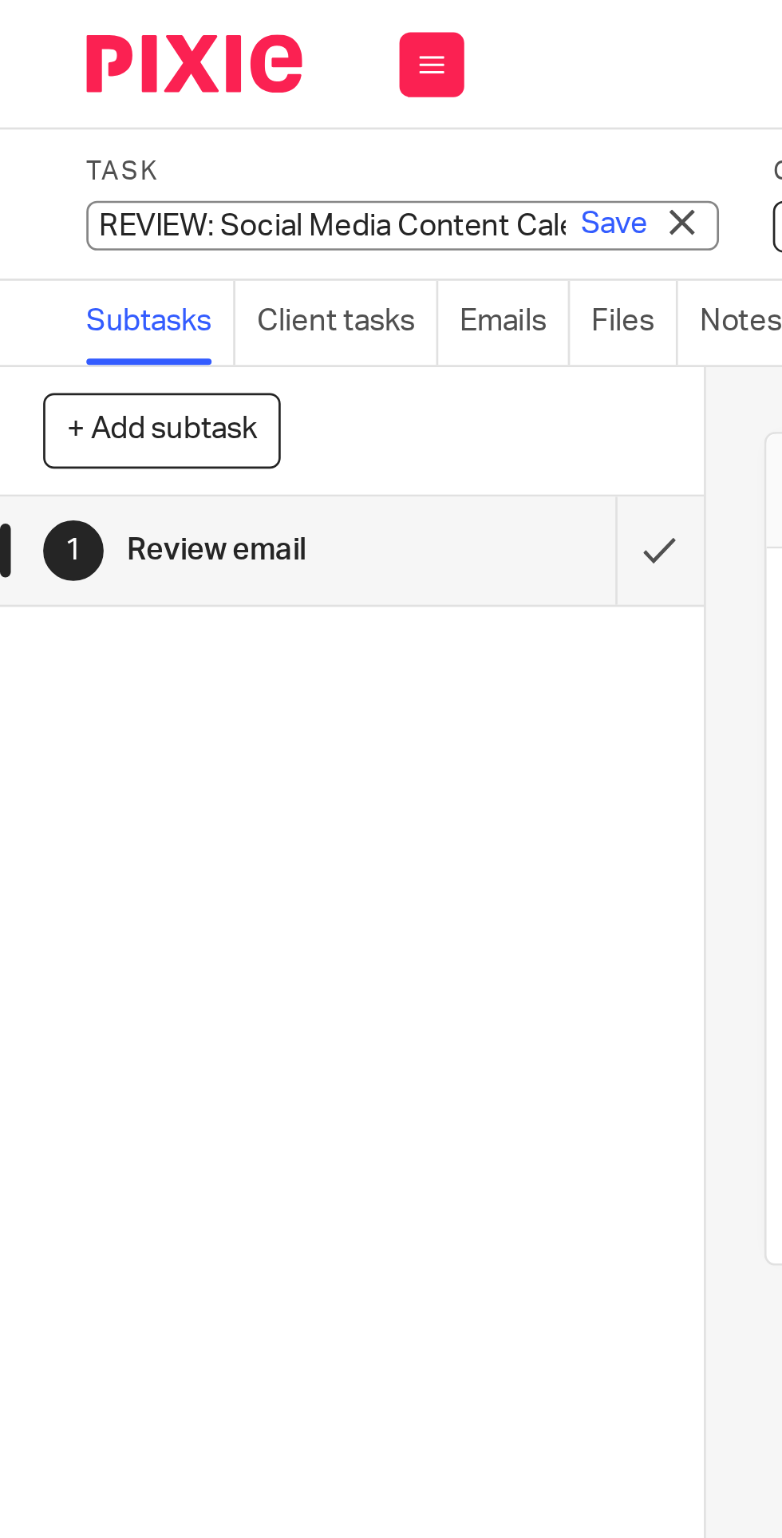
click at [82, 83] on input "REVIEW: Social Media Content Calendar" at bounding box center [149, 83] width 234 height 18
click at [83, 86] on input "REVIEW: Social Media Content Calendar" at bounding box center [149, 83] width 234 height 18
type input "14. REVIEW: Social Media Content Calendar"
click at [222, 81] on link "Save" at bounding box center [227, 83] width 25 height 16
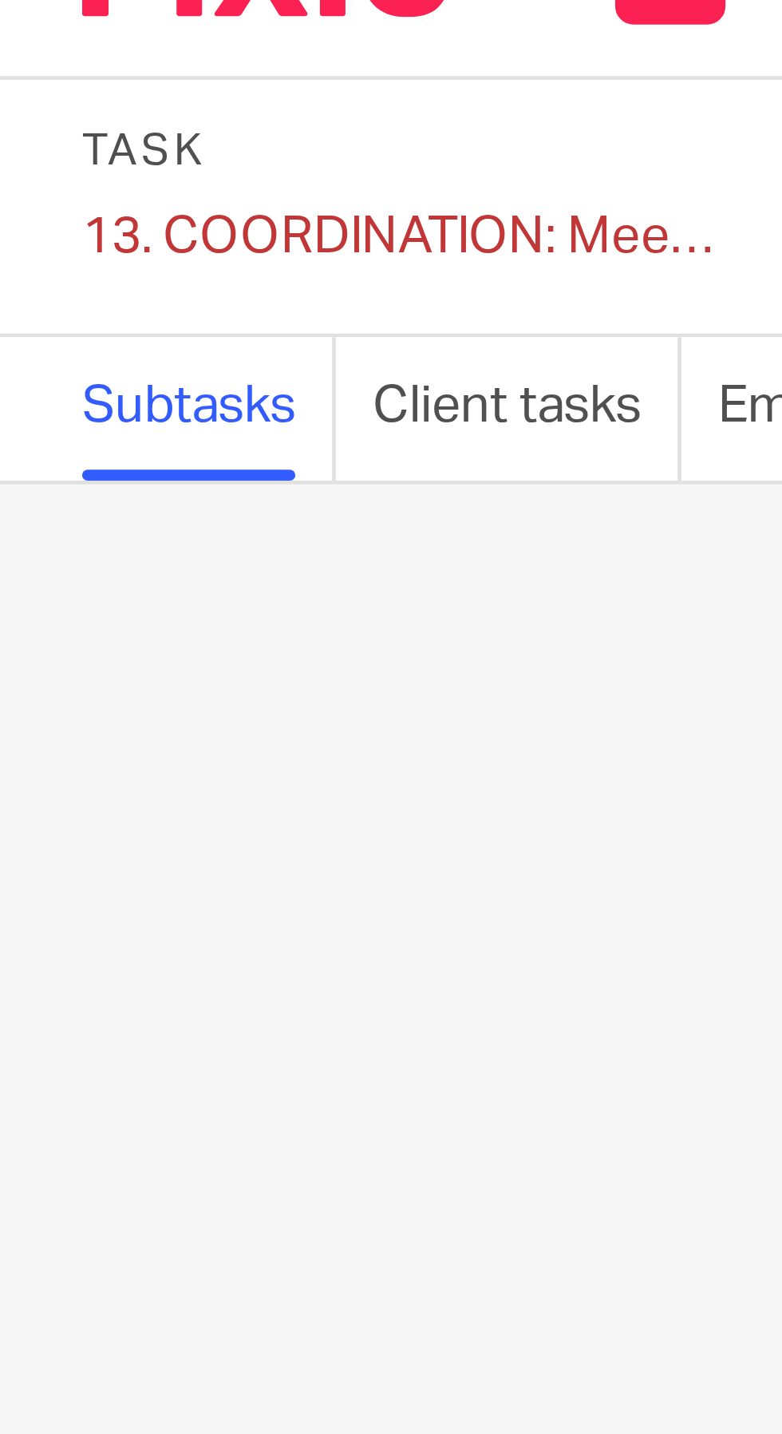
click at [53, 86] on div "13. COORDINATION: Meeting - Ashraf Save 13. COORDINATION: Meeting - Ashraf" at bounding box center [102, 82] width 140 height 16
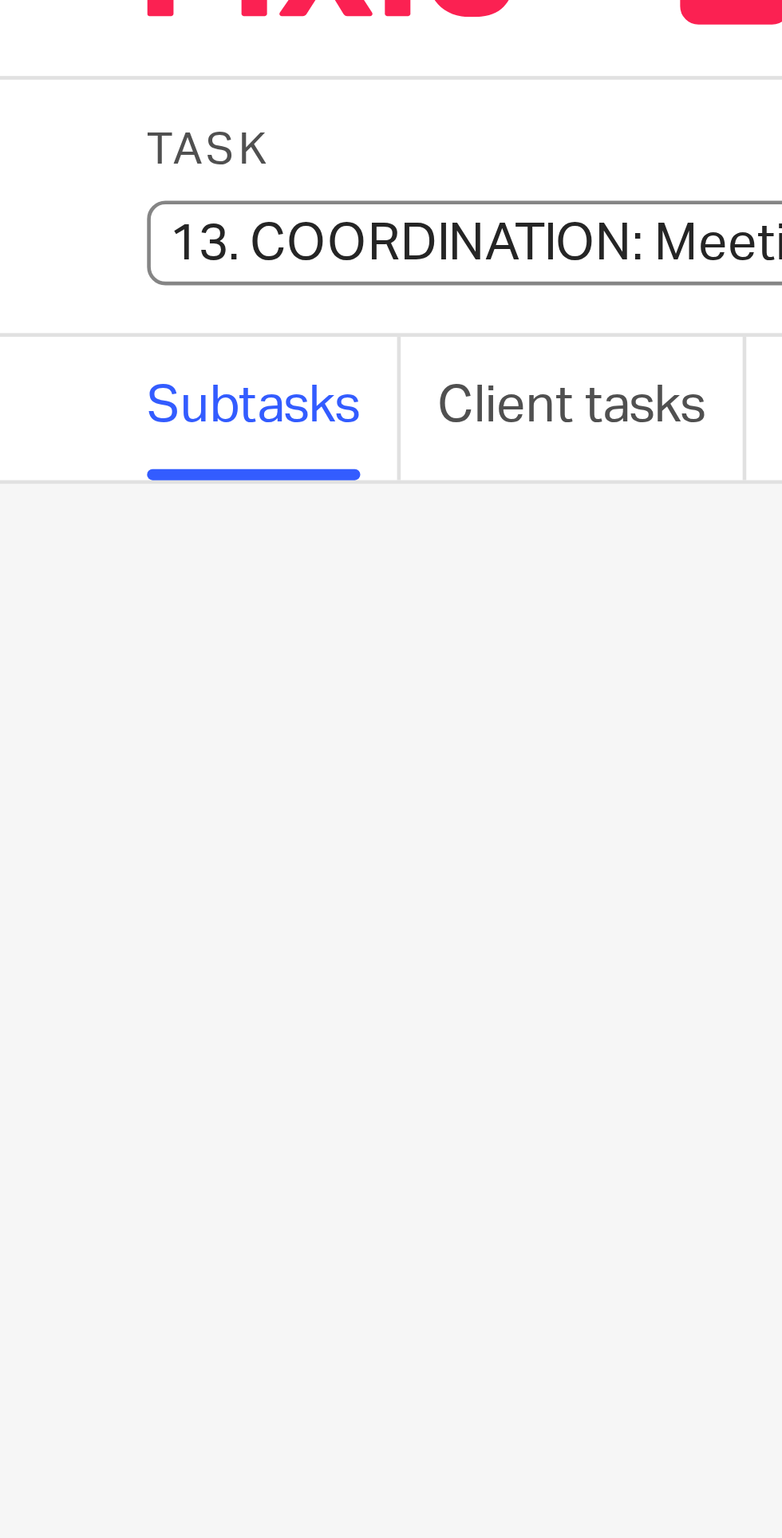
click at [59, 89] on input "13. COORDINATION: Meeting - Ashraf" at bounding box center [149, 83] width 234 height 18
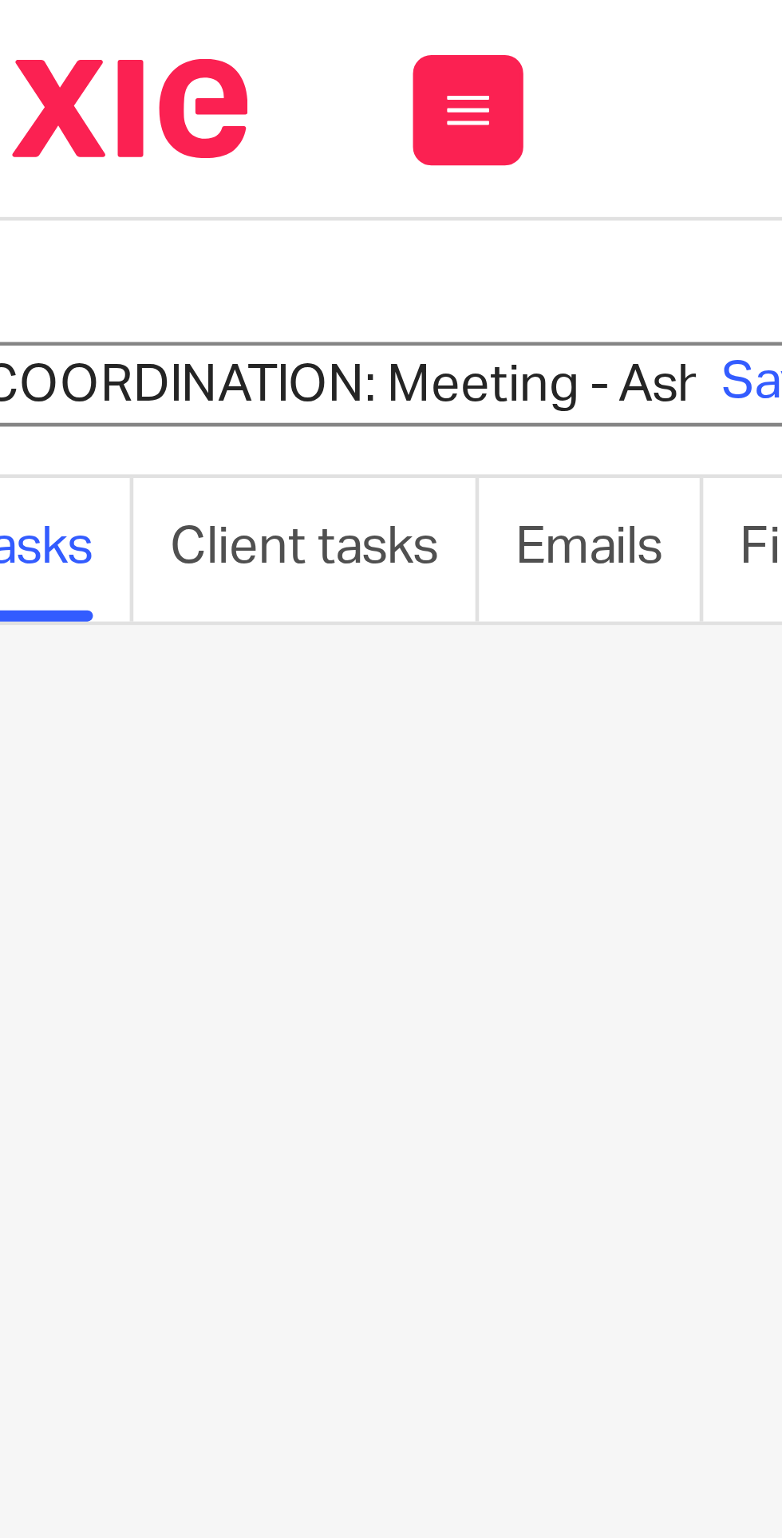
click at [90, 82] on input "13. COORDINATION: Meeting - Ashraf" at bounding box center [149, 83] width 234 height 18
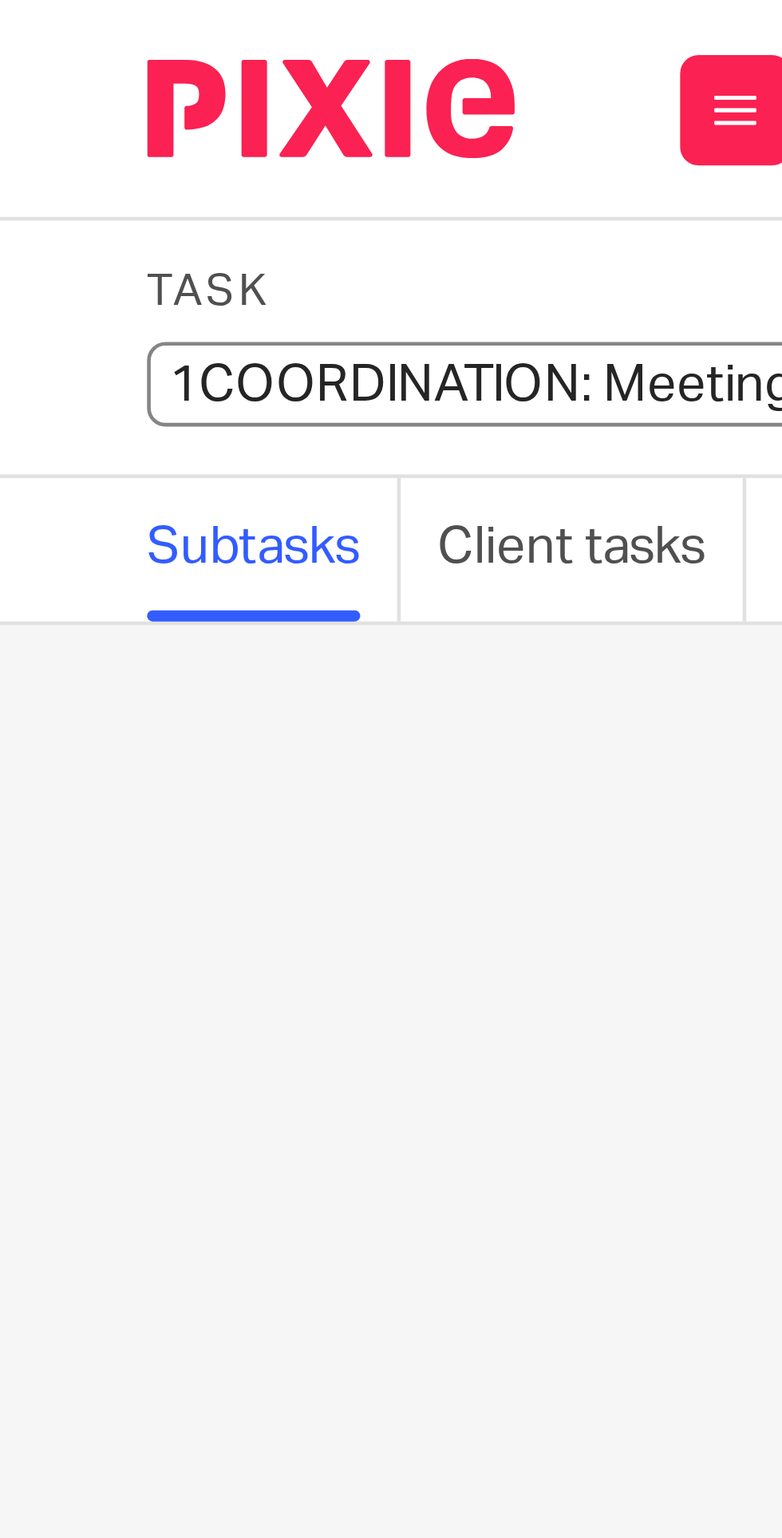
type input "COORDINATION: Meeting - [PERSON_NAME]"
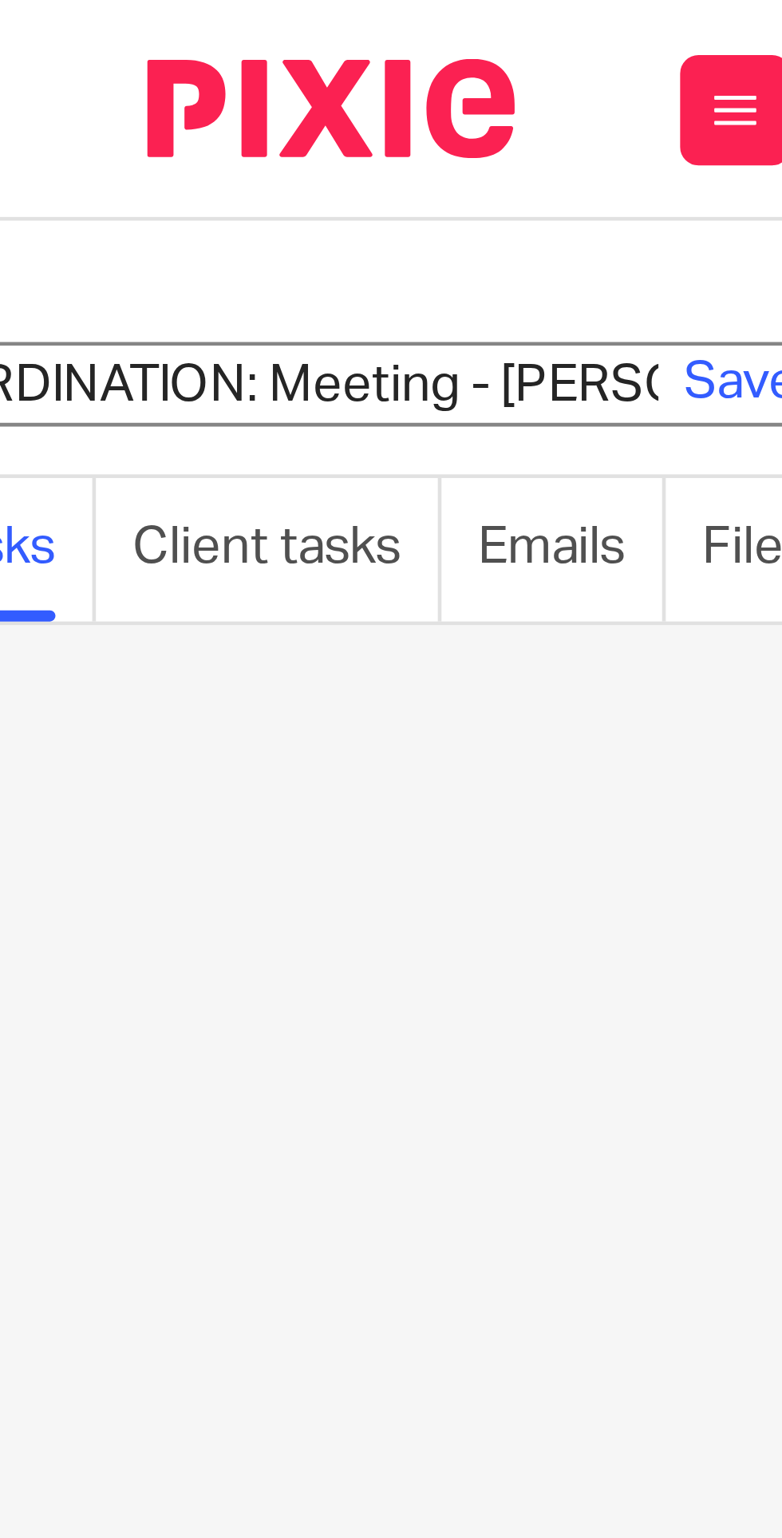
scroll to position [0, 71]
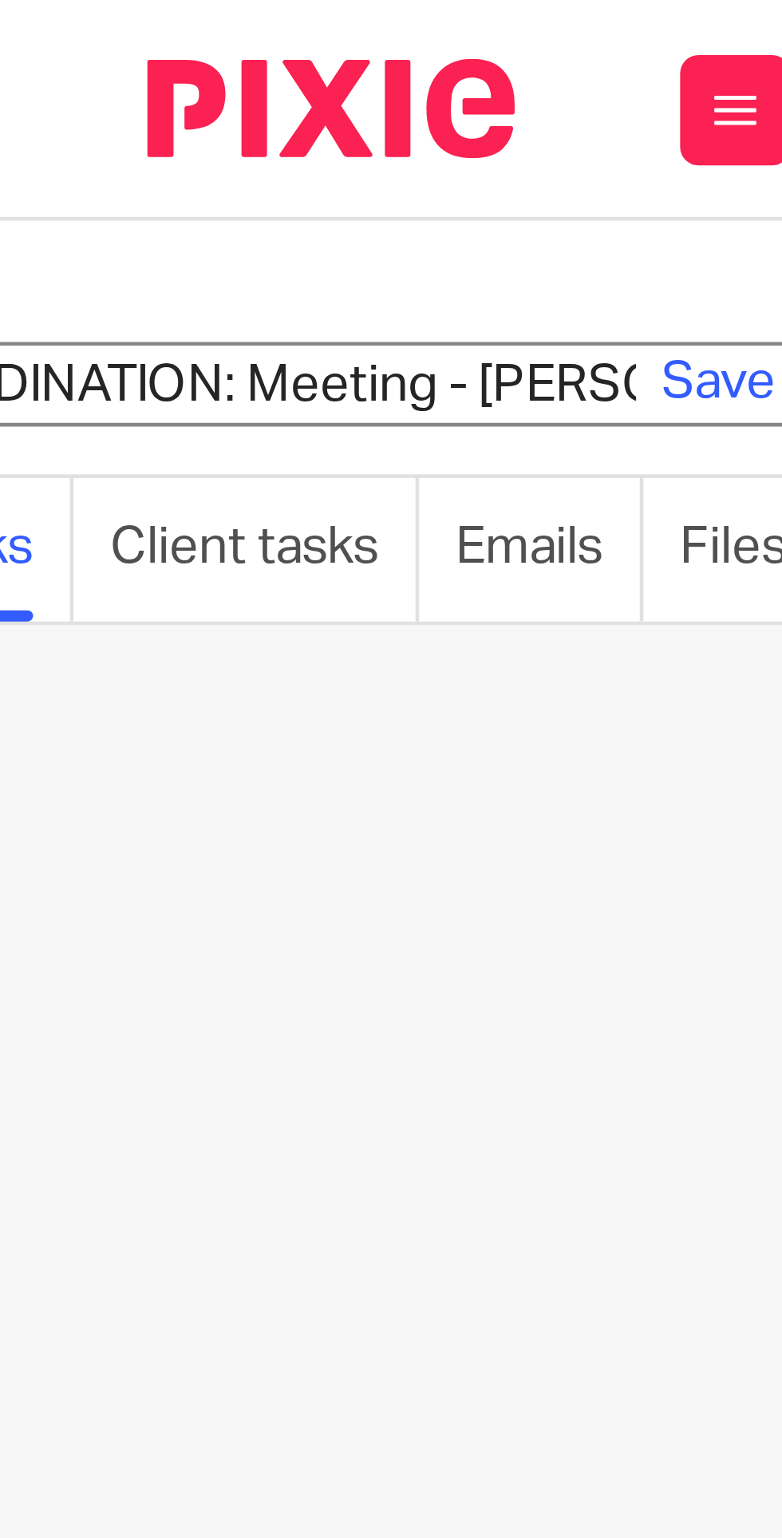
click at [152, 81] on link "Save" at bounding box center [156, 83] width 25 height 16
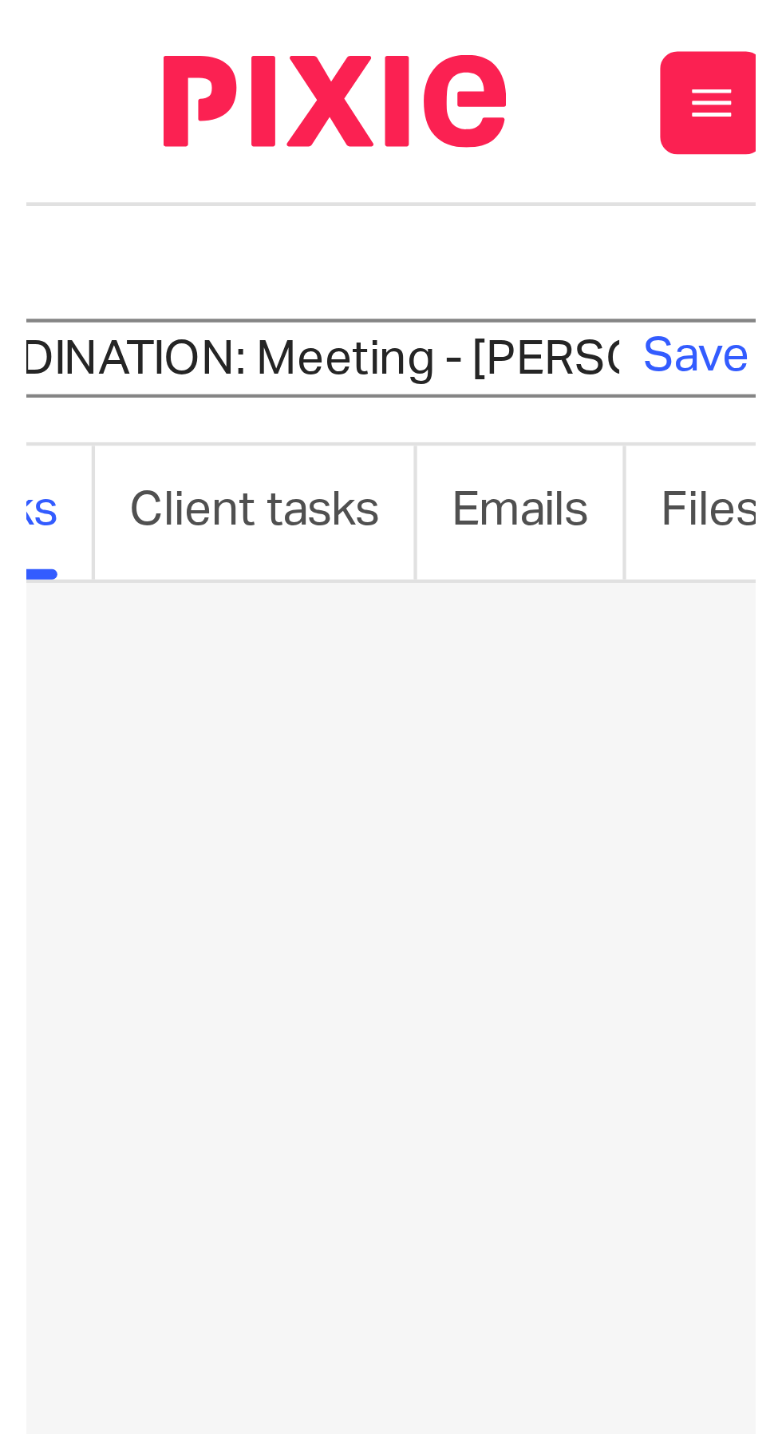
scroll to position [0, 0]
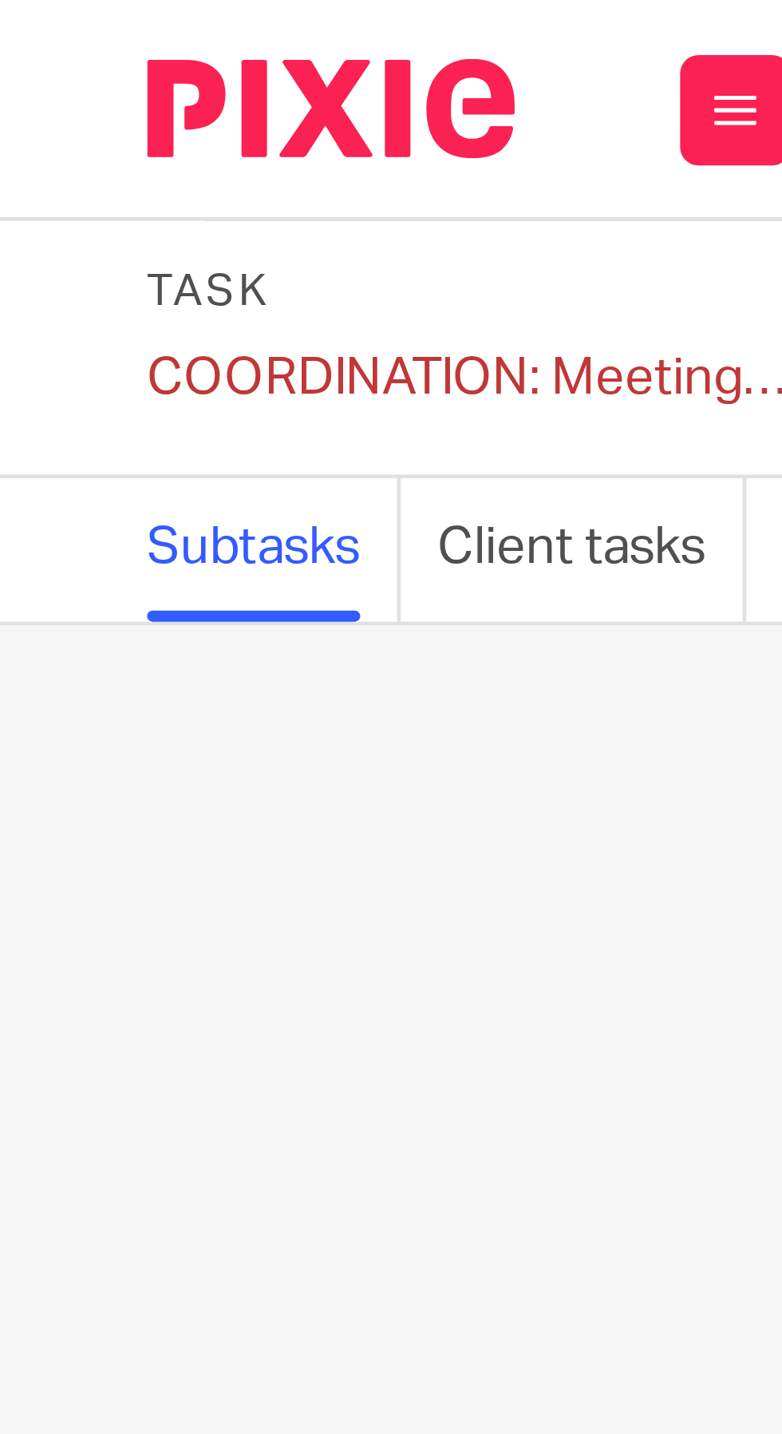
click at [68, 310] on div "No subtasks created so far. Write the name of a subtask and start organising yo…" at bounding box center [391, 785] width 782 height 1298
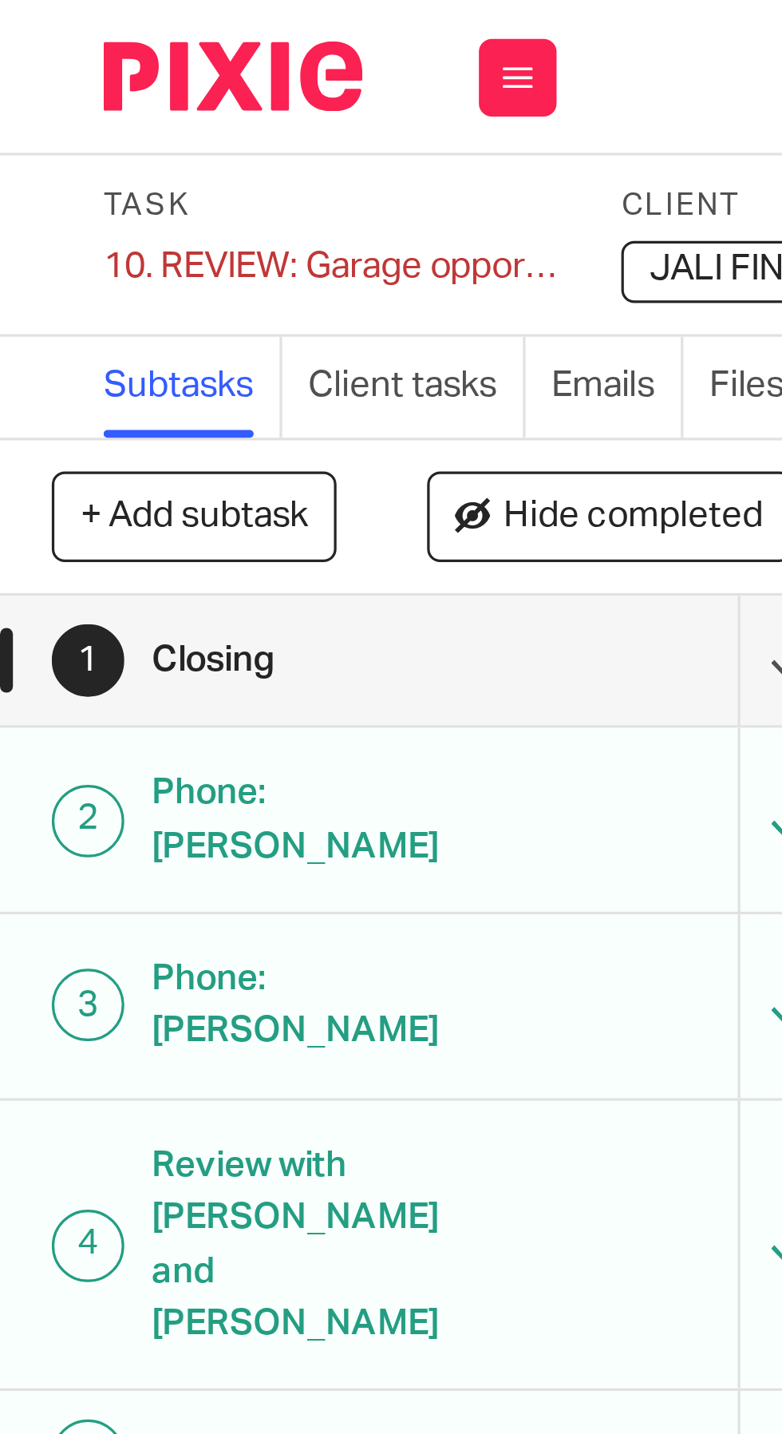
click at [60, 87] on div "10. REVIEW: Garage opportunity Save 10. REVIEW: Garage opportunity" at bounding box center [102, 82] width 140 height 16
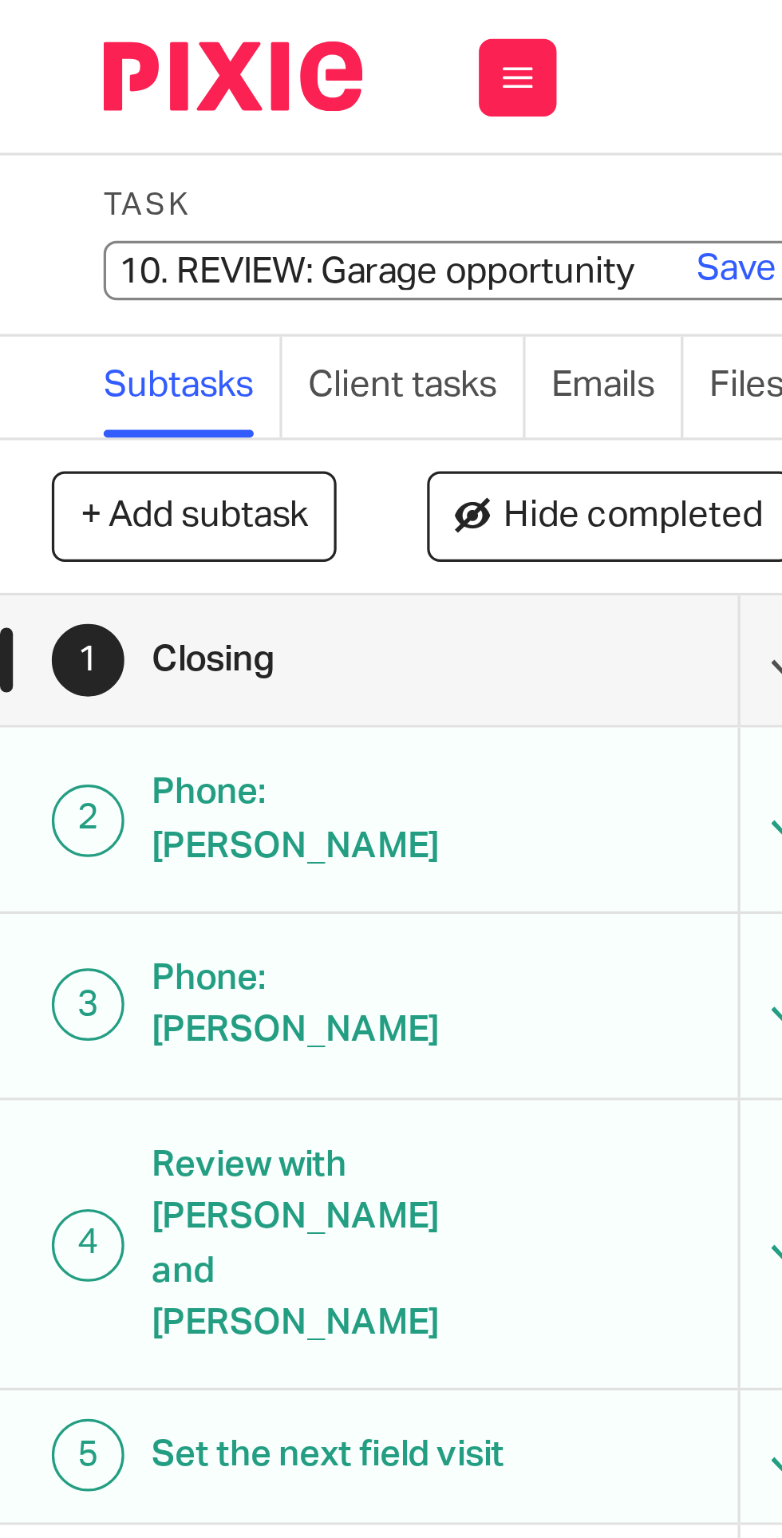
click at [91, 85] on input "10. REVIEW: Garage opportunity" at bounding box center [149, 83] width 234 height 18
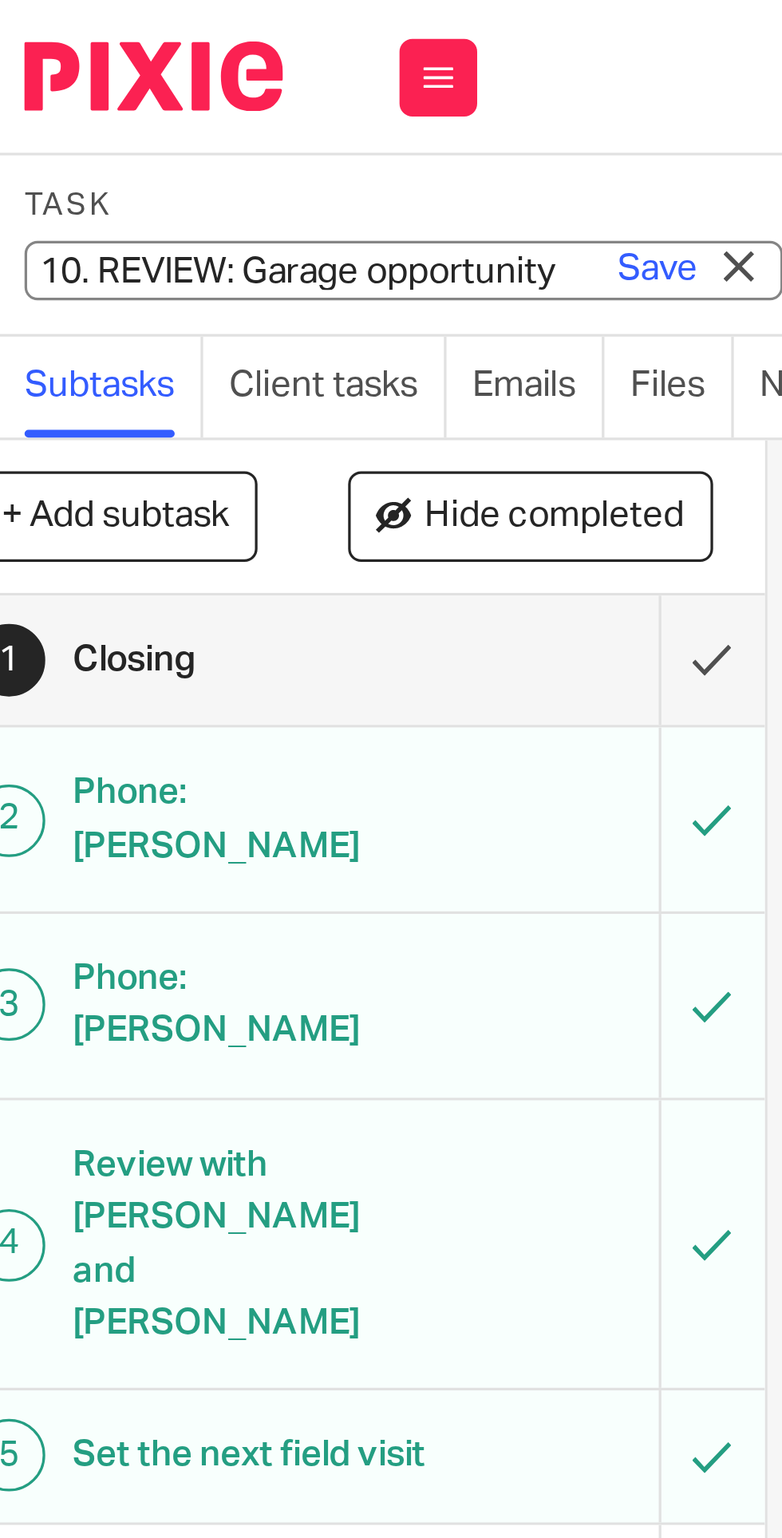
click at [112, 87] on input "10. REVIEW: Garage opportunity" at bounding box center [149, 83] width 234 height 18
type input "REVIEW: Garage opportunity"
click at [220, 85] on link "Save" at bounding box center [227, 83] width 25 height 16
